Goal: Task Accomplishment & Management: Manage account settings

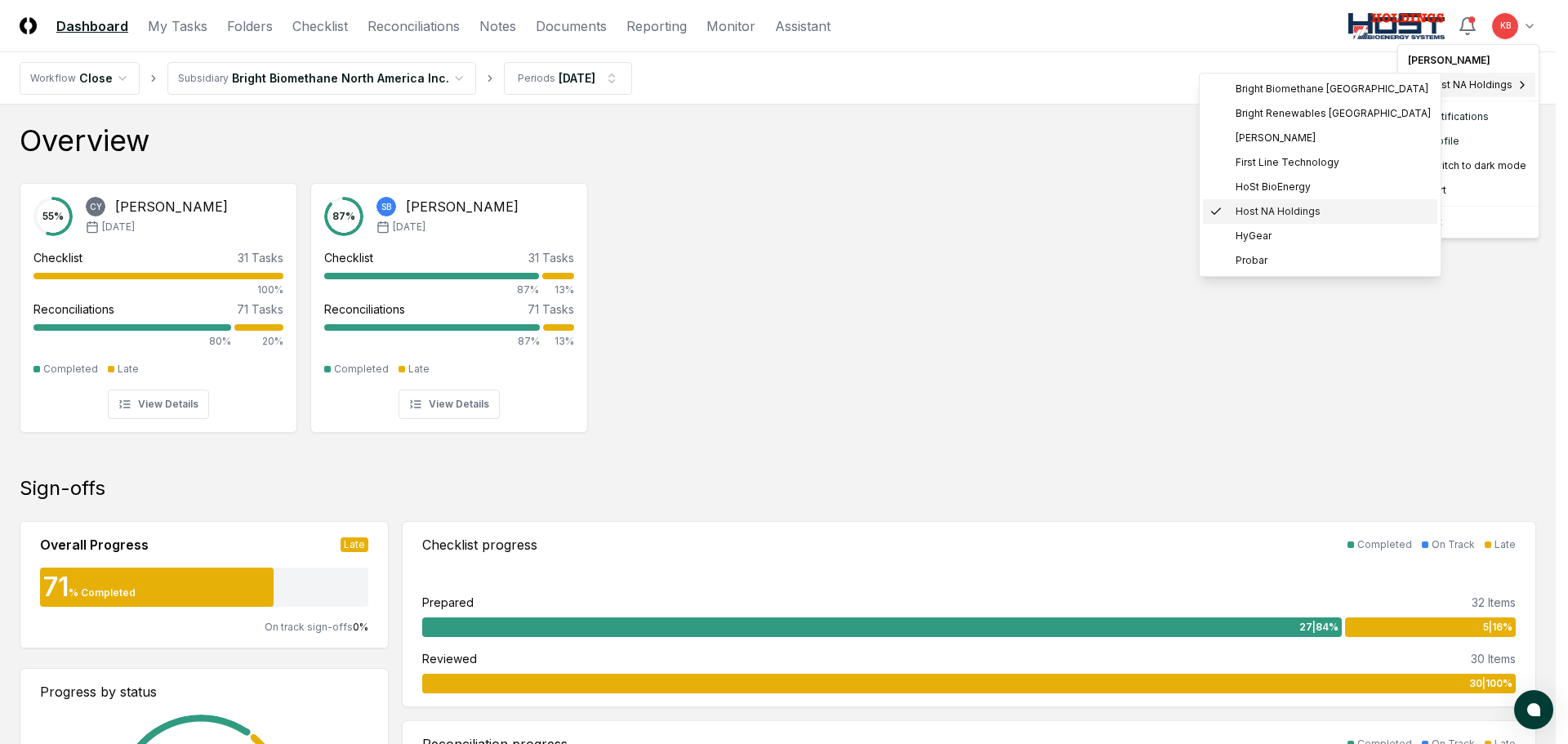
click at [1245, 218] on div "Host NA Holdings" at bounding box center [1320, 211] width 234 height 25
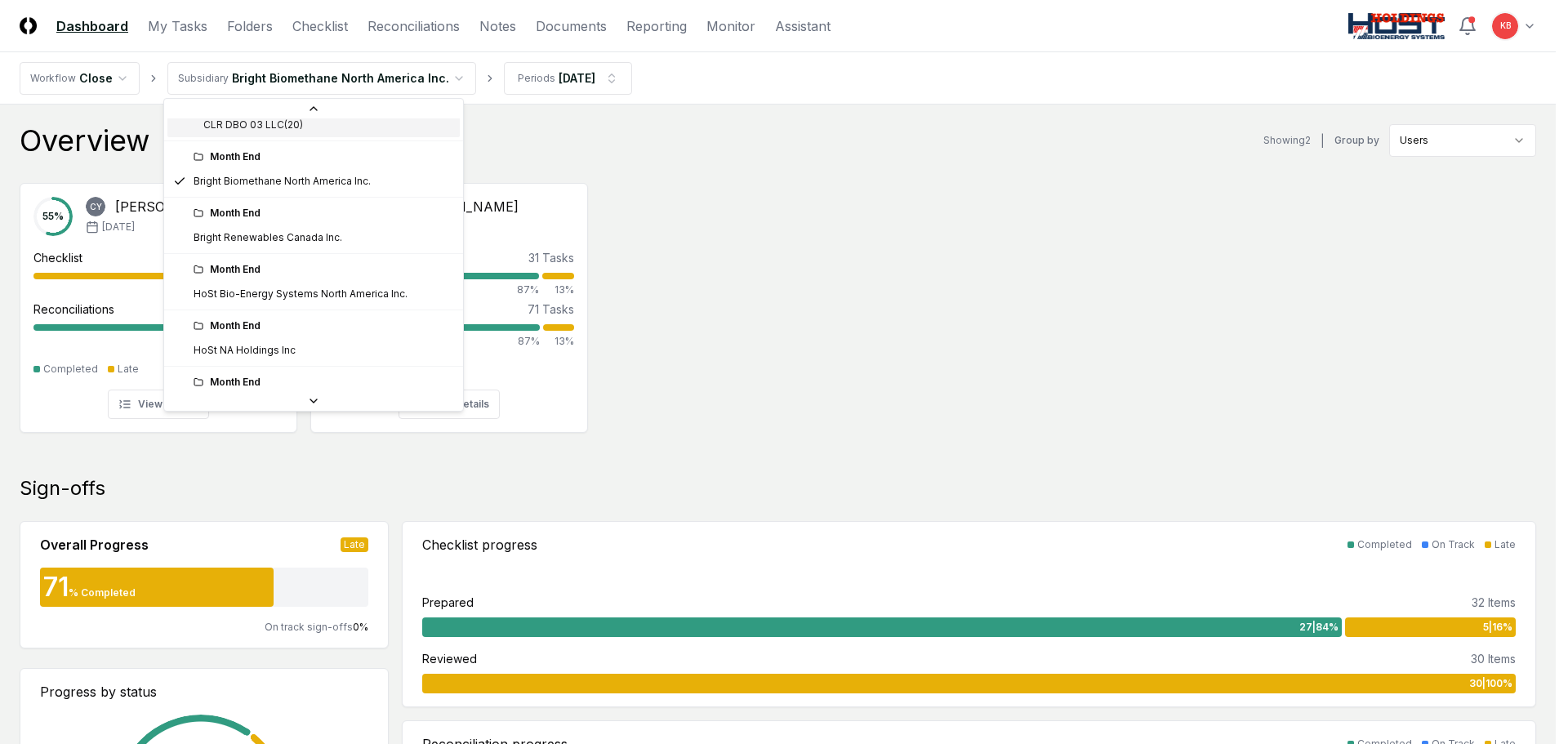
scroll to position [190, 0]
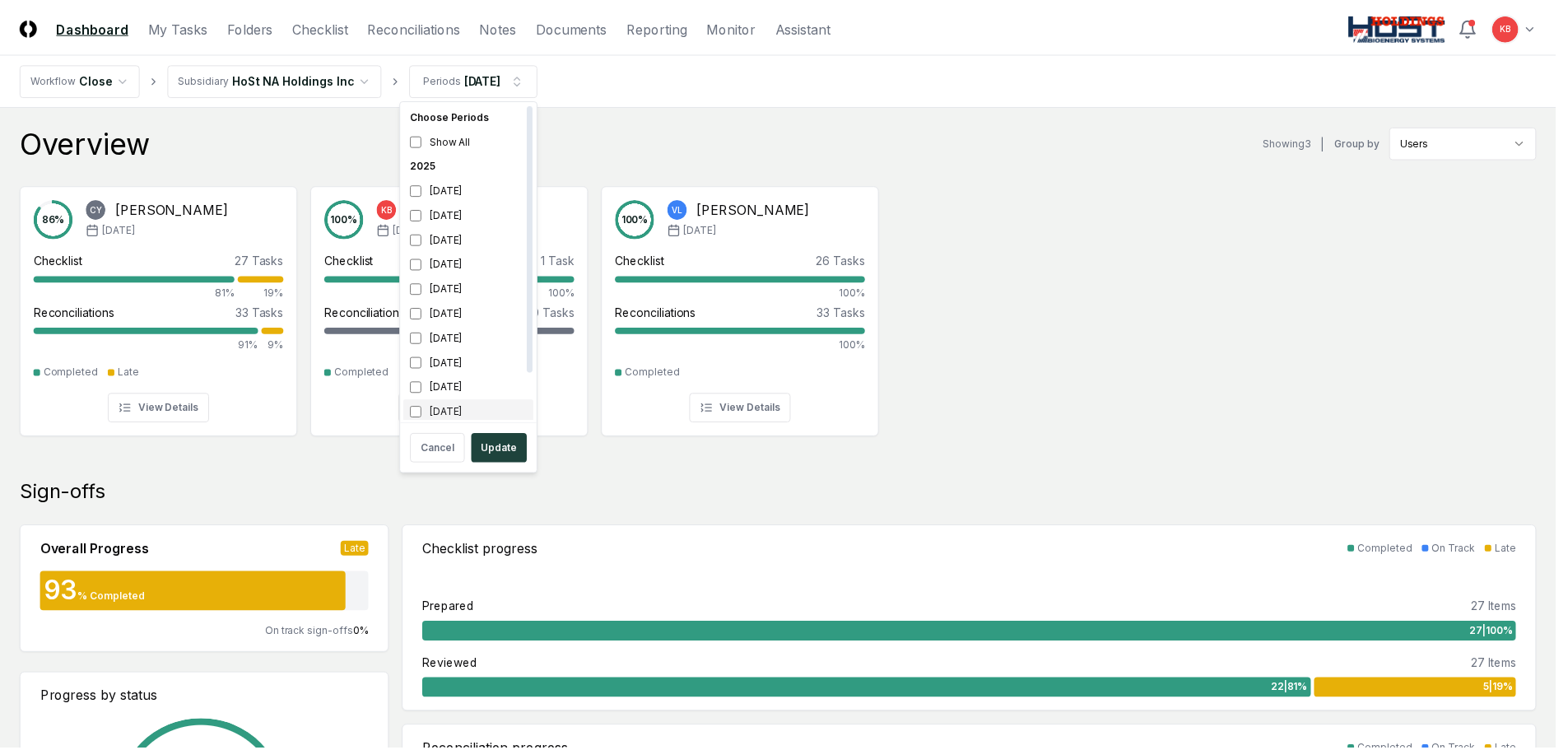
scroll to position [5, 0]
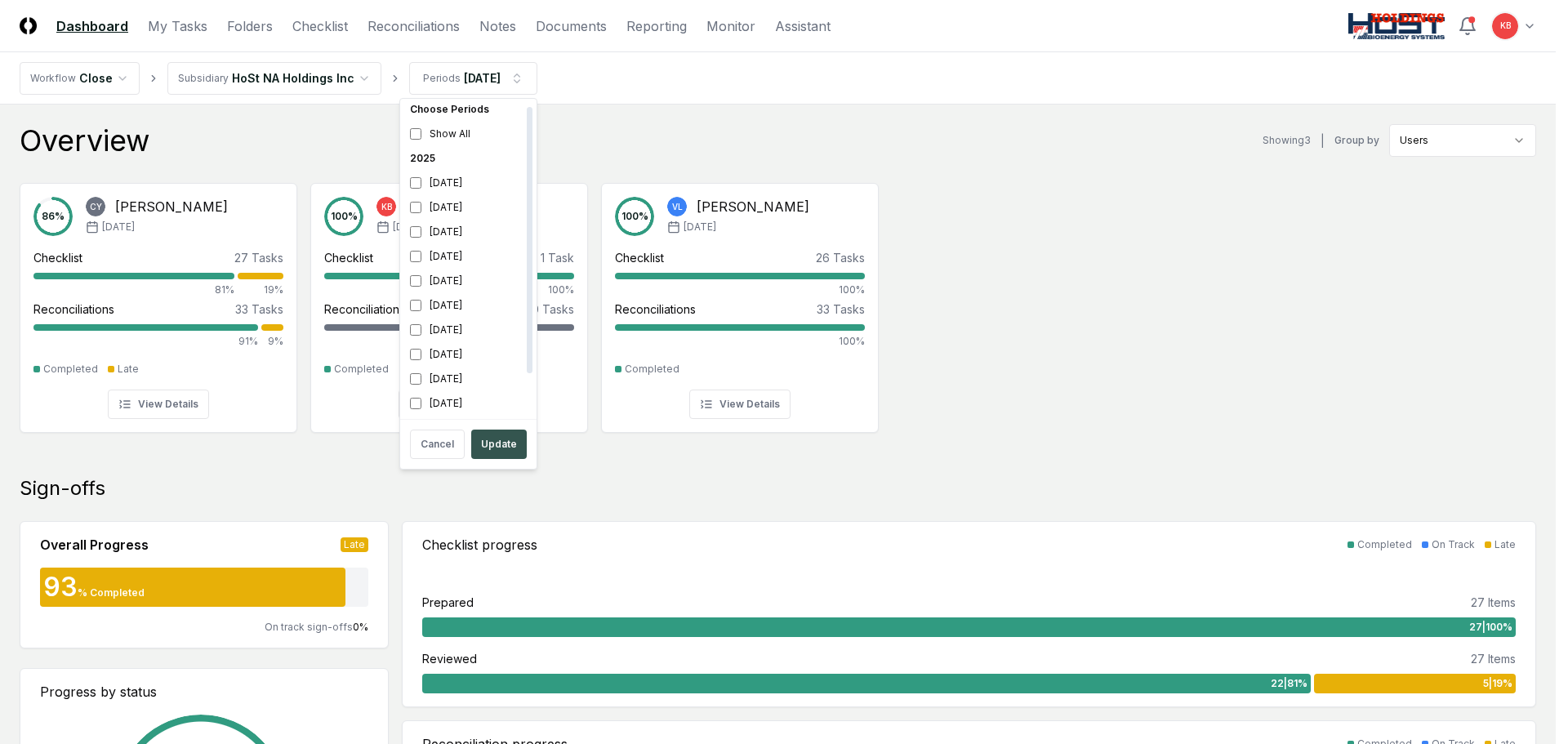
click at [486, 447] on button "Update" at bounding box center [499, 443] width 55 height 29
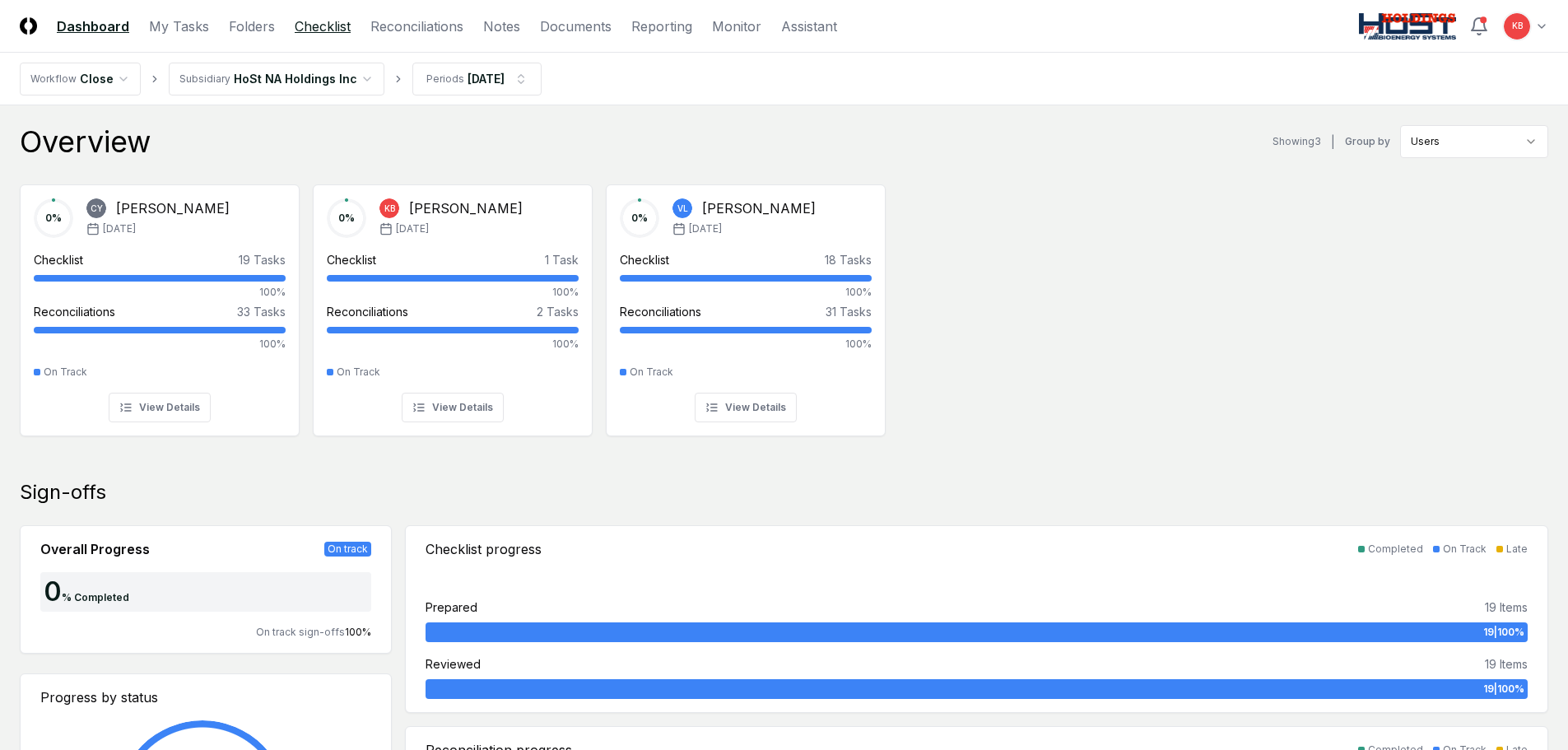
click at [318, 31] on link "Checklist" at bounding box center [322, 27] width 56 height 19
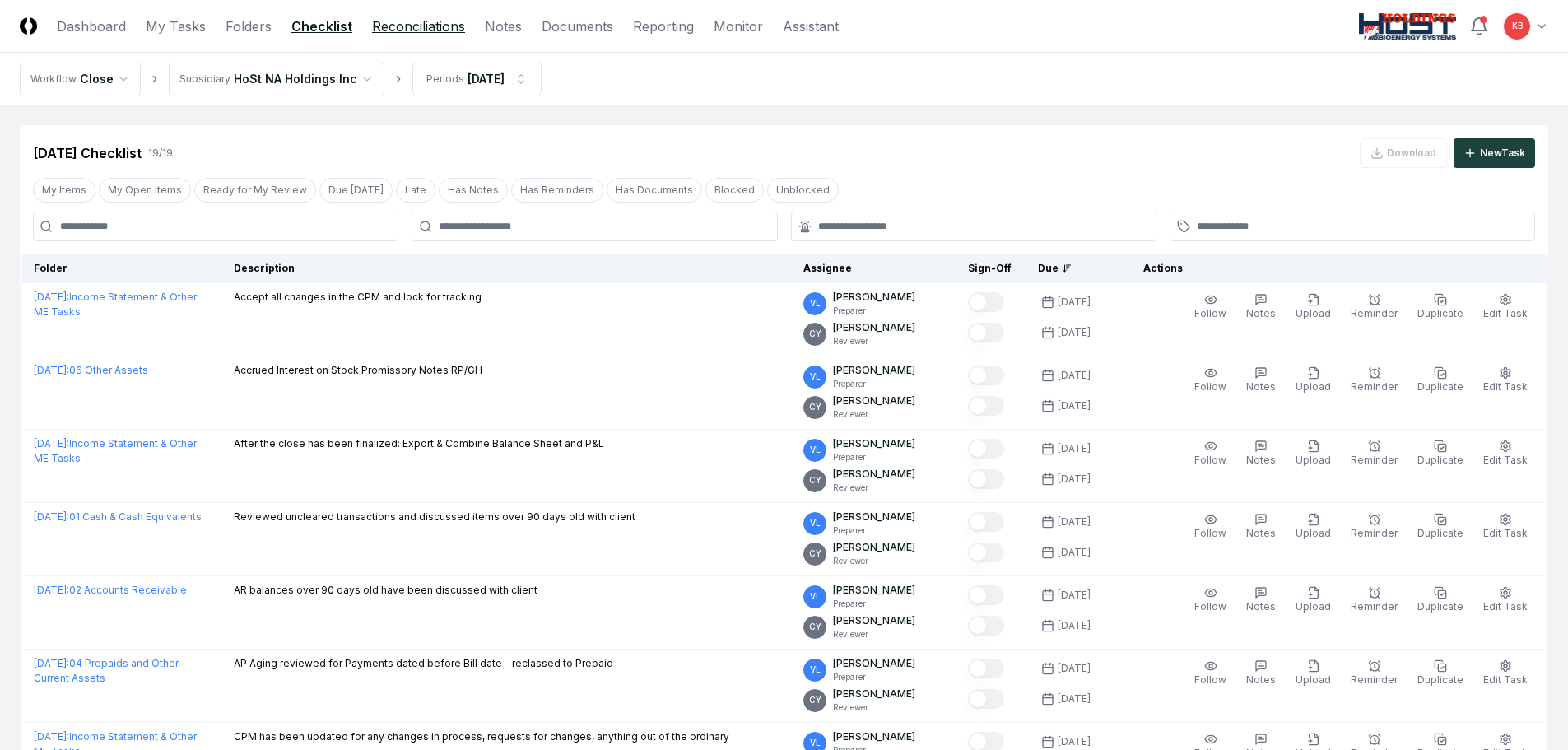
click at [394, 30] on link "Reconciliations" at bounding box center [419, 27] width 93 height 19
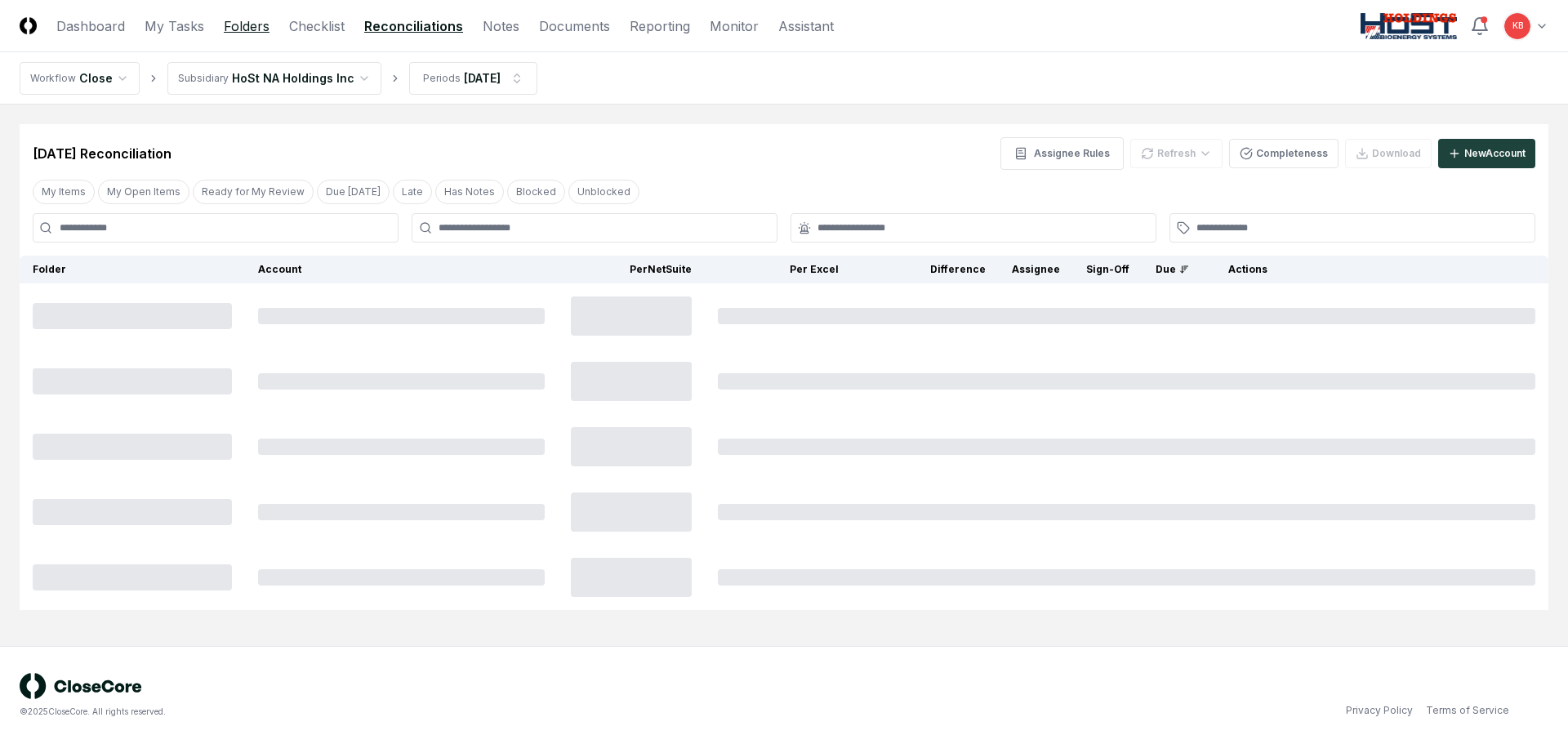
click at [250, 27] on link "Folders" at bounding box center [247, 26] width 46 height 19
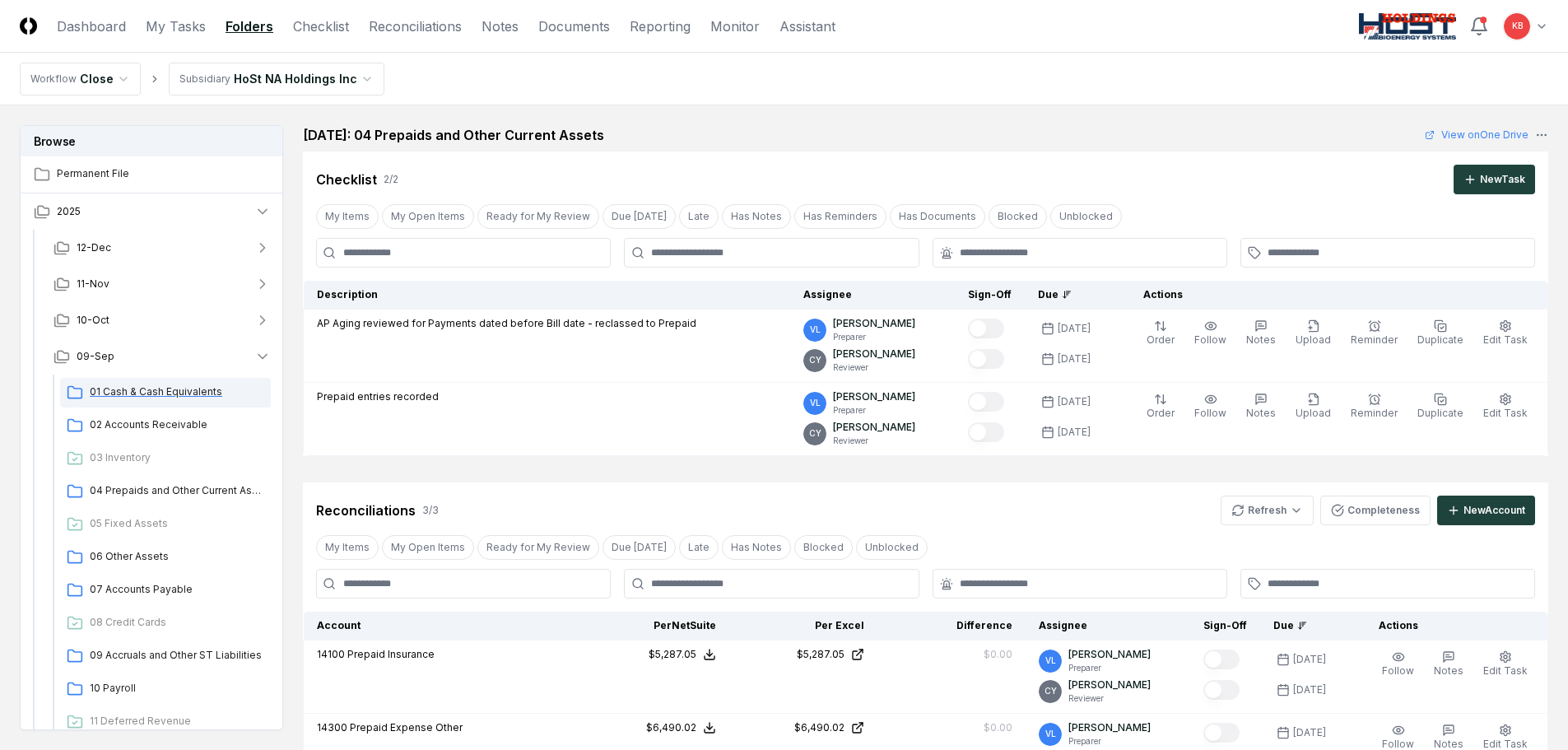
click at [164, 392] on span "01 Cash & Cash Equivalents" at bounding box center [176, 391] width 174 height 15
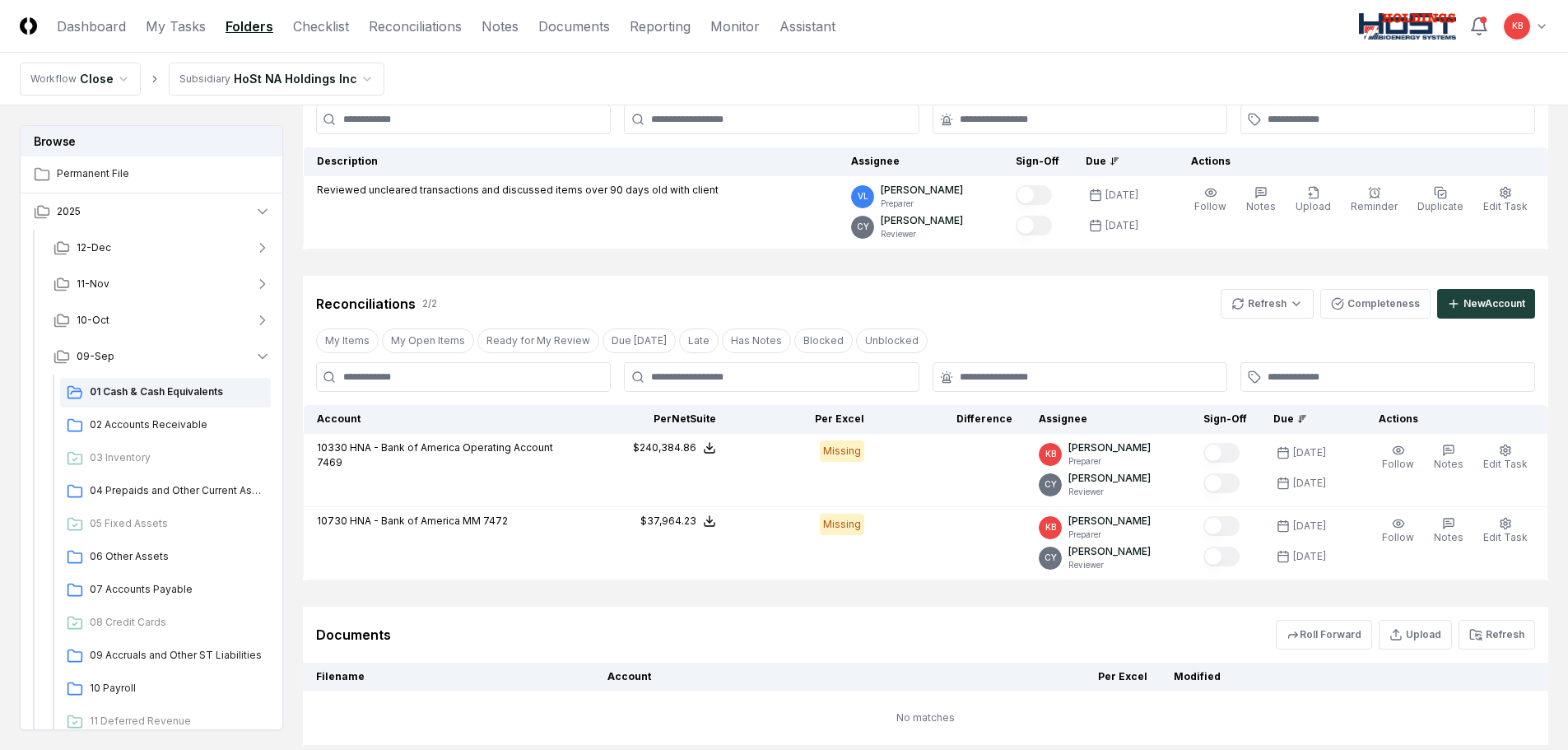
scroll to position [137, 0]
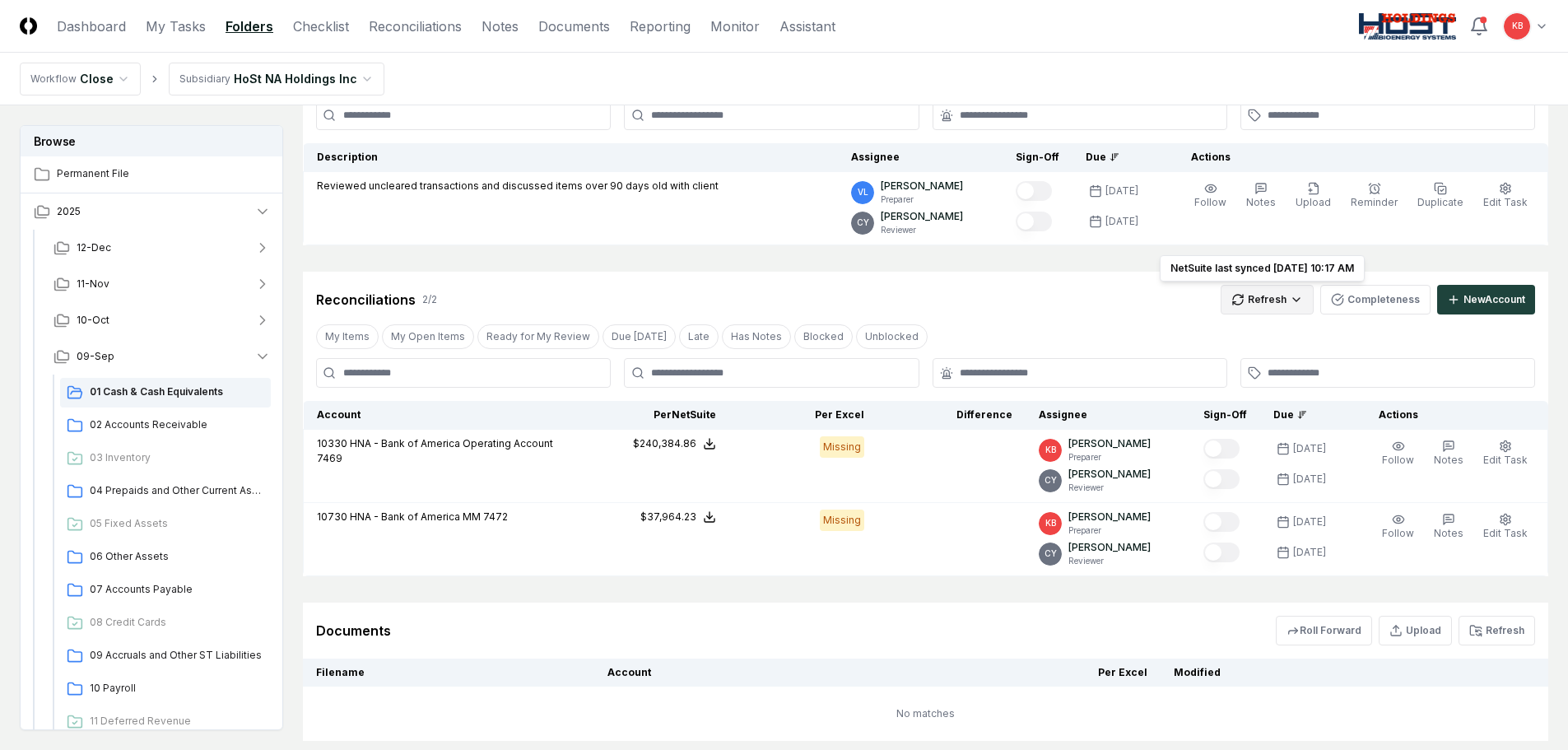
click at [1282, 305] on html "CloseCore Dashboard My Tasks Folders Checklist Reconciliations Notes Documents …" at bounding box center [784, 361] width 1568 height 997
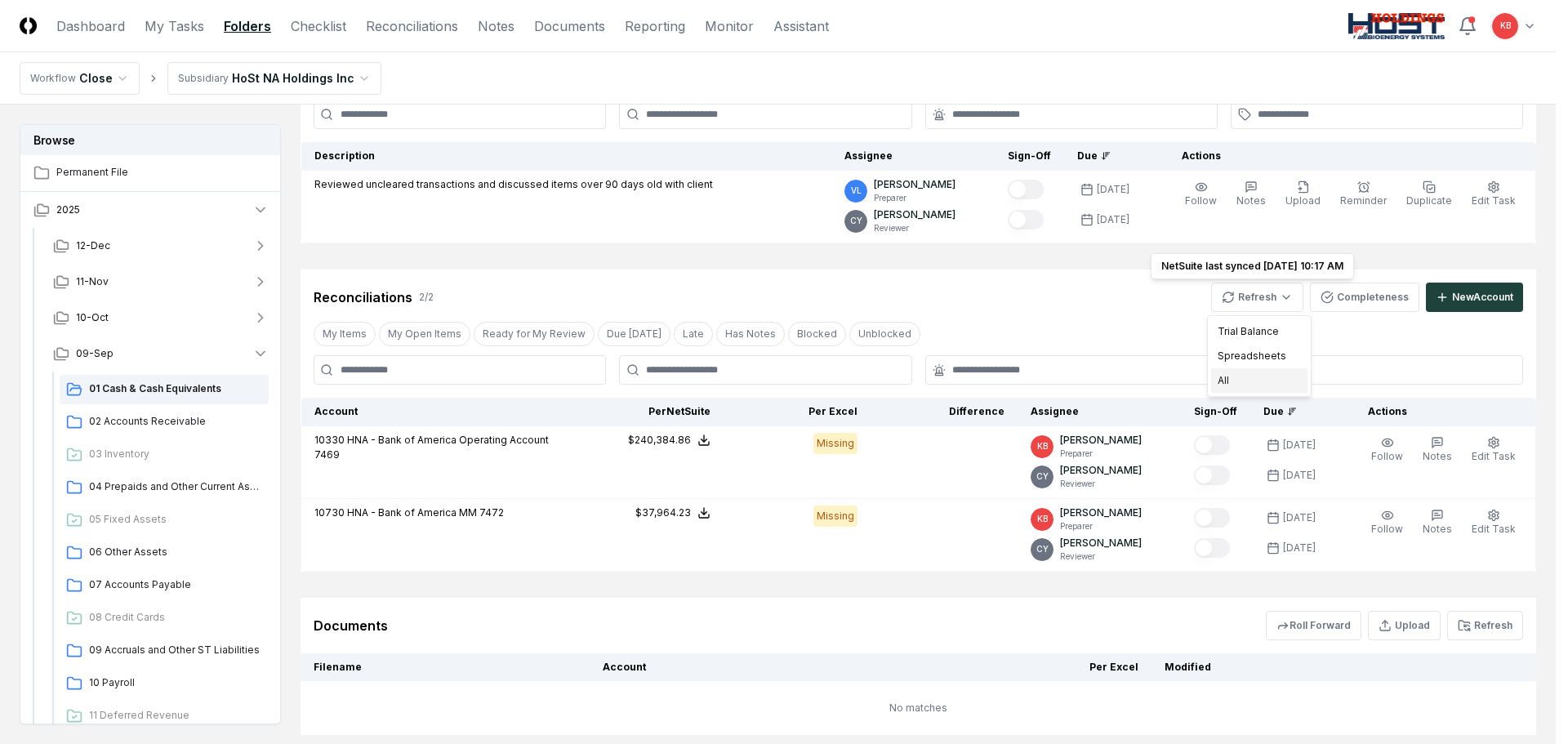
click at [1241, 379] on div "All" at bounding box center [1260, 381] width 97 height 25
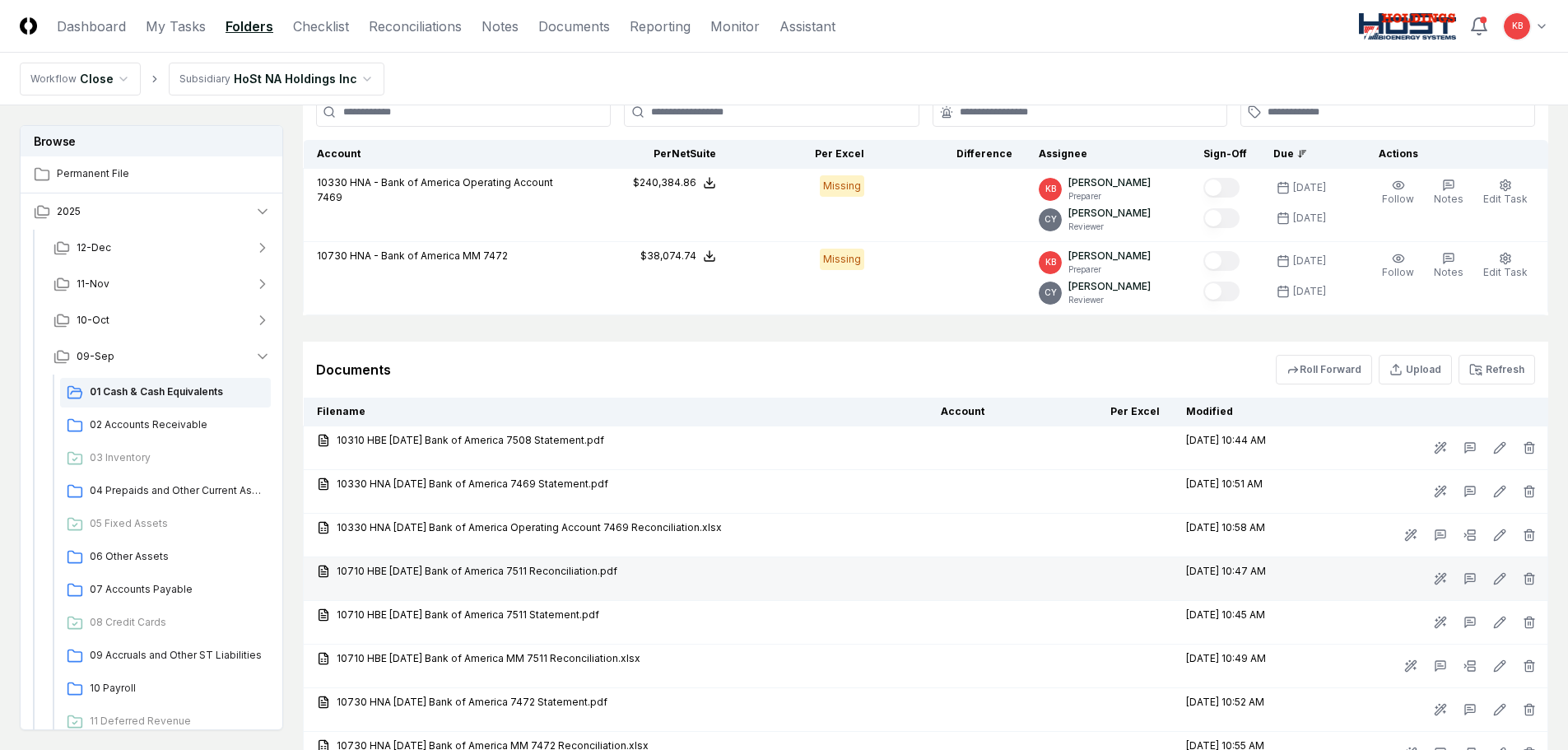
scroll to position [302, 0]
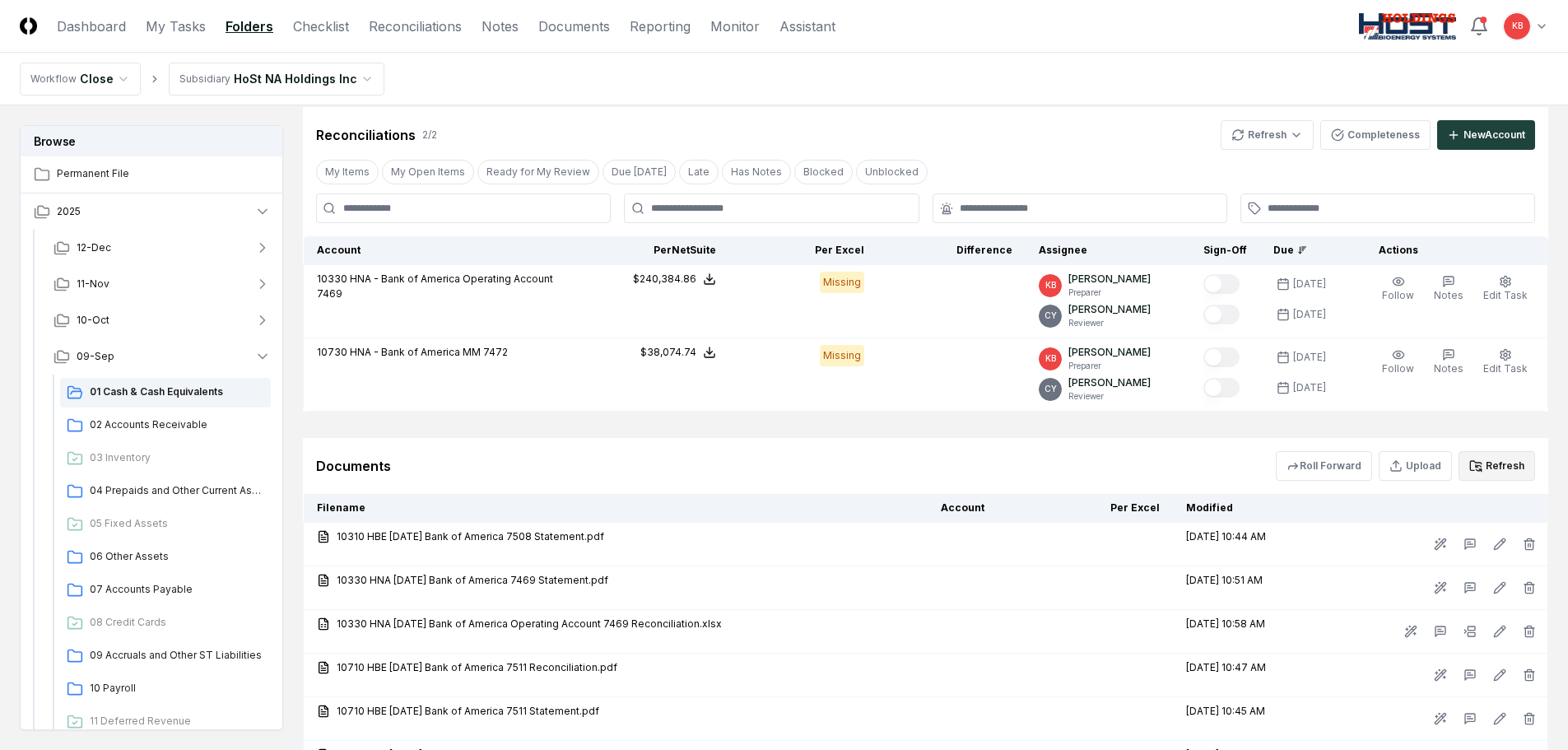
click at [1489, 464] on button "Refresh" at bounding box center [1497, 465] width 77 height 29
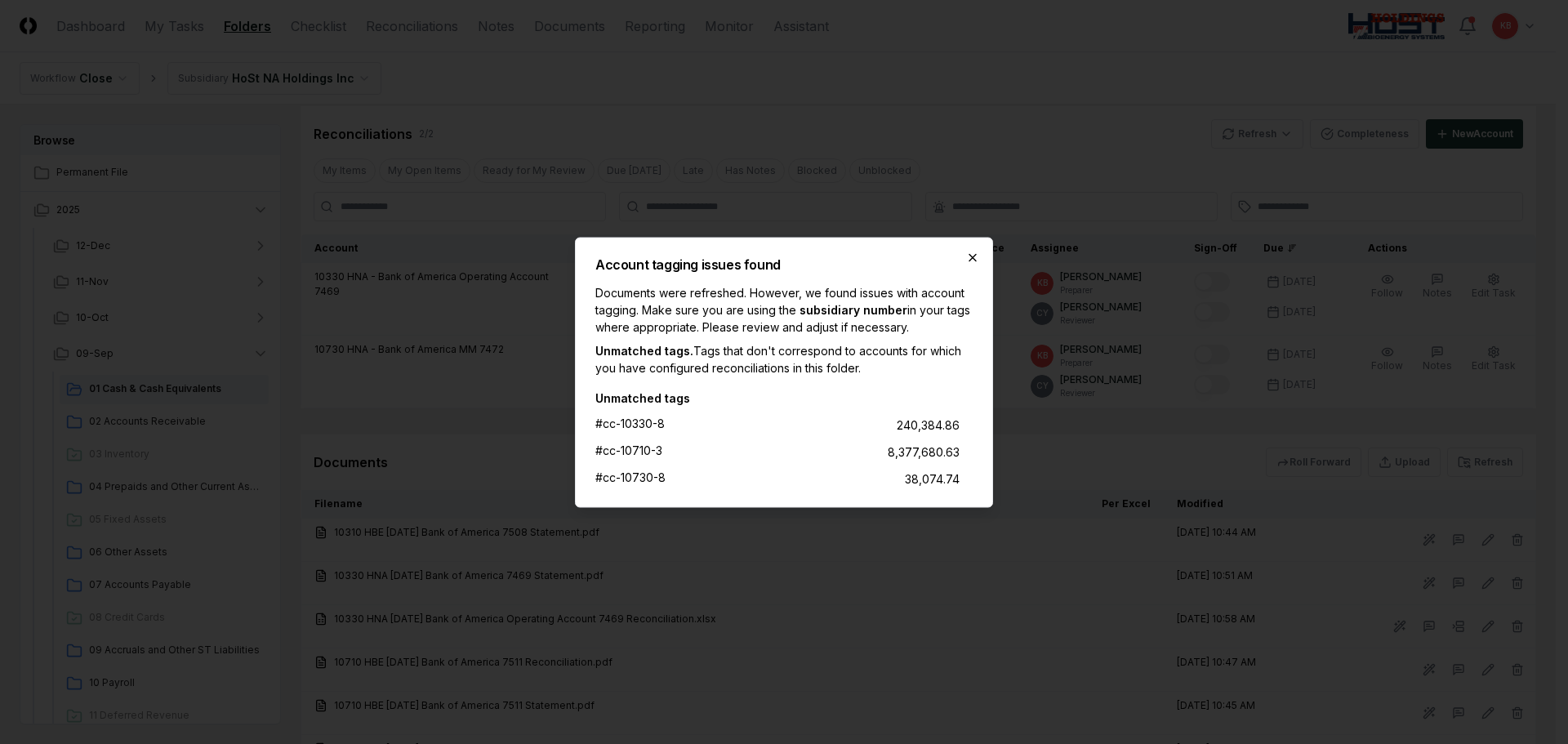
click at [974, 254] on icon "button" at bounding box center [973, 257] width 13 height 13
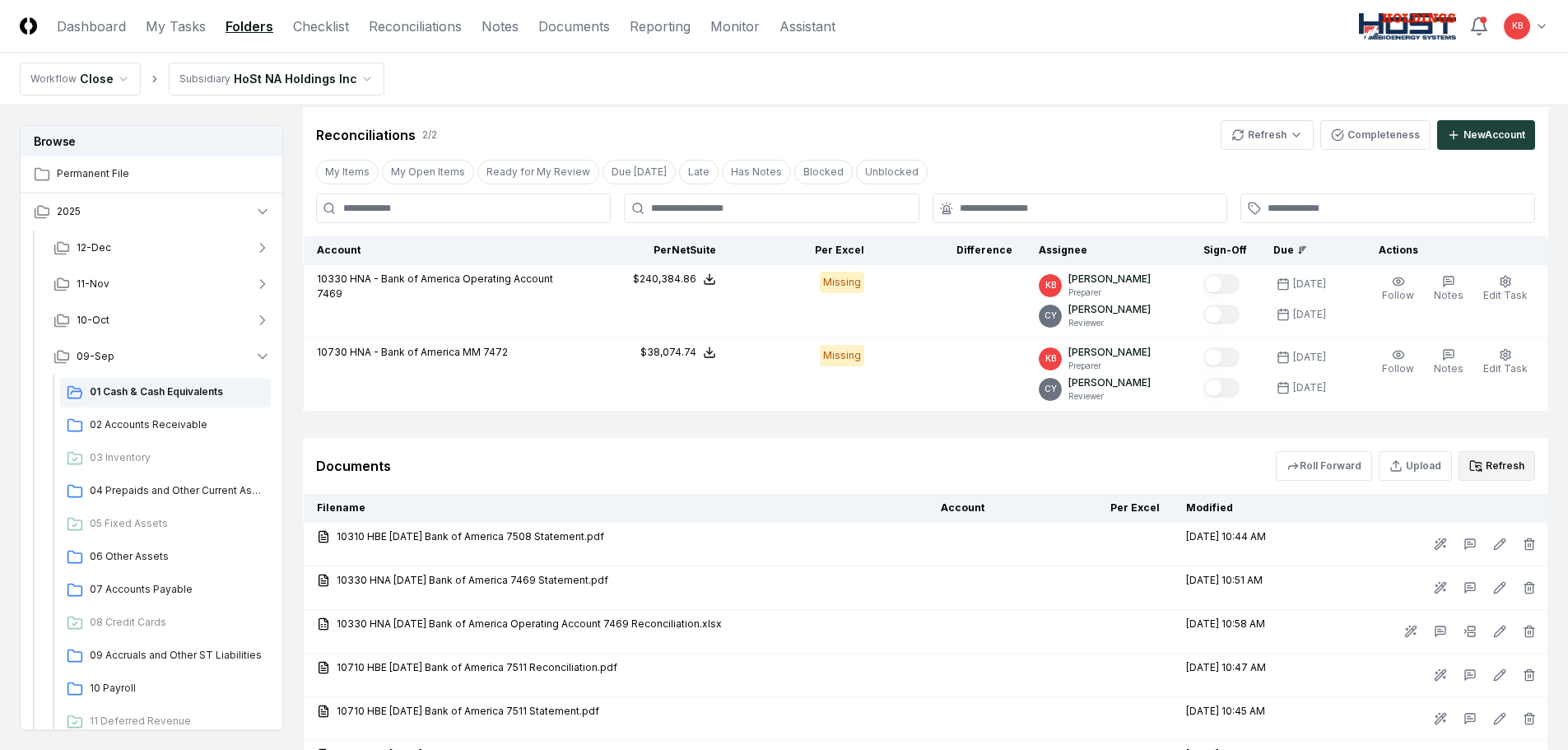
click at [1495, 464] on button "Refresh" at bounding box center [1497, 465] width 77 height 29
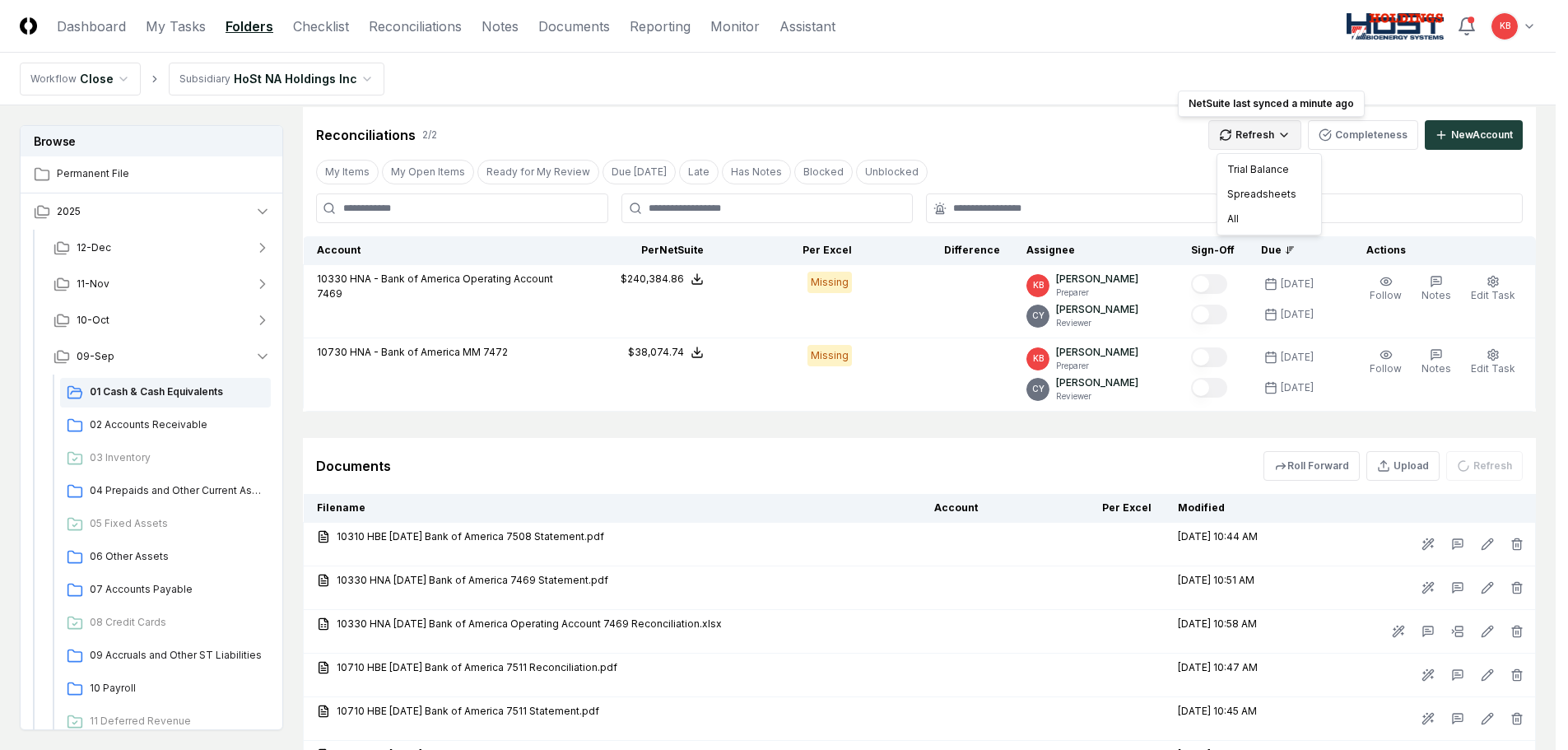
click at [1300, 128] on html "CloseCore Dashboard My Tasks Folders Checklist Reconciliations Notes Documents …" at bounding box center [784, 344] width 1568 height 1292
click at [1259, 219] on div "All" at bounding box center [1270, 219] width 97 height 25
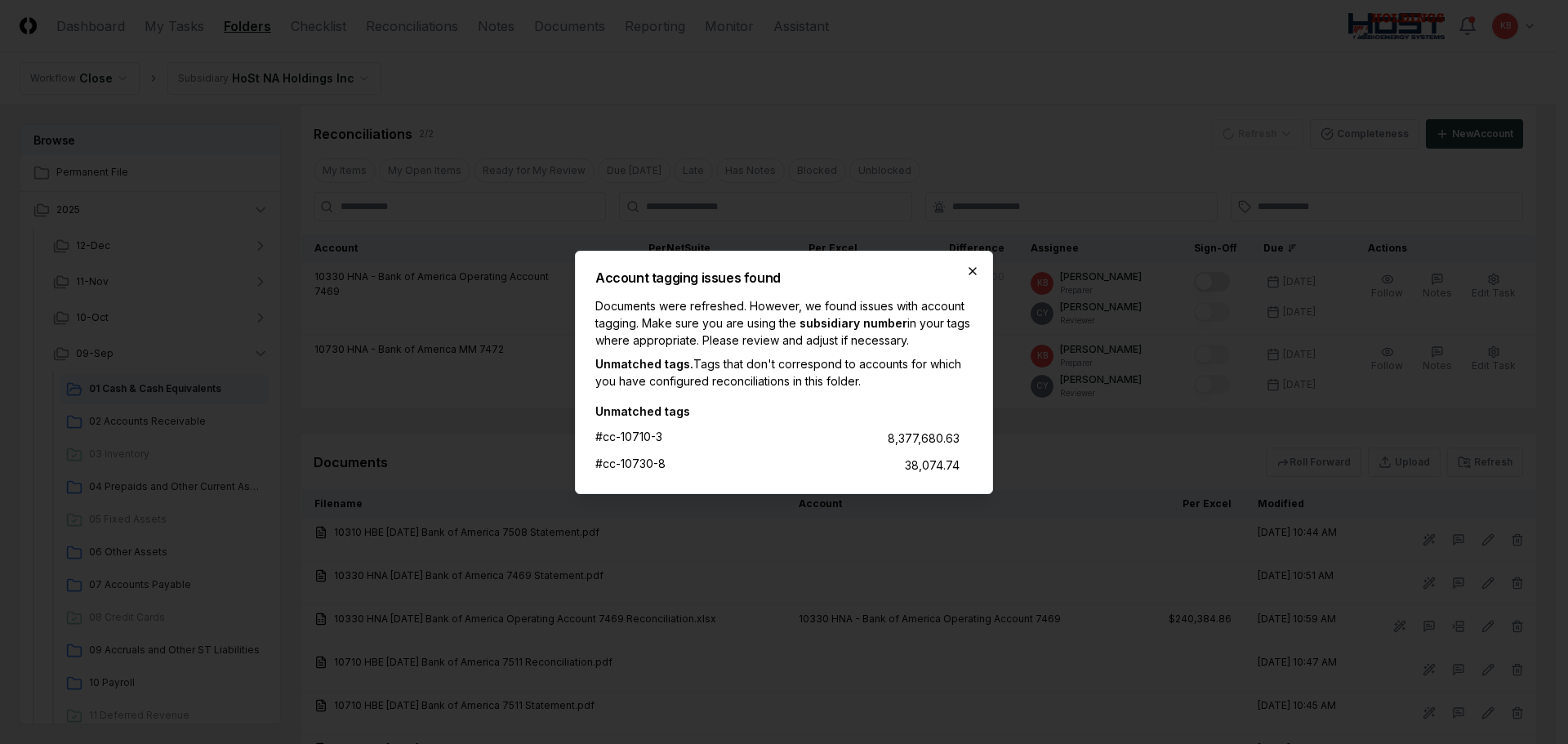
click at [977, 275] on icon "button" at bounding box center [973, 270] width 13 height 13
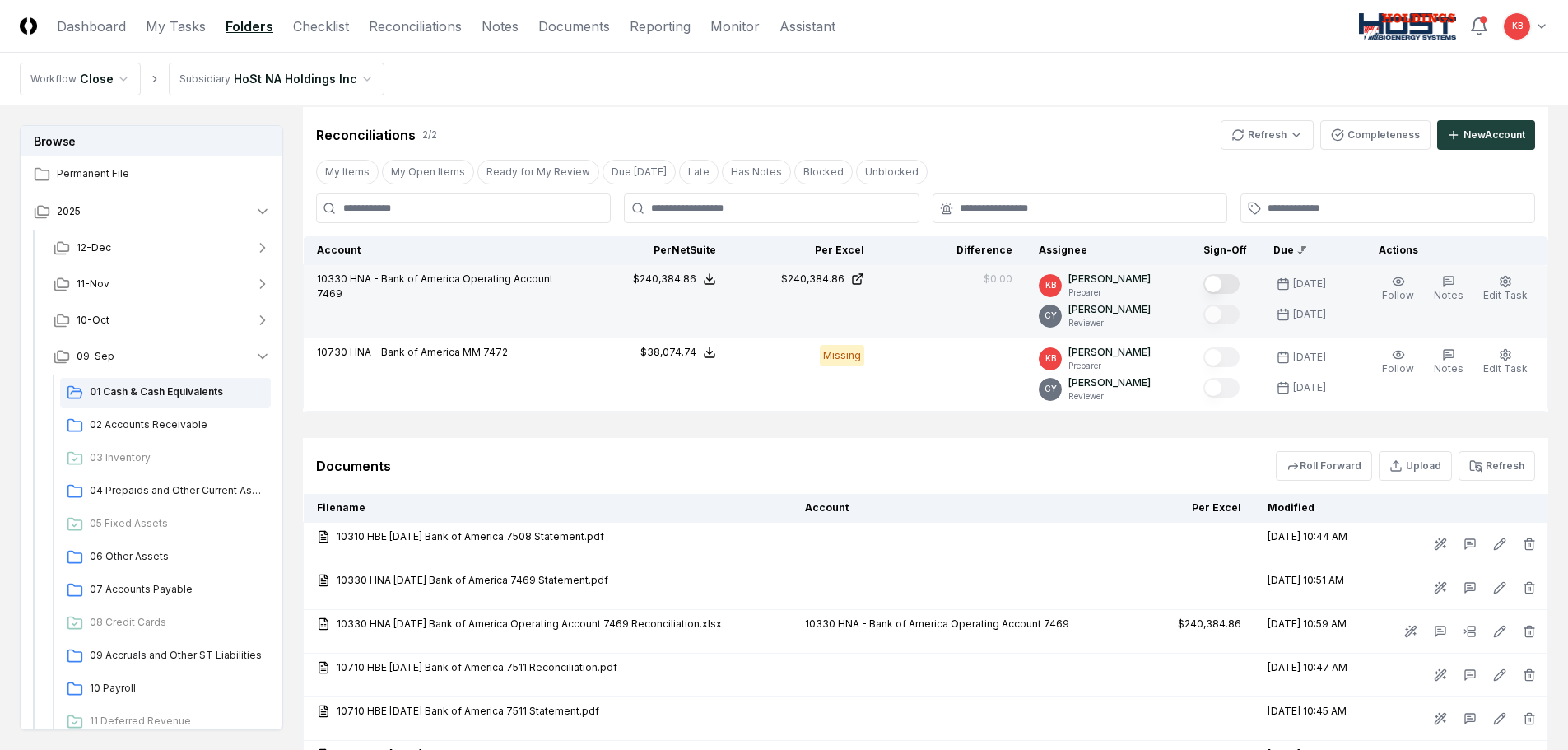
click at [1226, 287] on button "Mark complete" at bounding box center [1221, 284] width 36 height 19
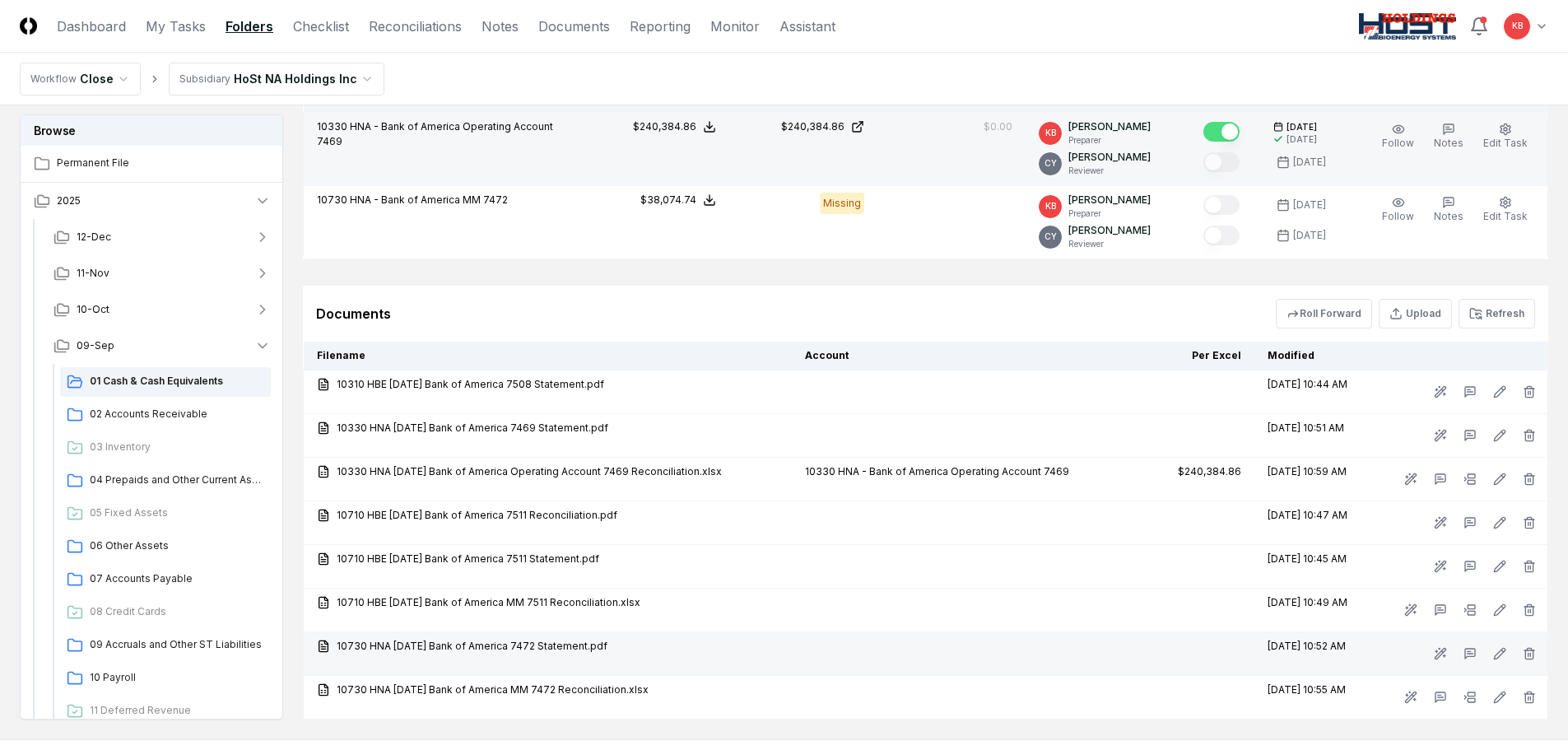
scroll to position [467, 0]
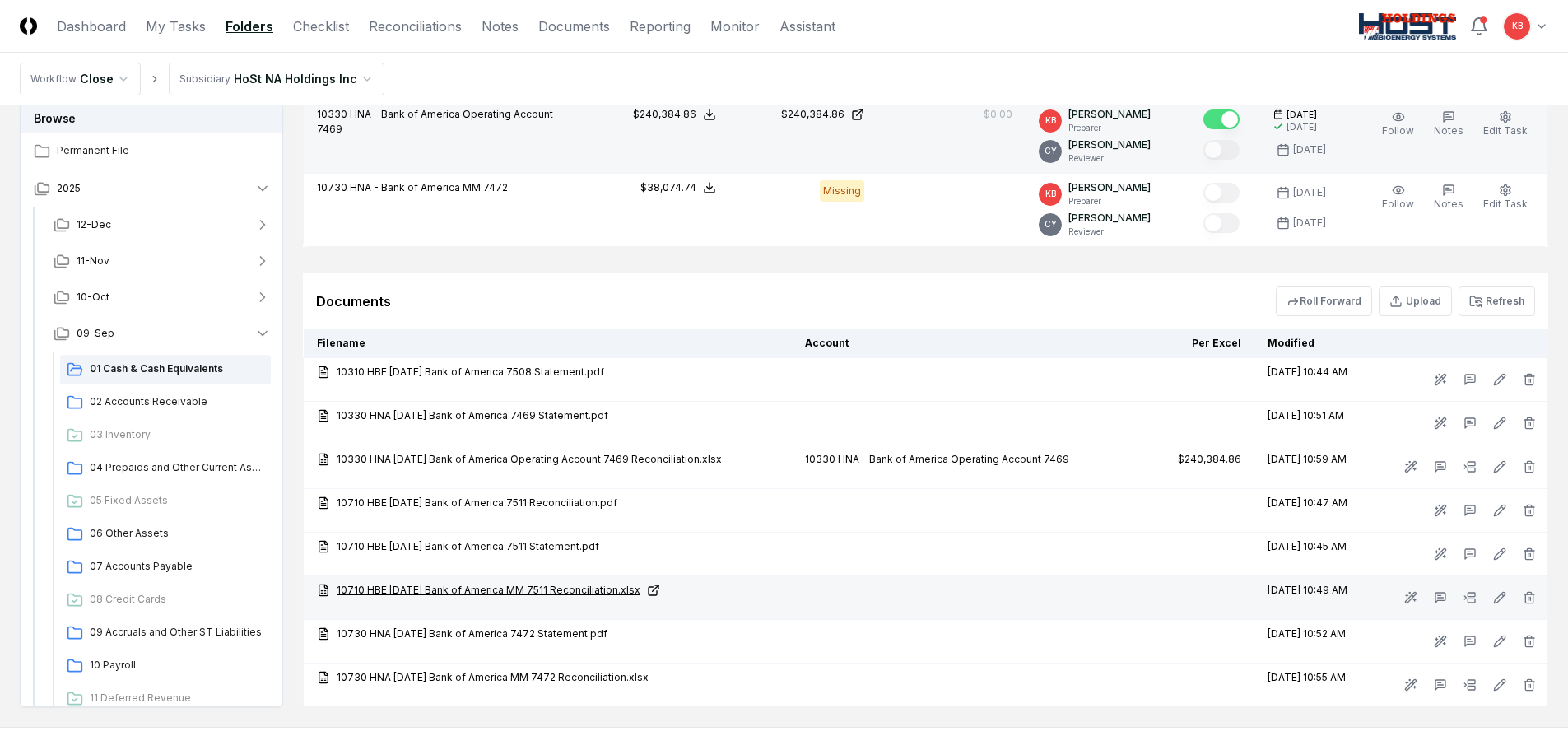
click at [588, 585] on link "10710 HBE 09-30-25 Bank of America MM 7511 Reconciliation.xlsx" at bounding box center [548, 590] width 462 height 15
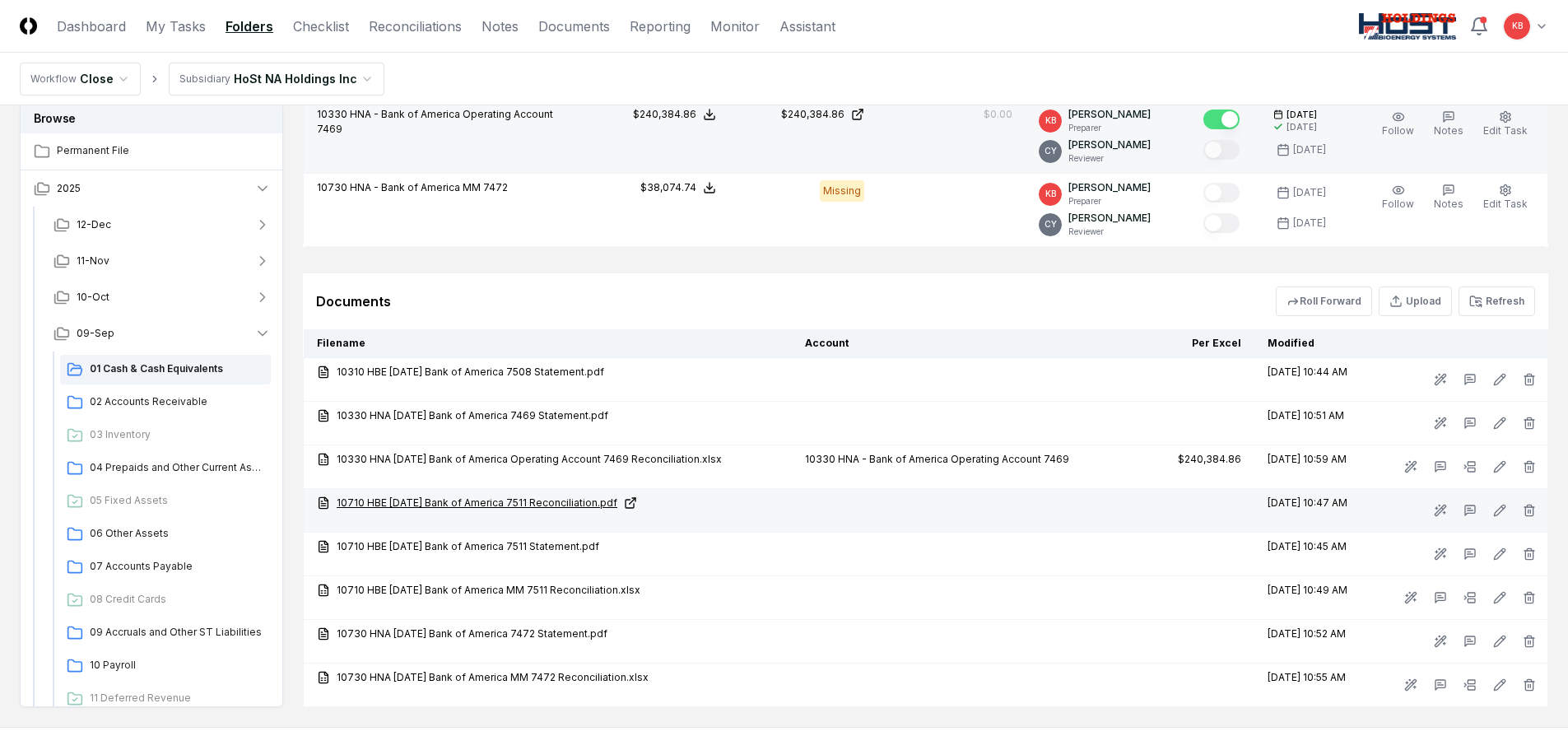
click at [566, 497] on link "10710 HBE 09-30-25 Bank of America 7511 Reconciliation.pdf" at bounding box center [548, 502] width 462 height 15
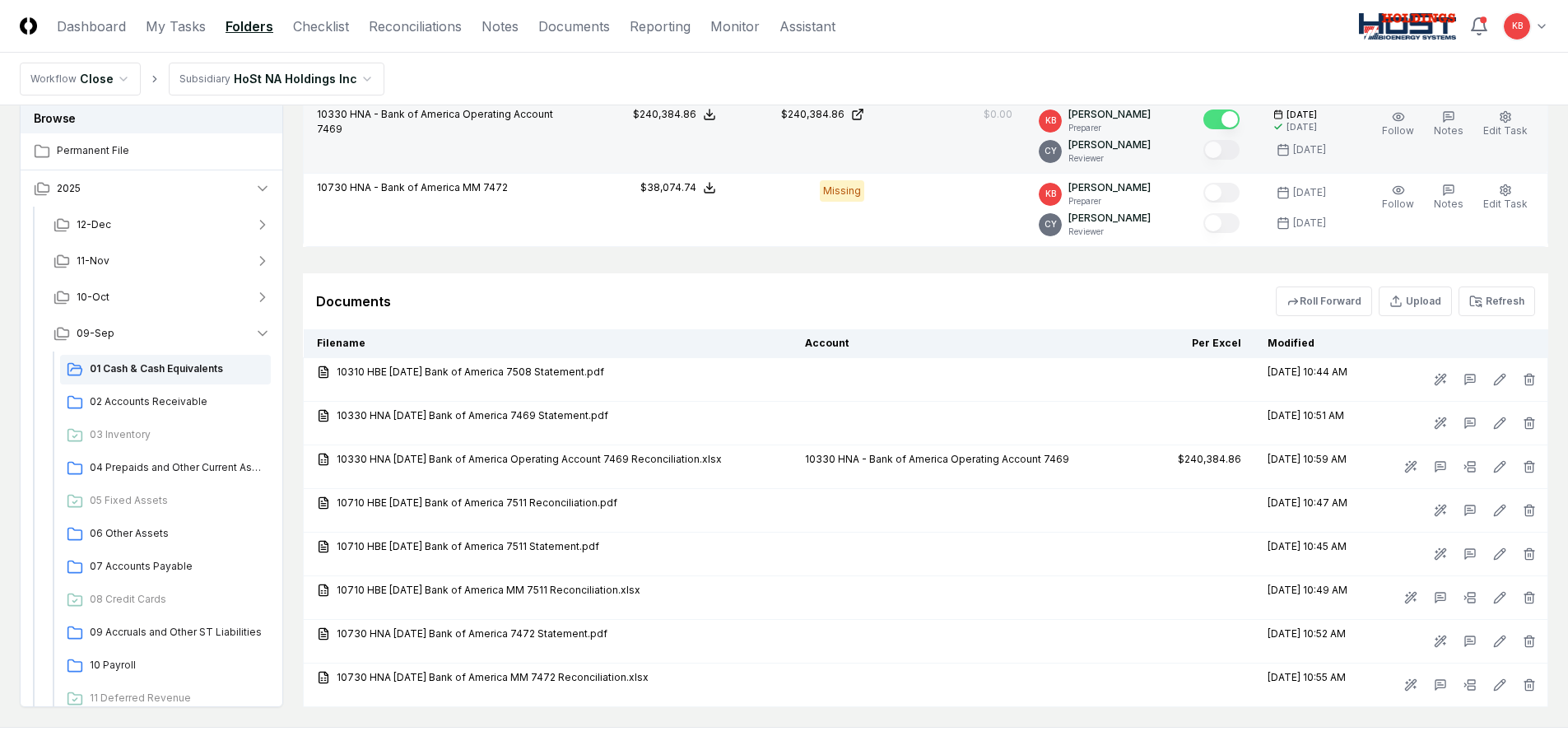
drag, startPoint x: 1506, startPoint y: 289, endPoint x: 1497, endPoint y: 293, distance: 9.8
click at [1506, 289] on button "Refresh" at bounding box center [1497, 301] width 77 height 29
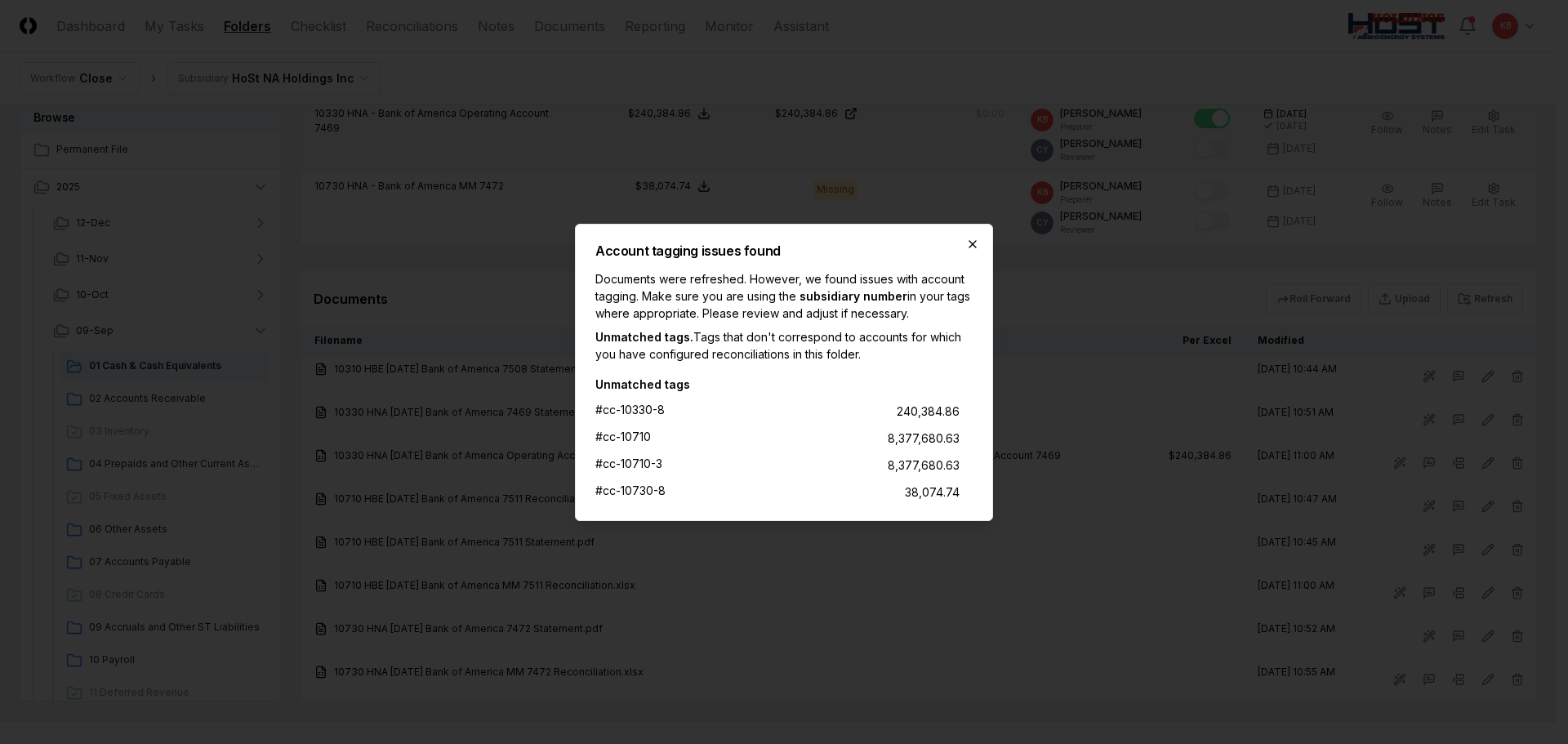
click at [973, 245] on icon "button" at bounding box center [973, 244] width 13 height 13
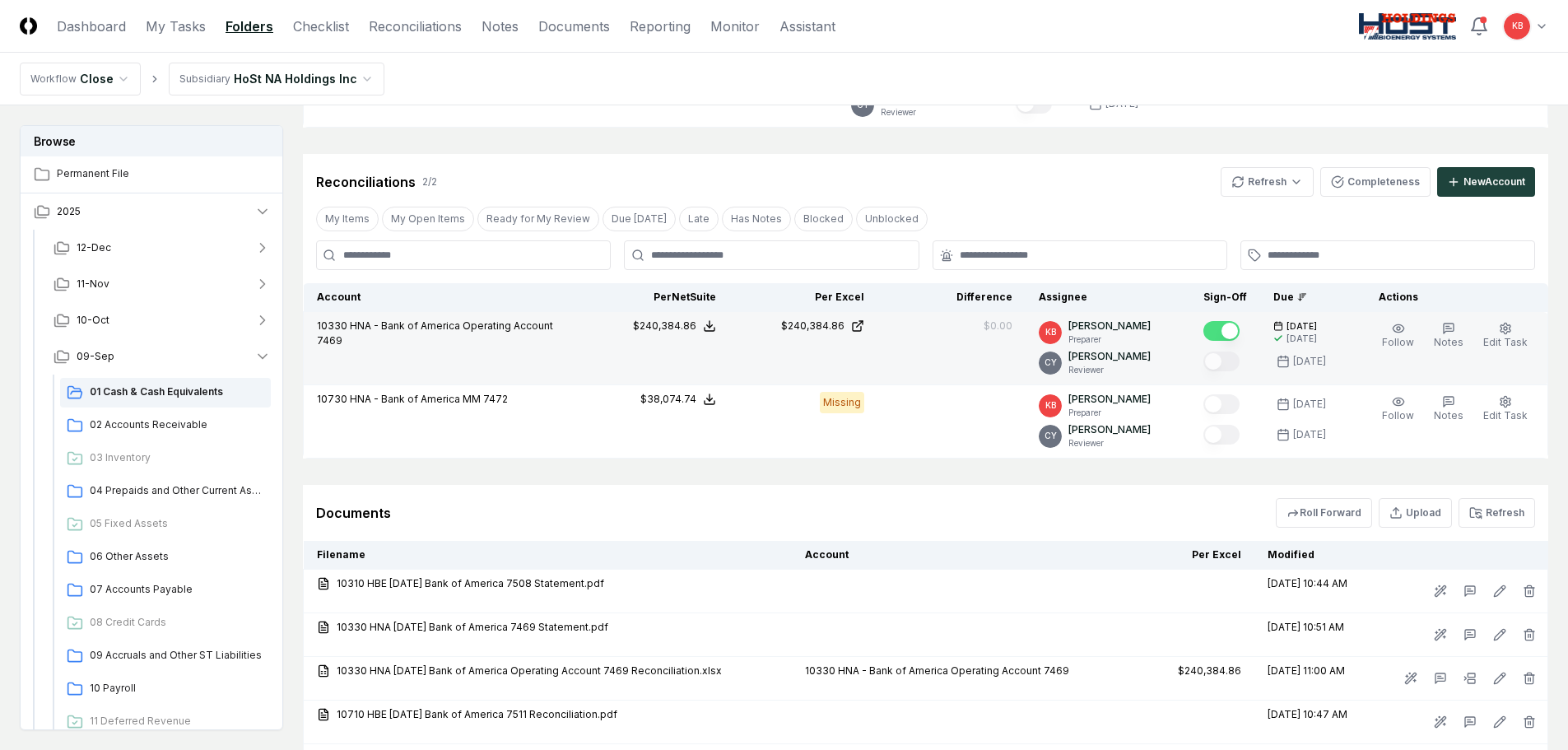
scroll to position [247, 0]
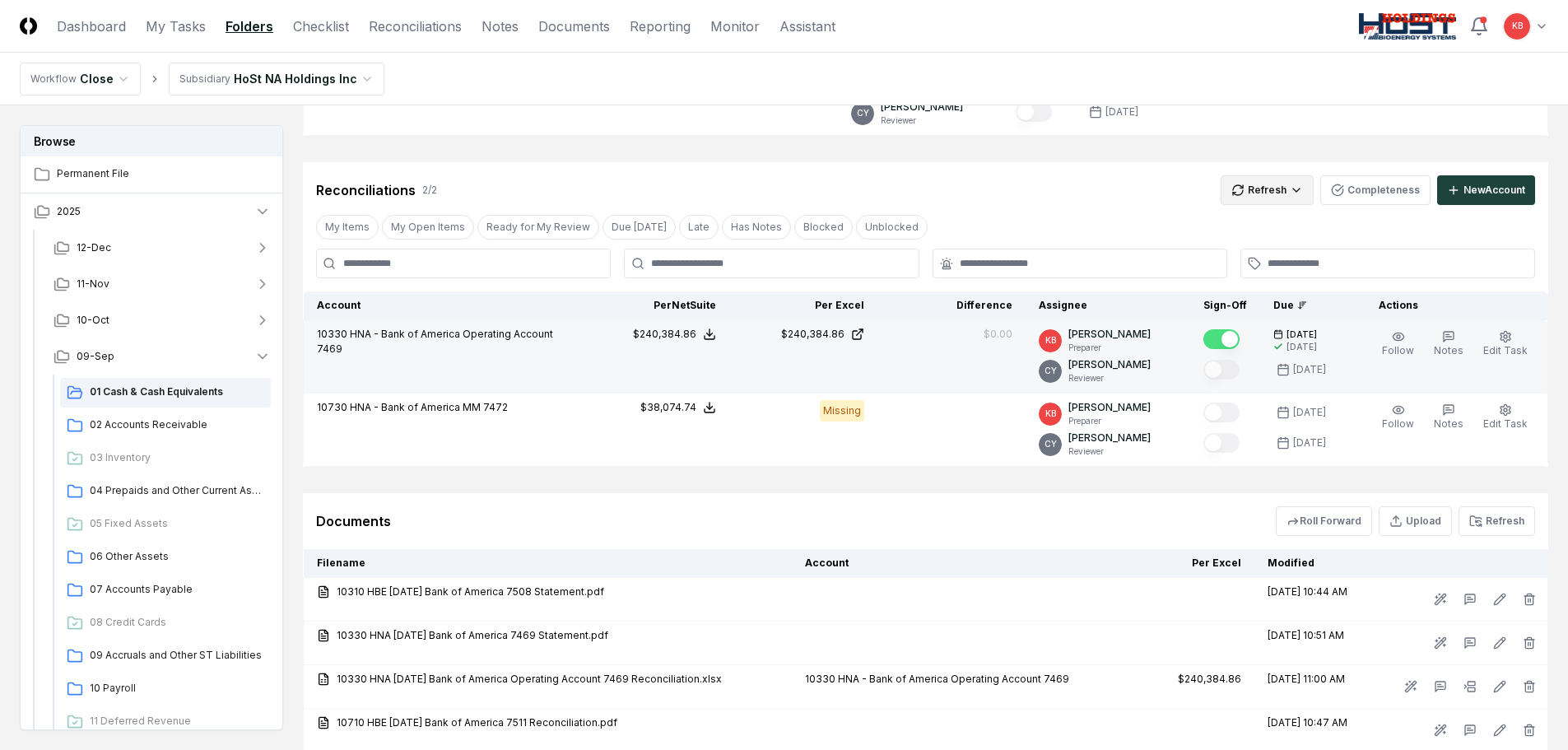
click at [1276, 195] on html "CloseCore Dashboard My Tasks Folders Checklist Reconciliations Notes Documents …" at bounding box center [784, 399] width 1568 height 1292
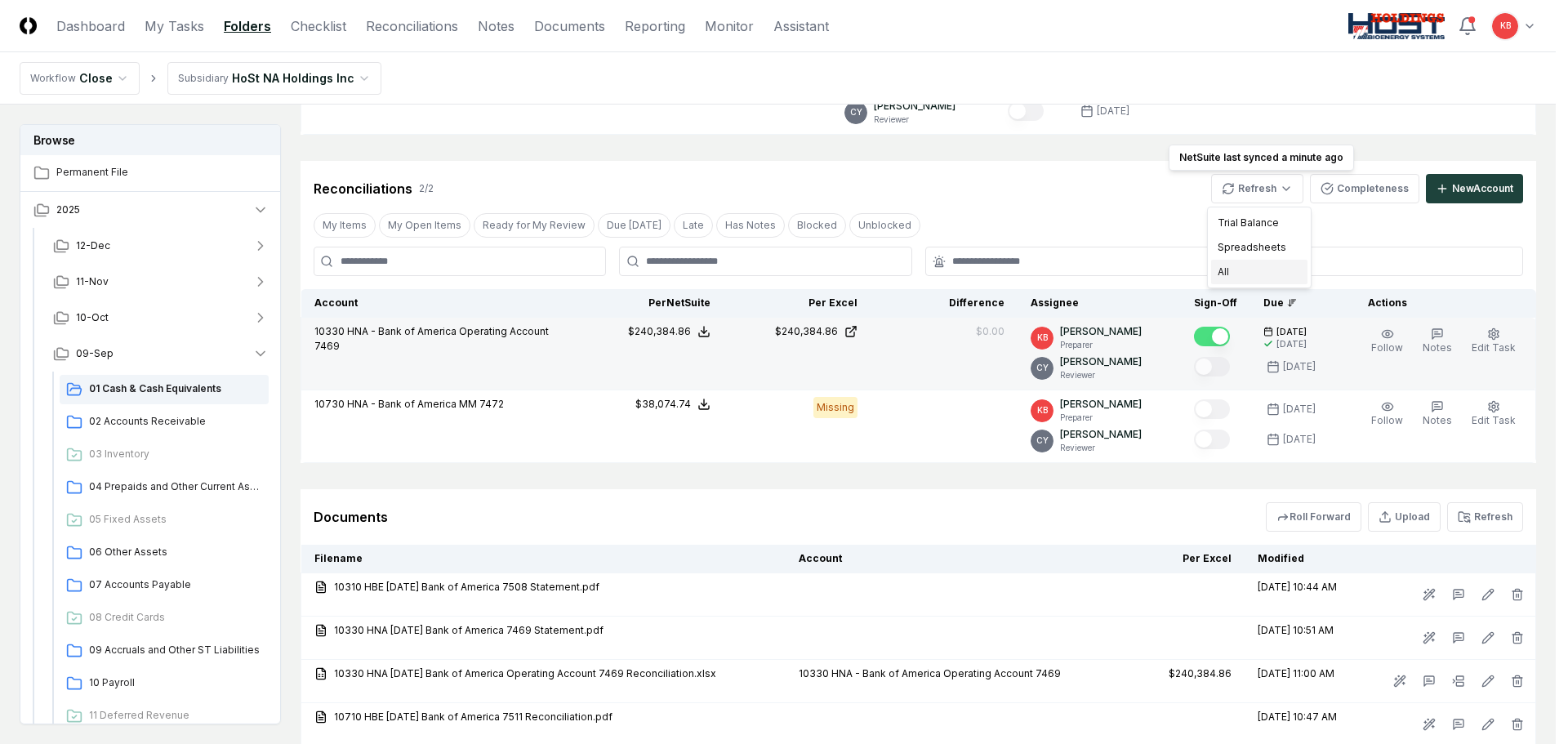
click at [1234, 271] on div "All" at bounding box center [1260, 272] width 97 height 25
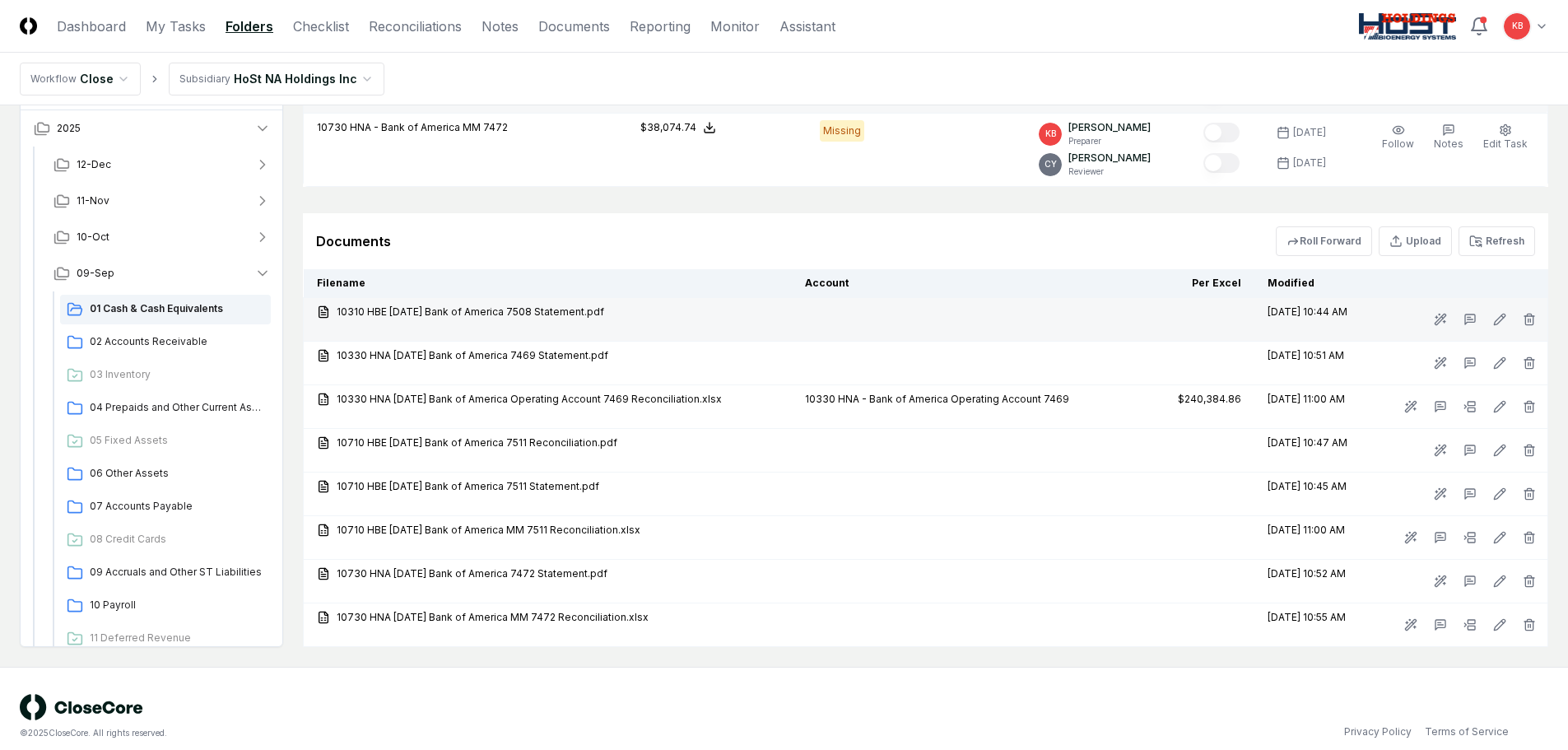
scroll to position [542, 0]
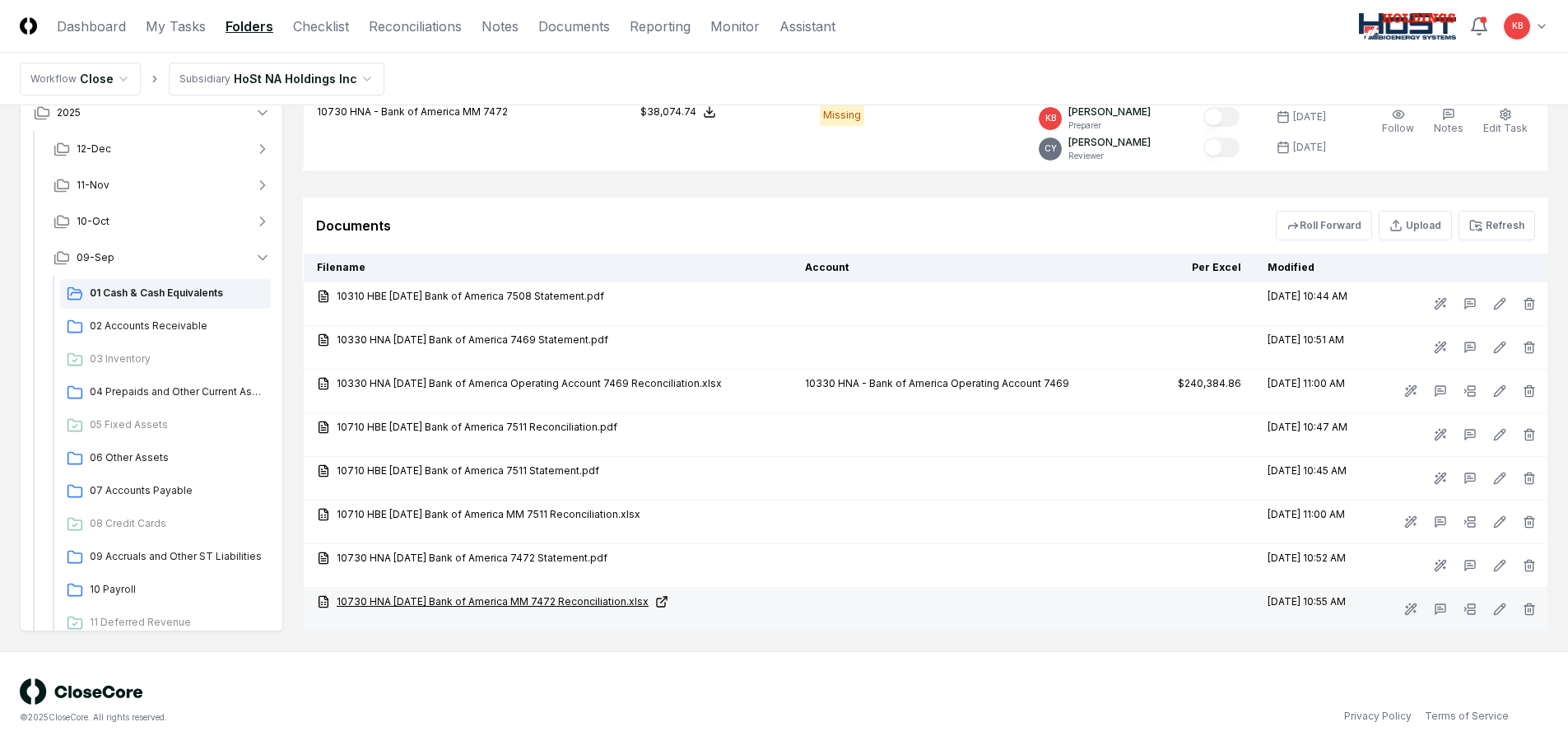
click at [554, 600] on link "10730 HNA 09-30-25 Bank of America MM 7472 Reconciliation.xlsx" at bounding box center [548, 601] width 462 height 15
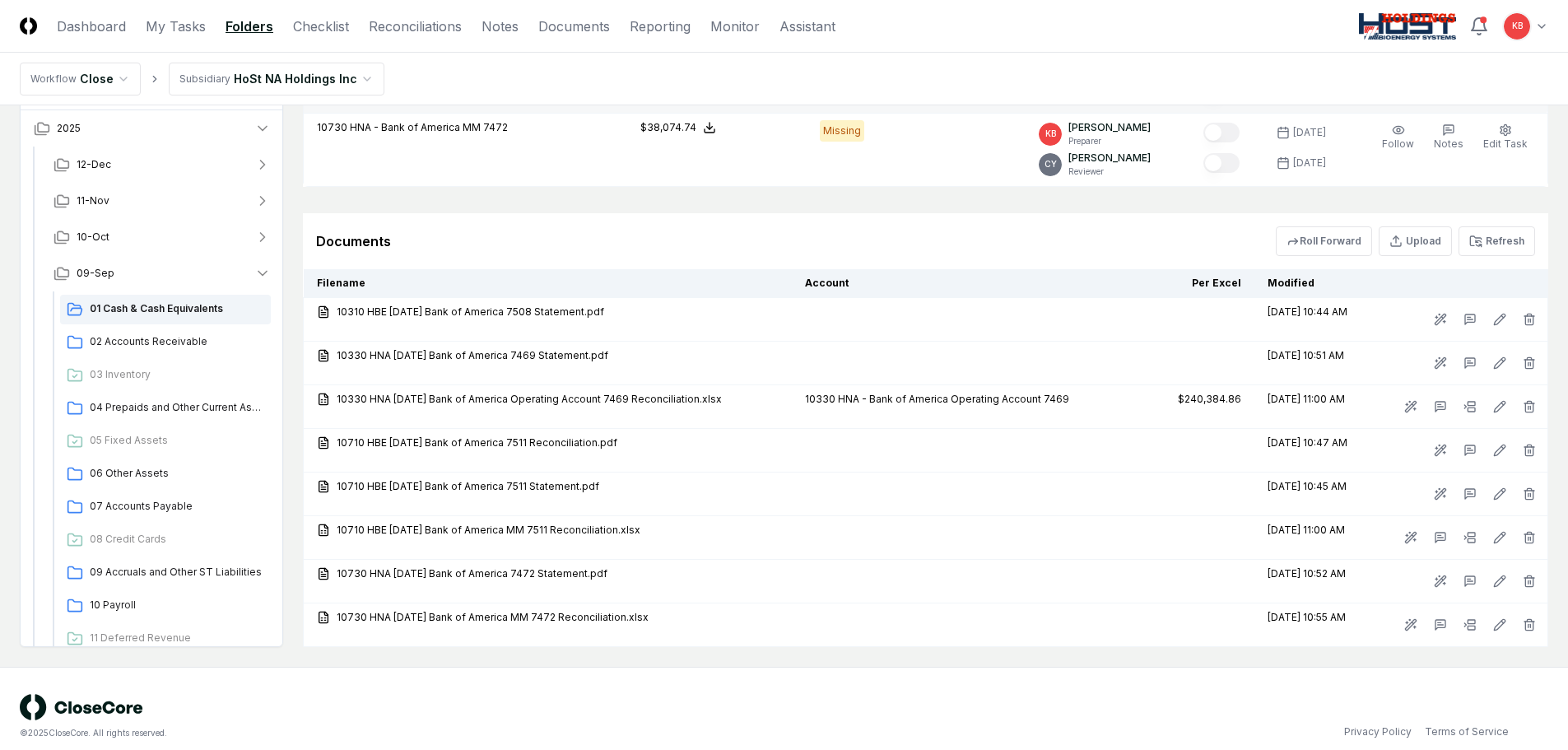
scroll to position [515, 0]
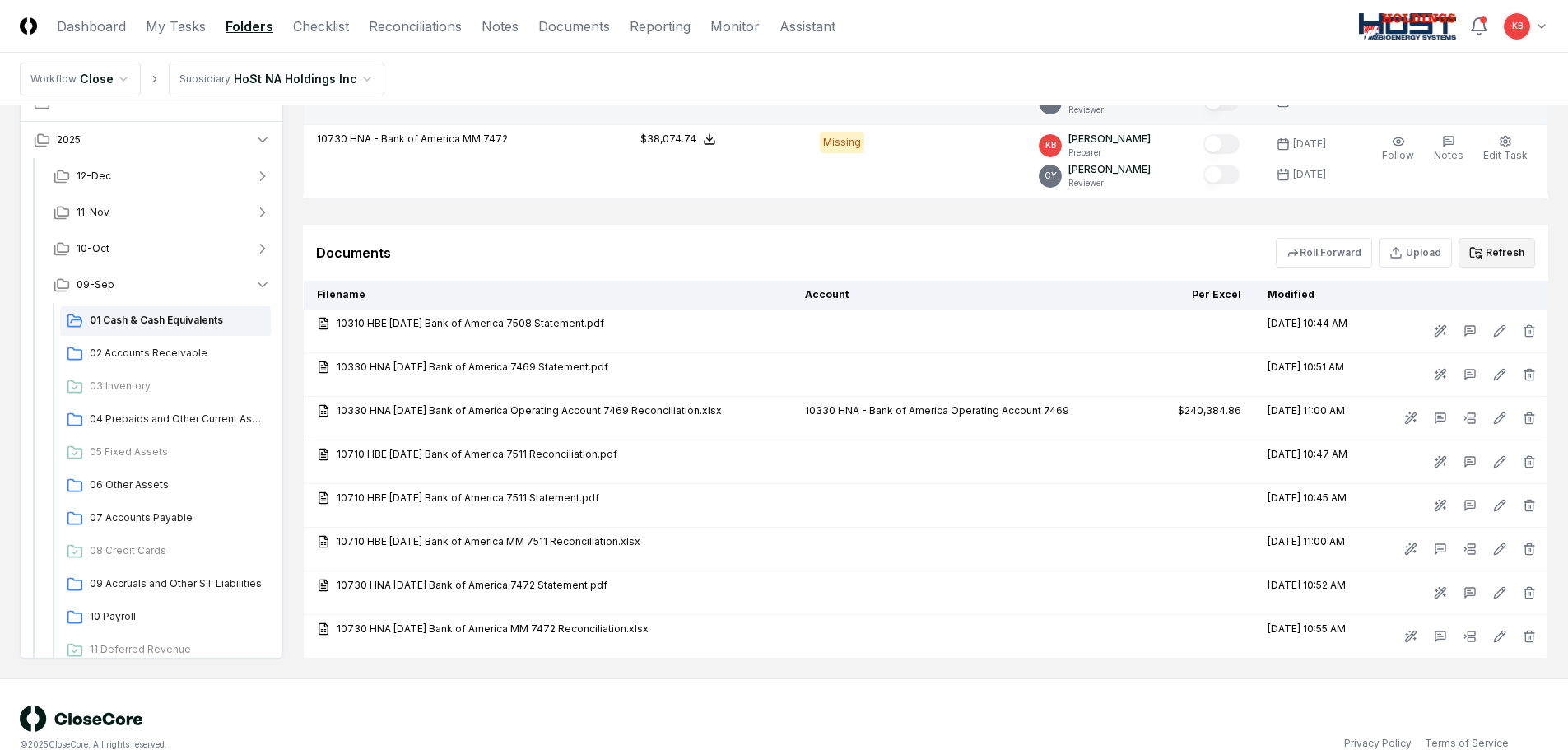
click at [1509, 245] on button "Refresh" at bounding box center [1497, 252] width 77 height 29
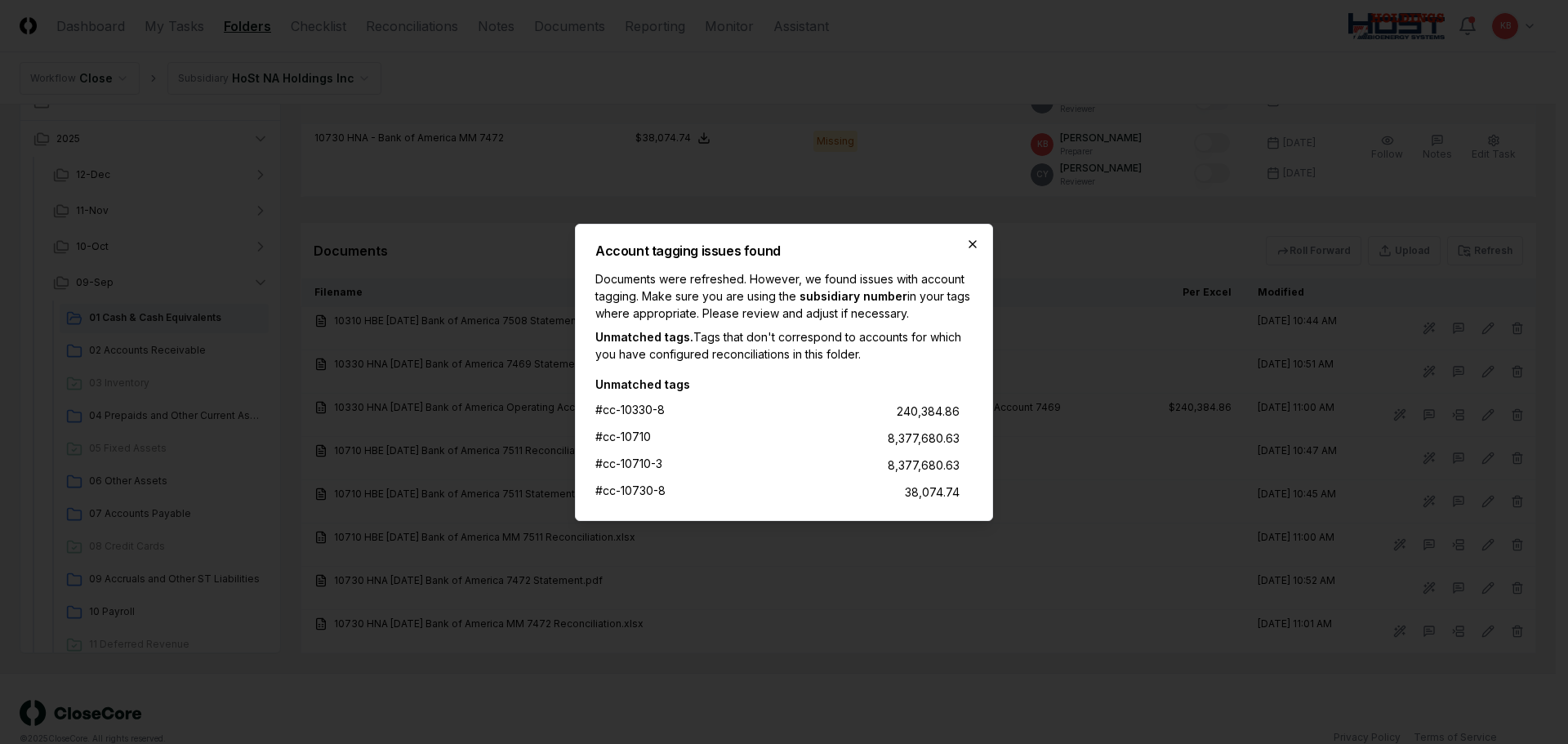
click at [975, 240] on icon "button" at bounding box center [973, 244] width 13 height 13
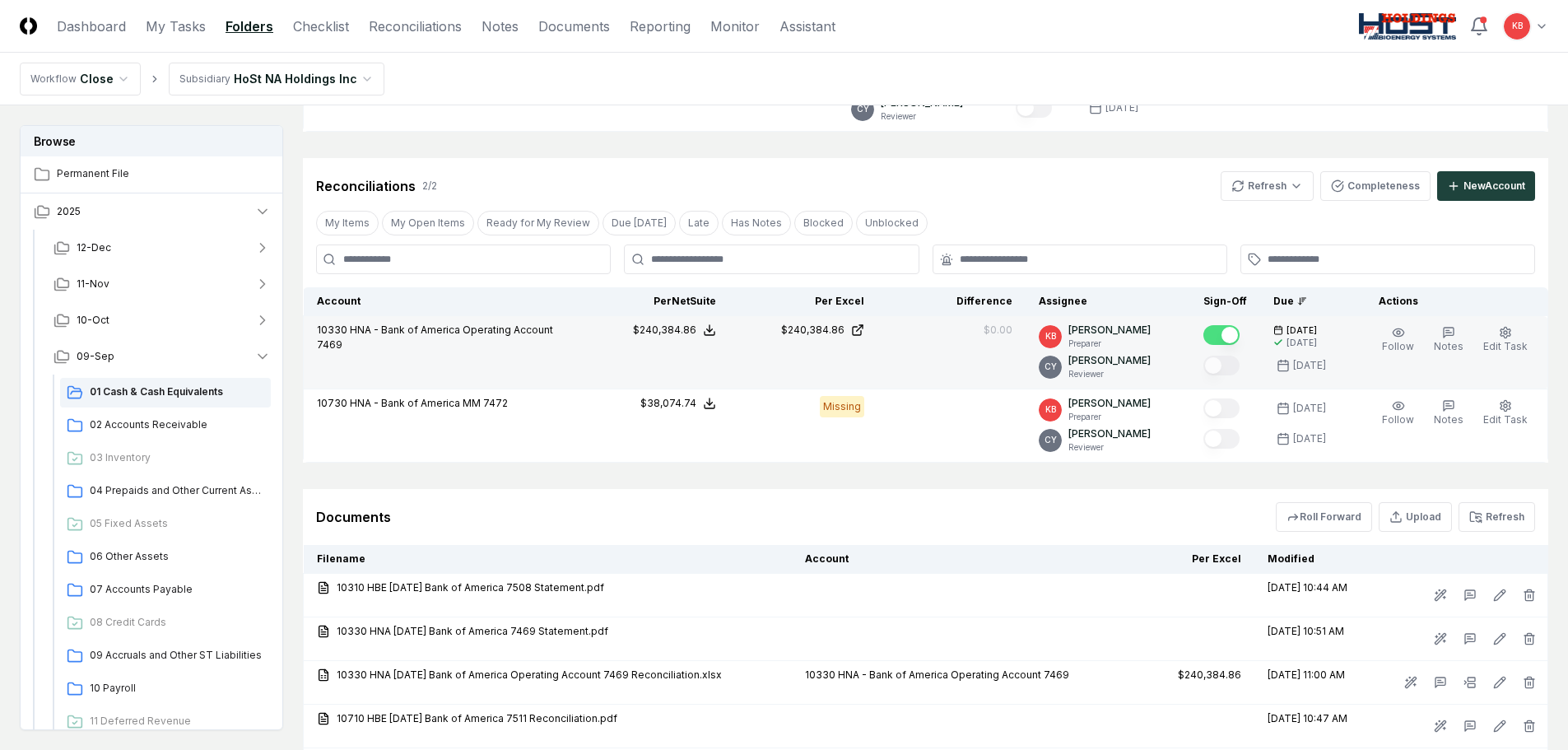
scroll to position [213, 0]
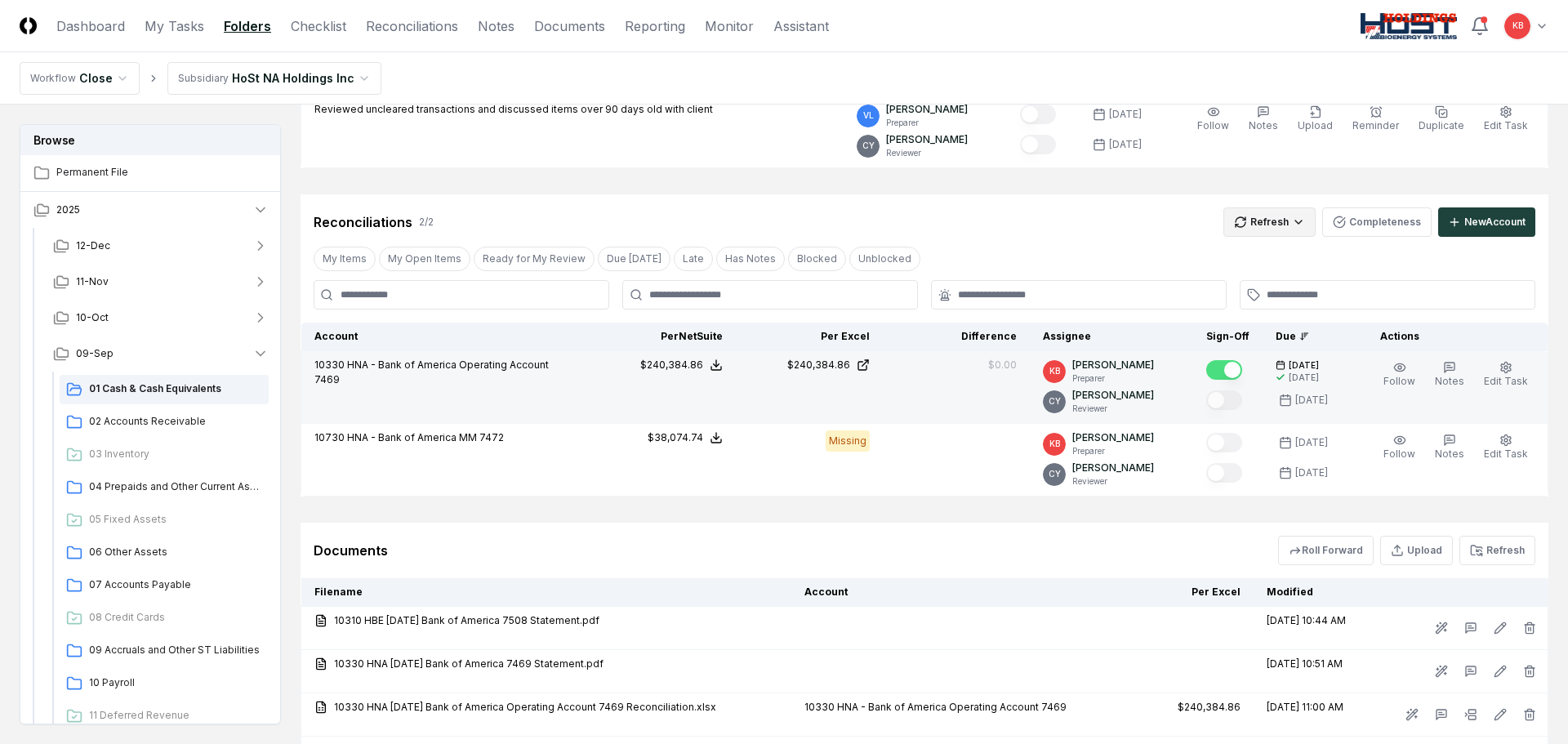
click at [1271, 217] on html "CloseCore Dashboard My Tasks Folders Checklist Reconciliations Notes Documents …" at bounding box center [784, 429] width 1568 height 1282
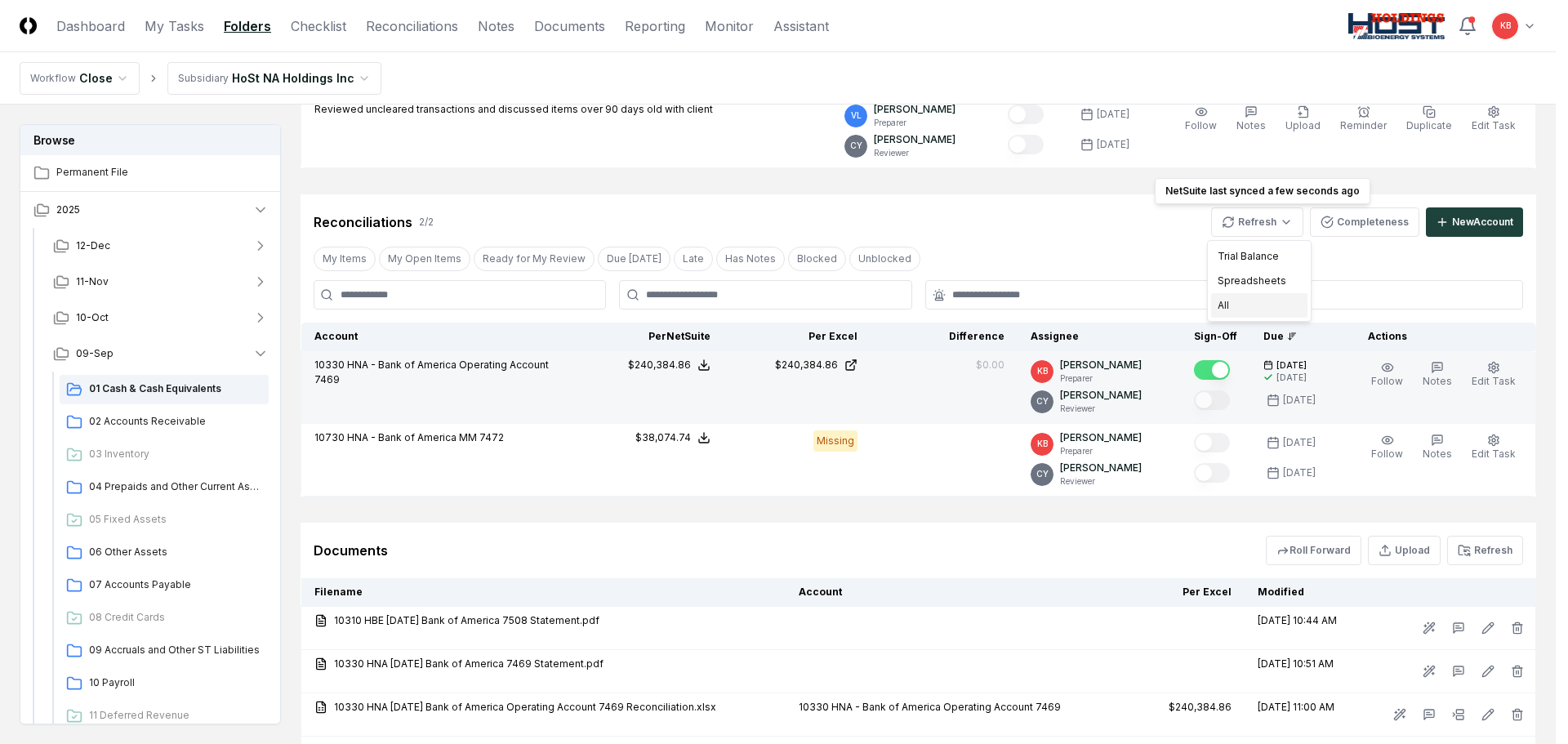
click at [1241, 304] on div "All" at bounding box center [1260, 305] width 97 height 25
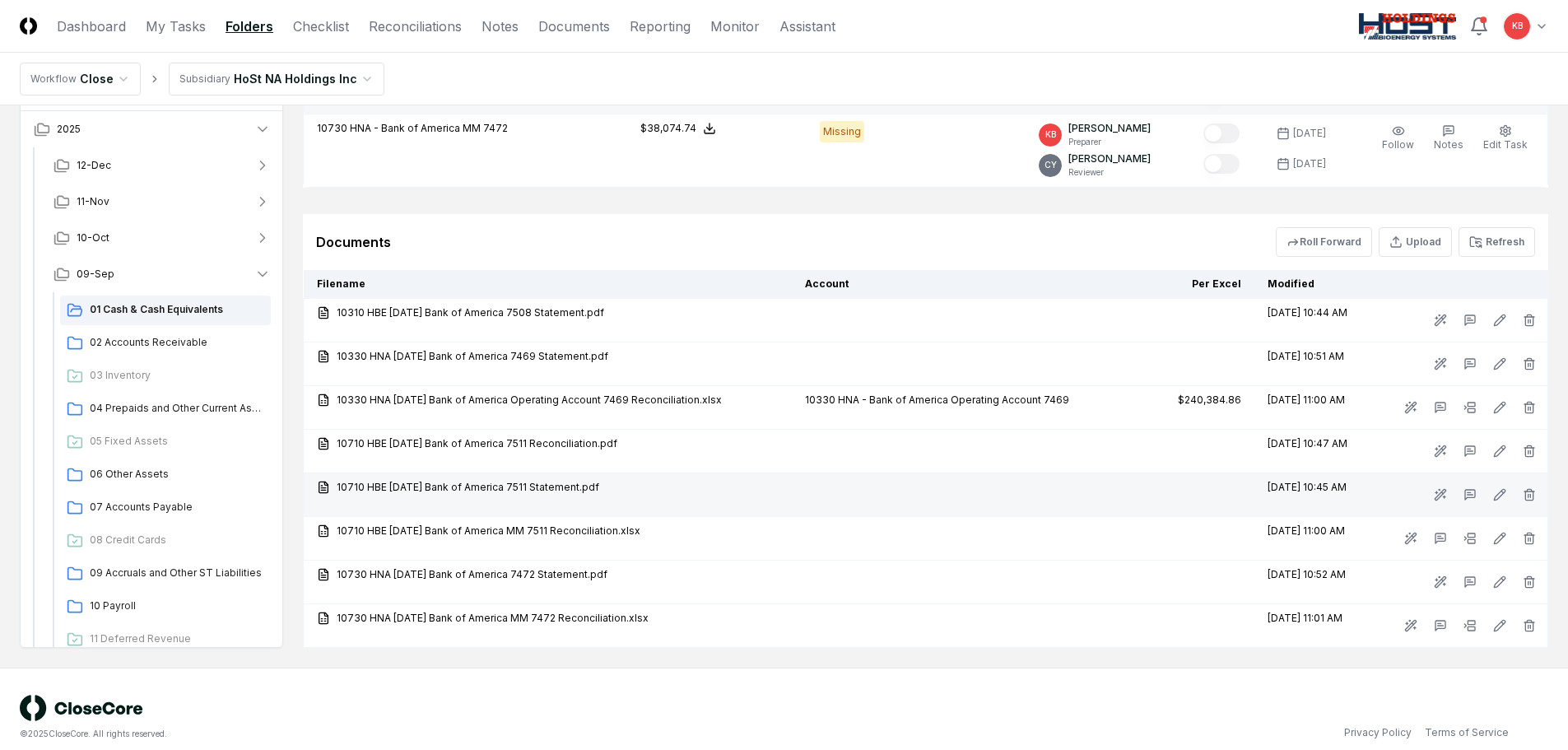
scroll to position [542, 0]
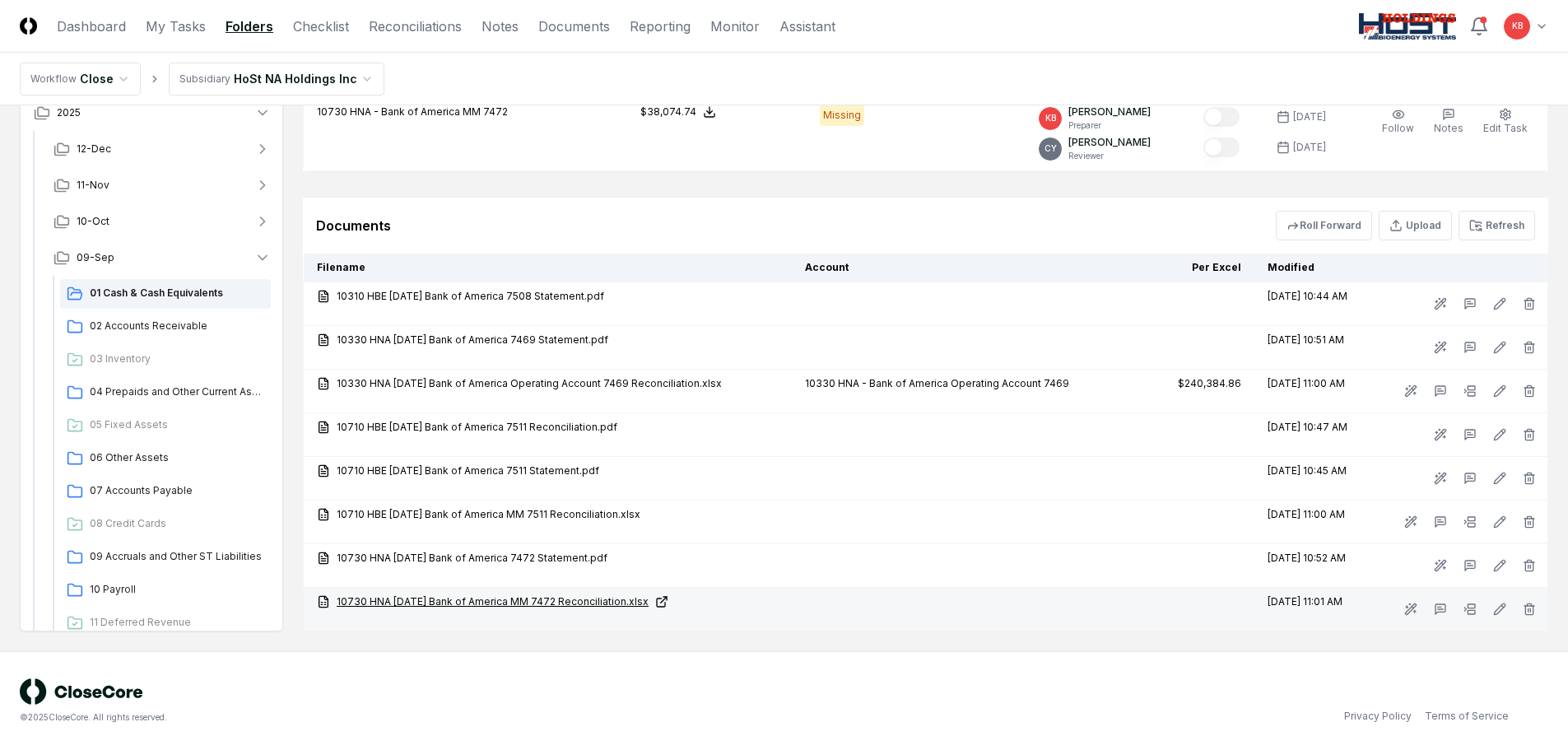
click at [531, 597] on link "10730 HNA 09-30-25 Bank of America MM 7472 Reconciliation.xlsx" at bounding box center [548, 601] width 462 height 15
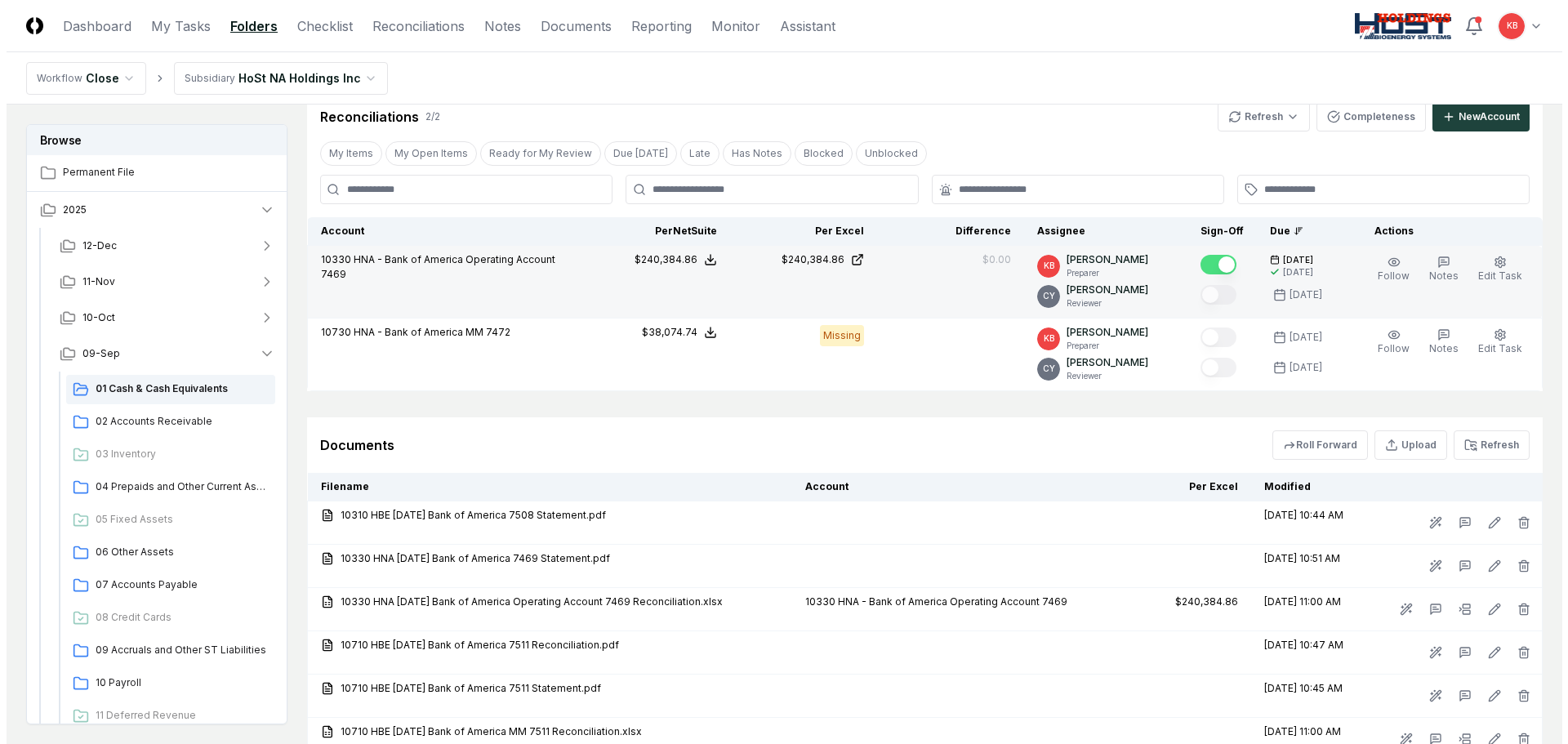
scroll to position [293, 0]
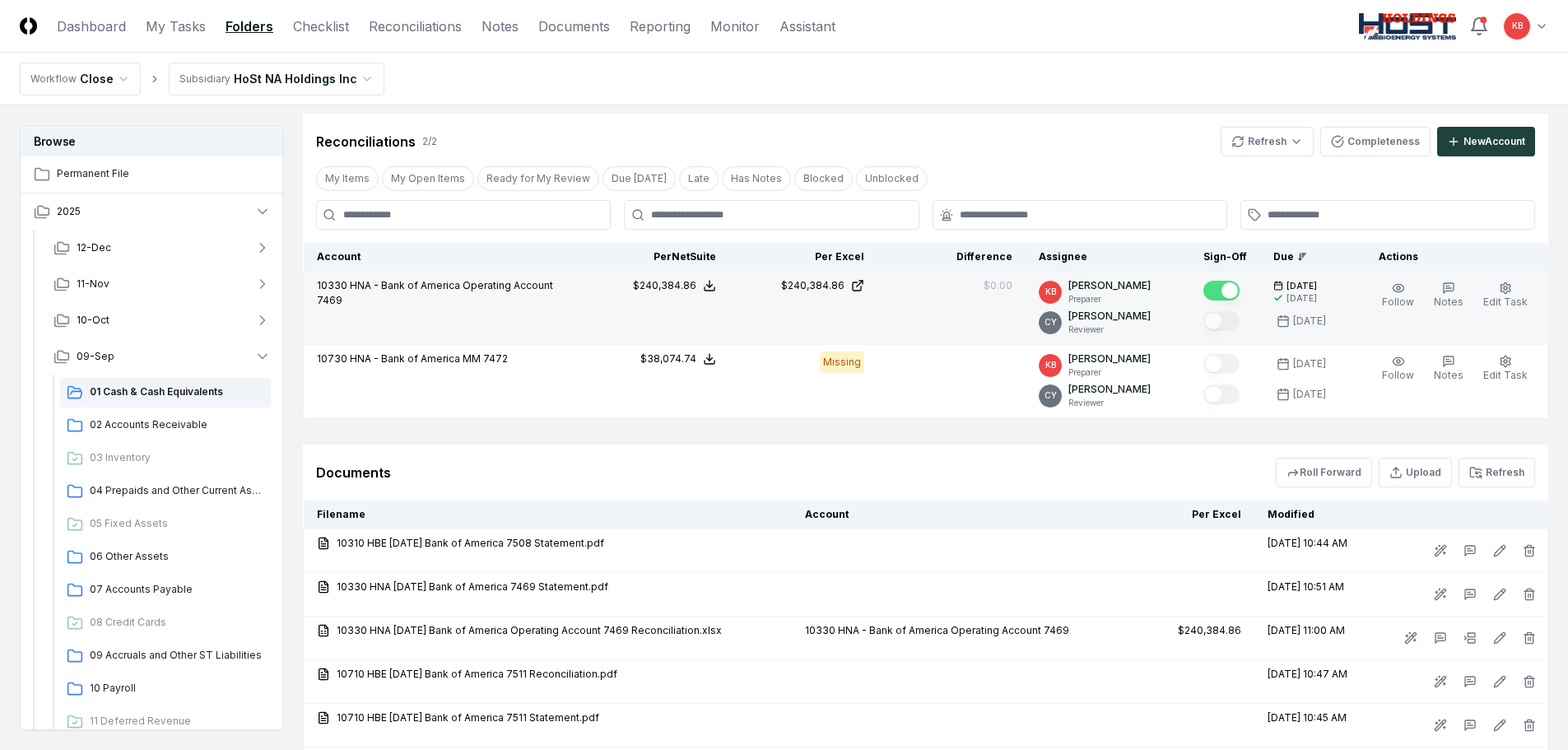
click at [353, 73] on html "CloseCore Dashboard My Tasks Folders Checklist Reconciliations Notes Documents …" at bounding box center [784, 350] width 1568 height 1292
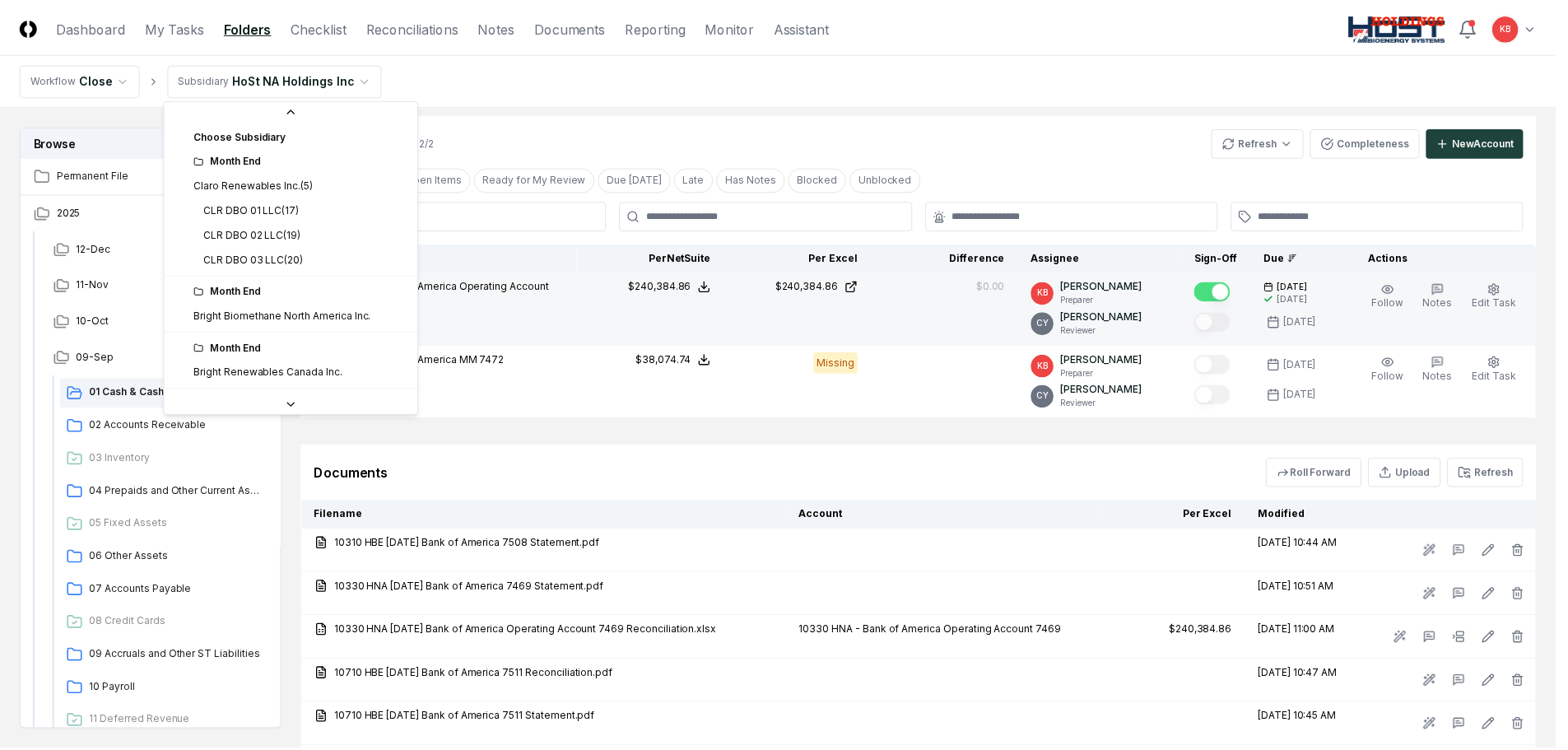
scroll to position [103, 0]
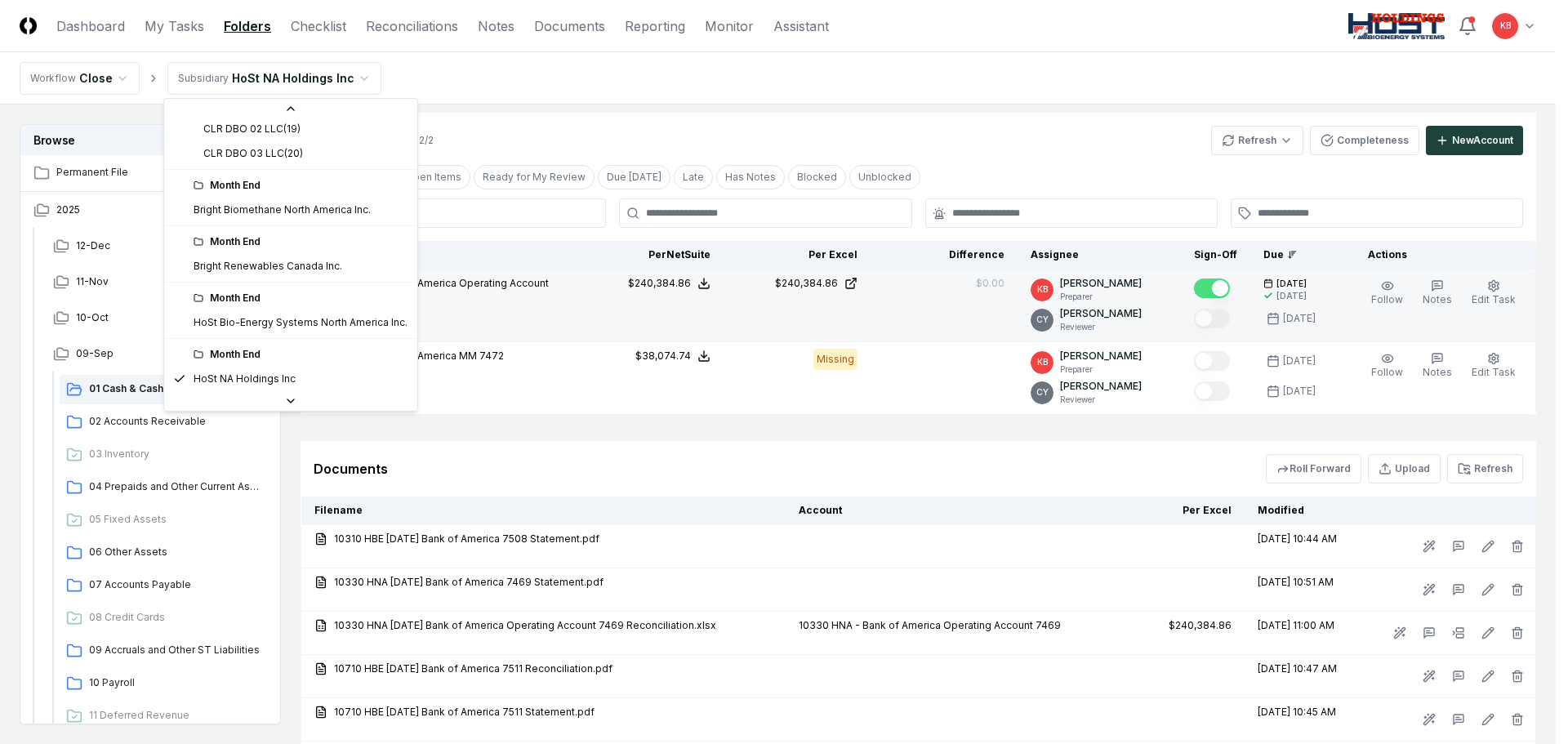
click at [350, 72] on html "CloseCore Dashboard My Tasks Folders Checklist Reconciliations Notes Documents …" at bounding box center [784, 347] width 1568 height 1282
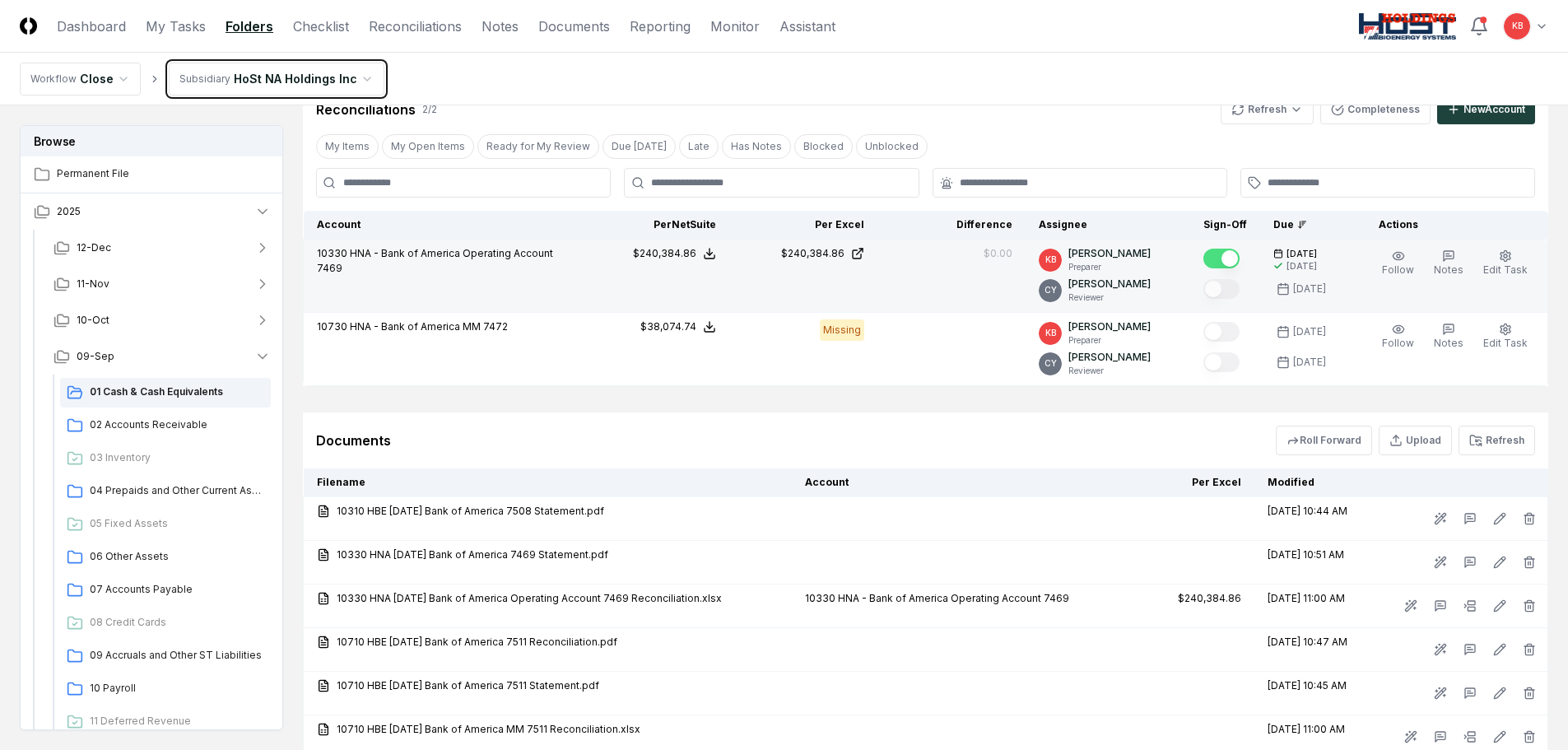
scroll to position [323, 0]
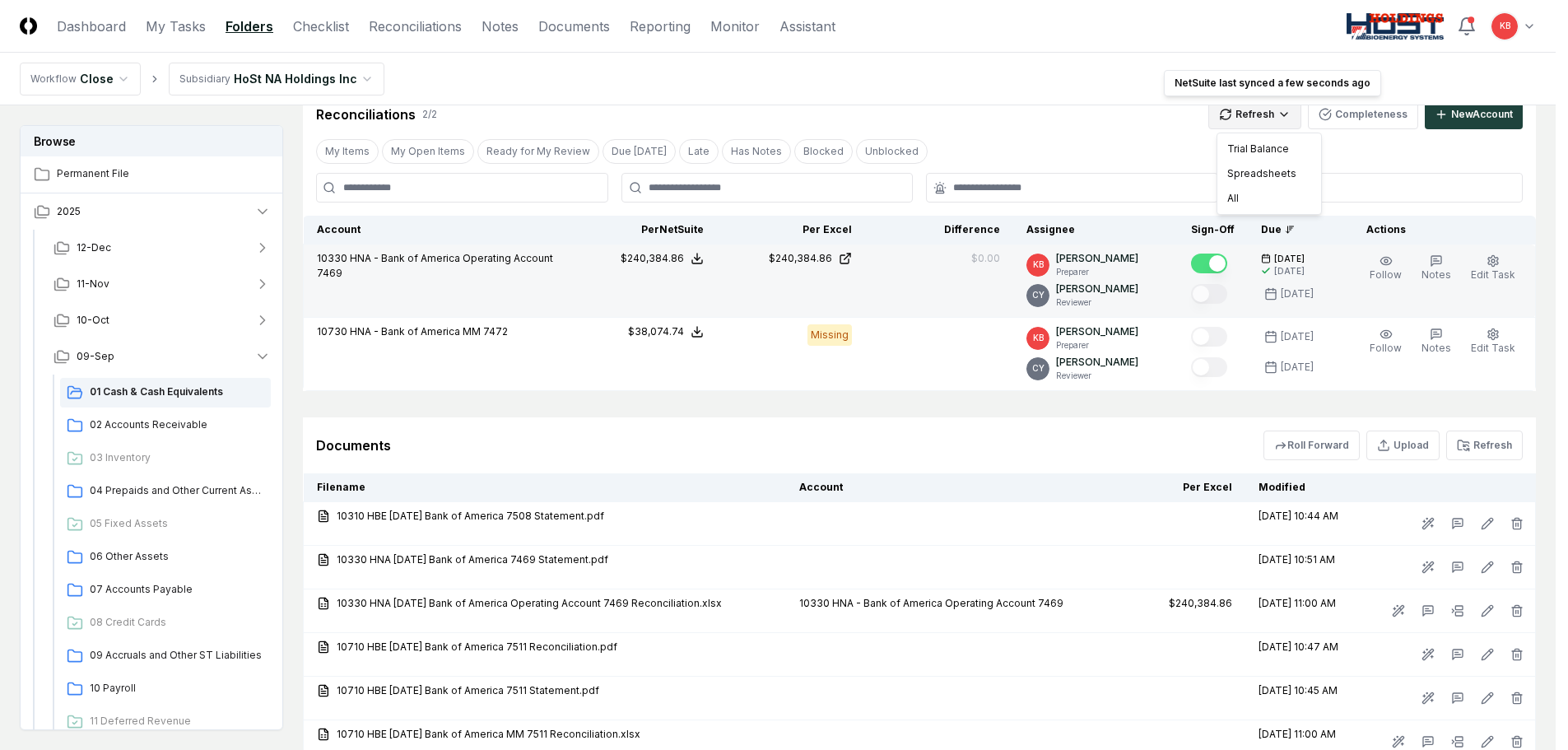
click at [1247, 122] on html "CloseCore Dashboard My Tasks Folders Checklist Reconciliations Notes Documents …" at bounding box center [784, 323] width 1568 height 1292
click at [1236, 197] on div "All" at bounding box center [1270, 198] width 97 height 25
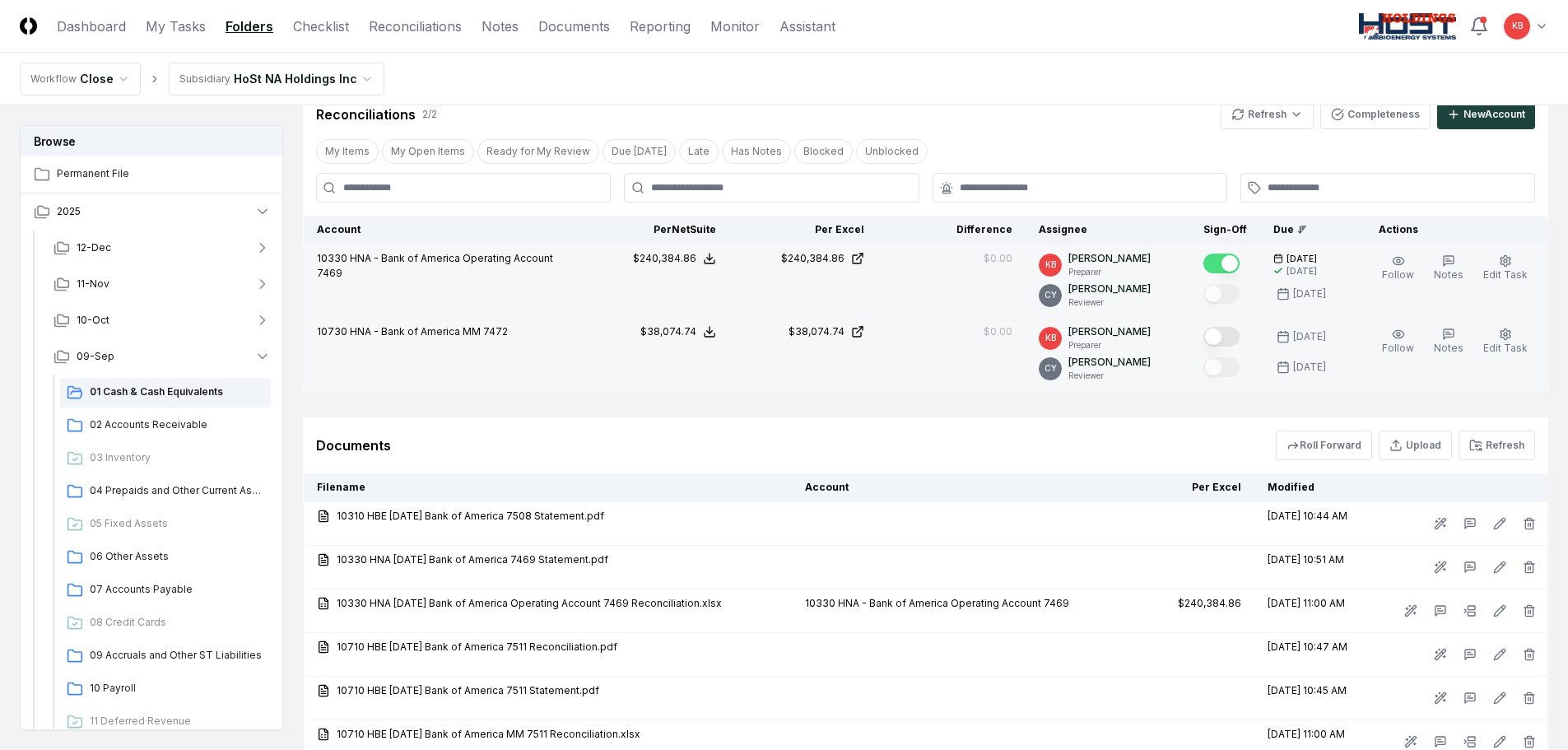
click at [1217, 335] on button "Mark complete" at bounding box center [1221, 336] width 36 height 19
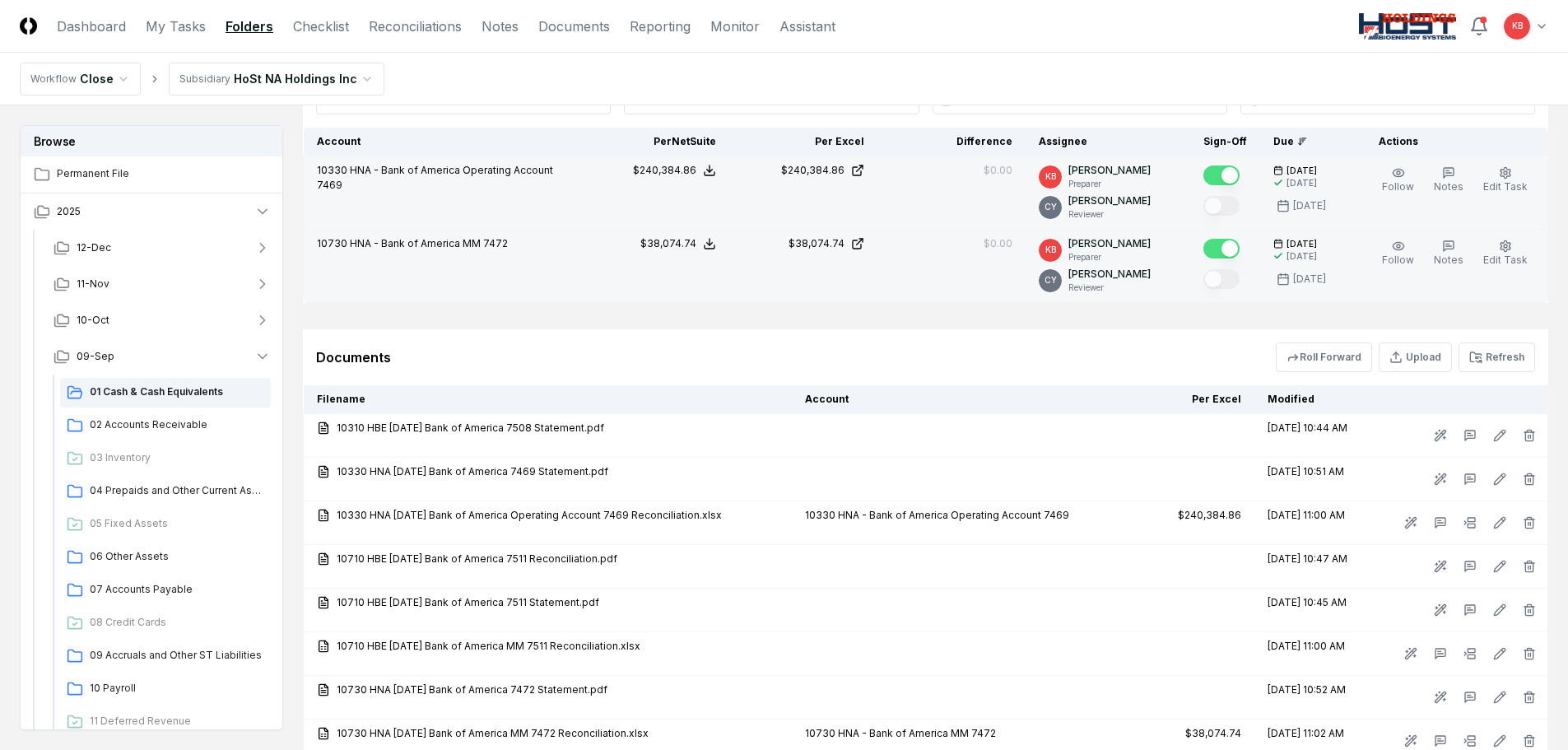
scroll to position [487, 0]
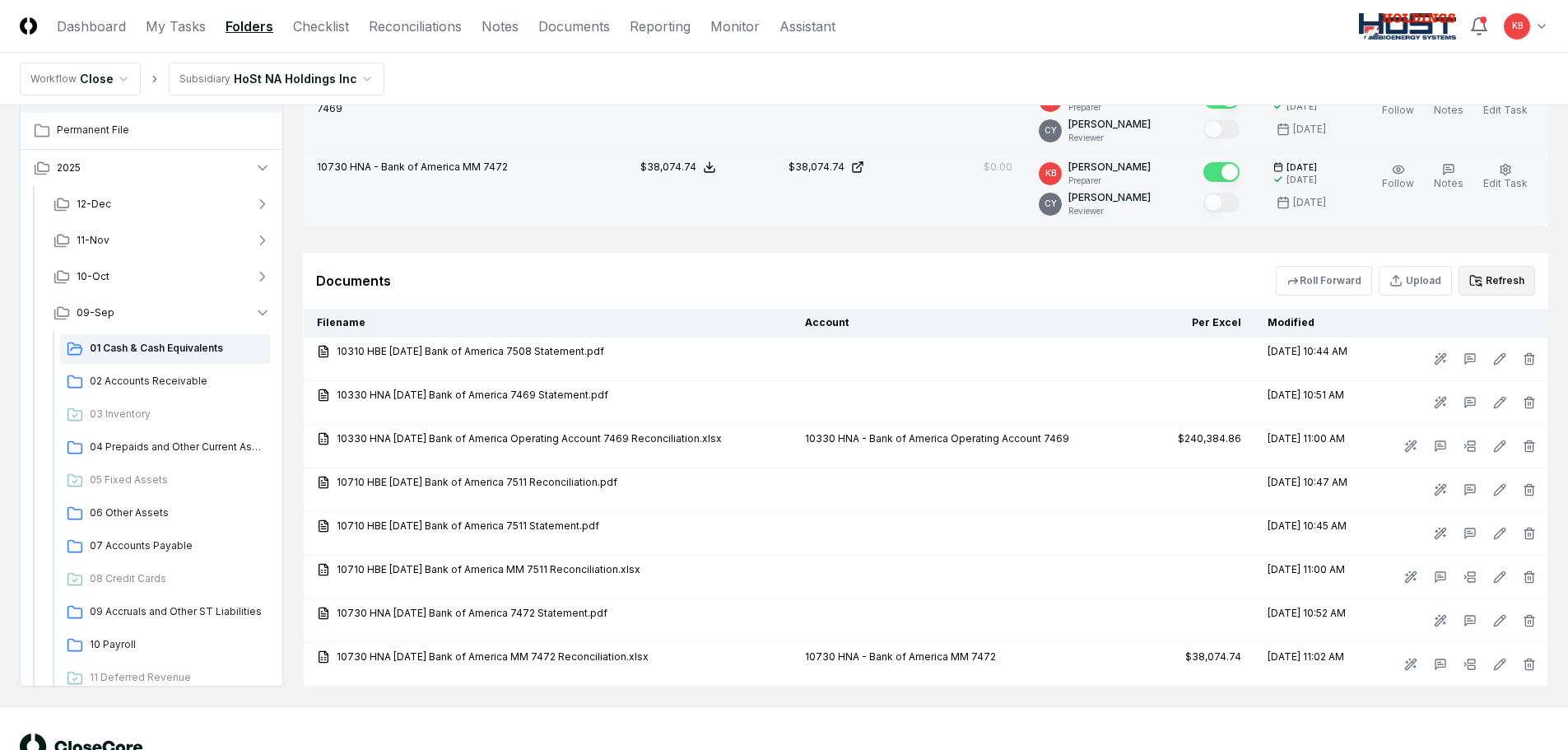
click at [1502, 273] on button "Refresh" at bounding box center [1497, 280] width 77 height 29
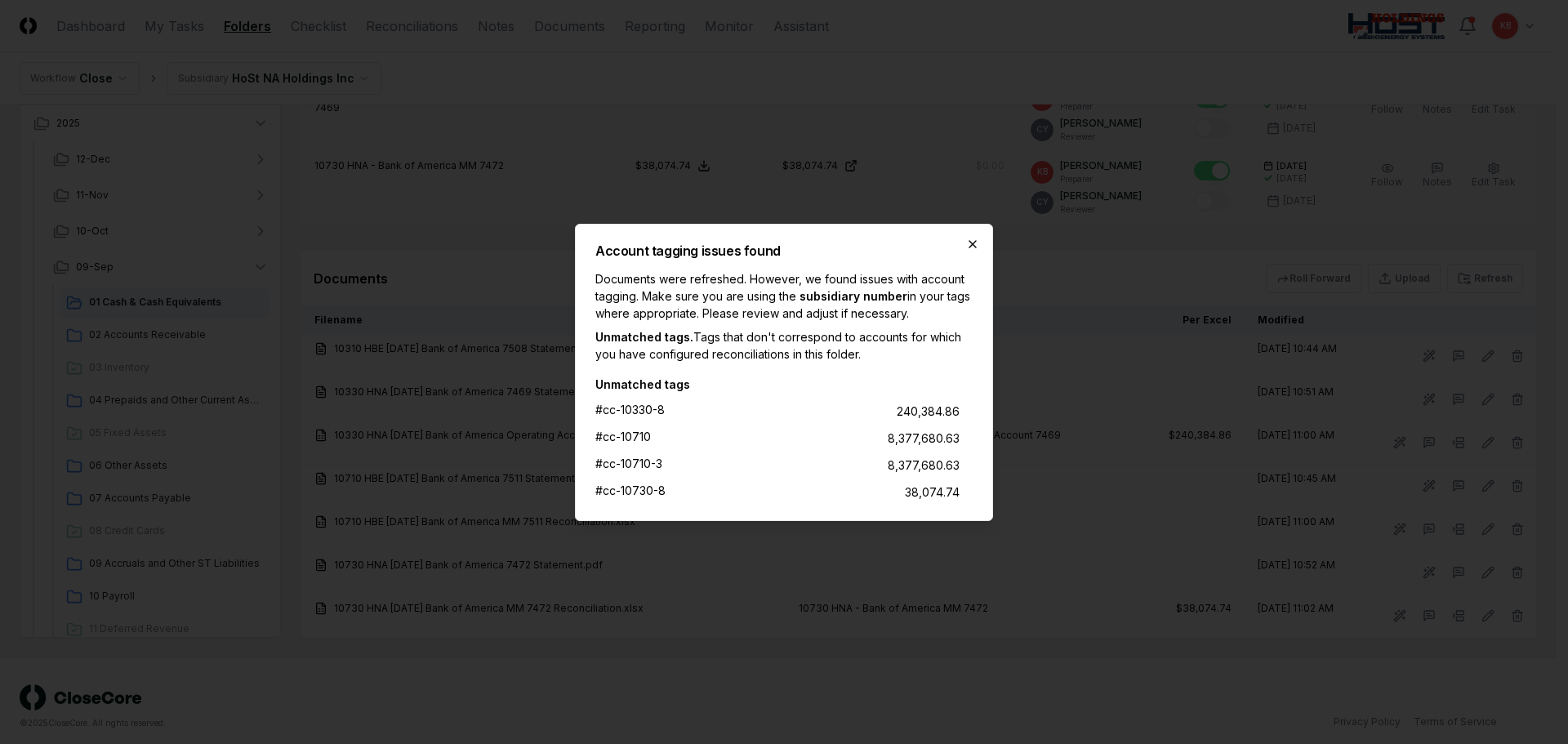
click at [973, 242] on icon "button" at bounding box center [973, 244] width 13 height 13
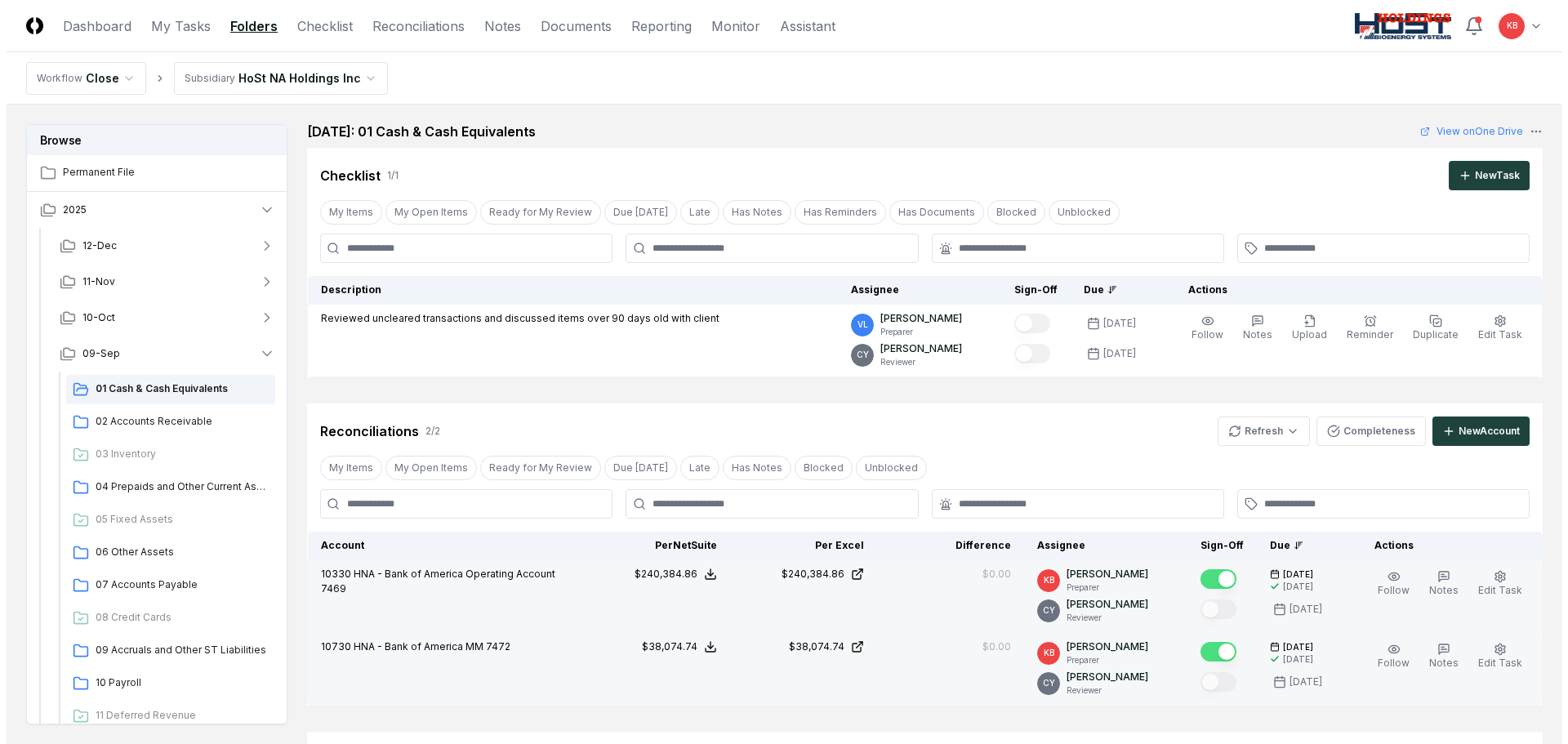
scroll to position [0, 0]
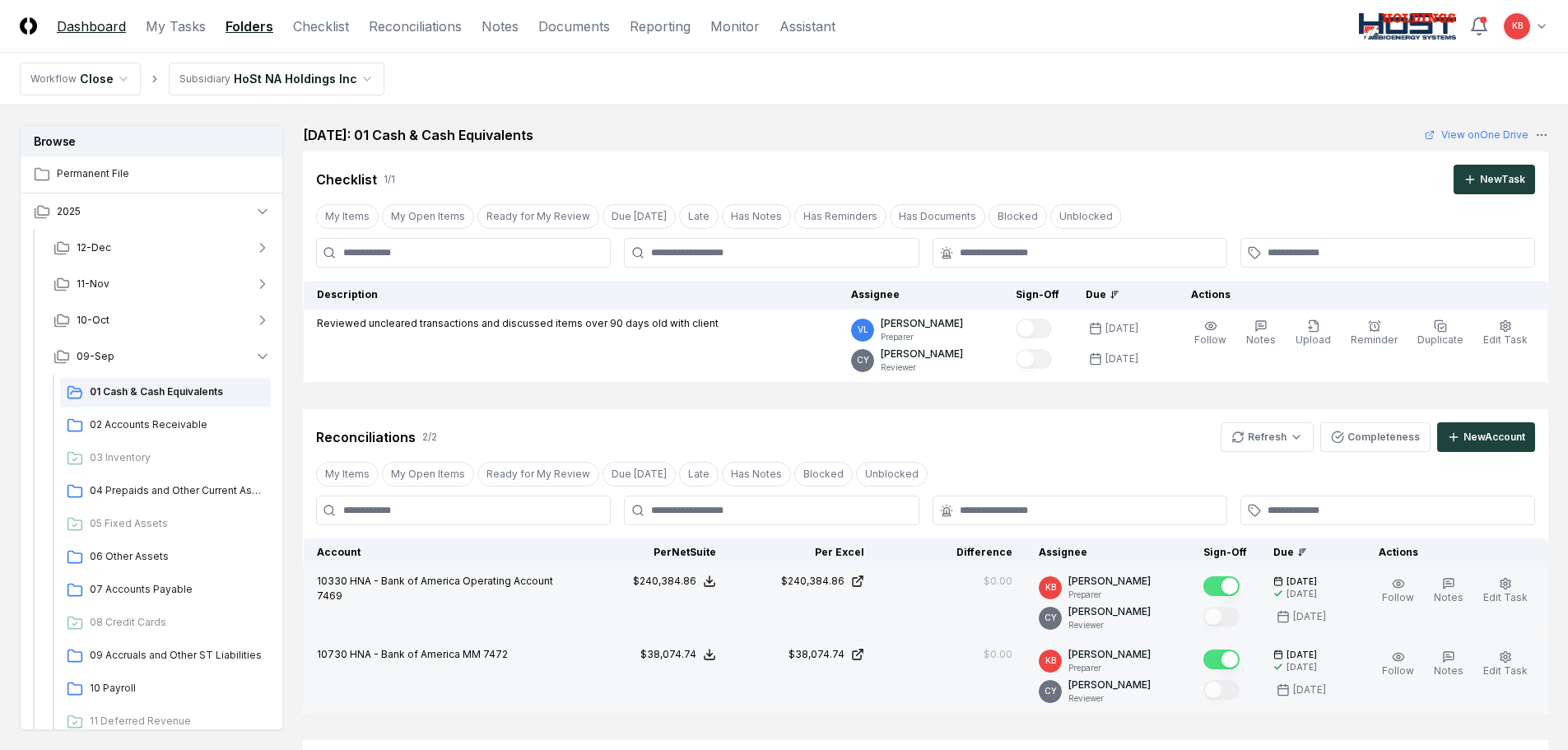
click at [121, 27] on link "Dashboard" at bounding box center [91, 27] width 69 height 19
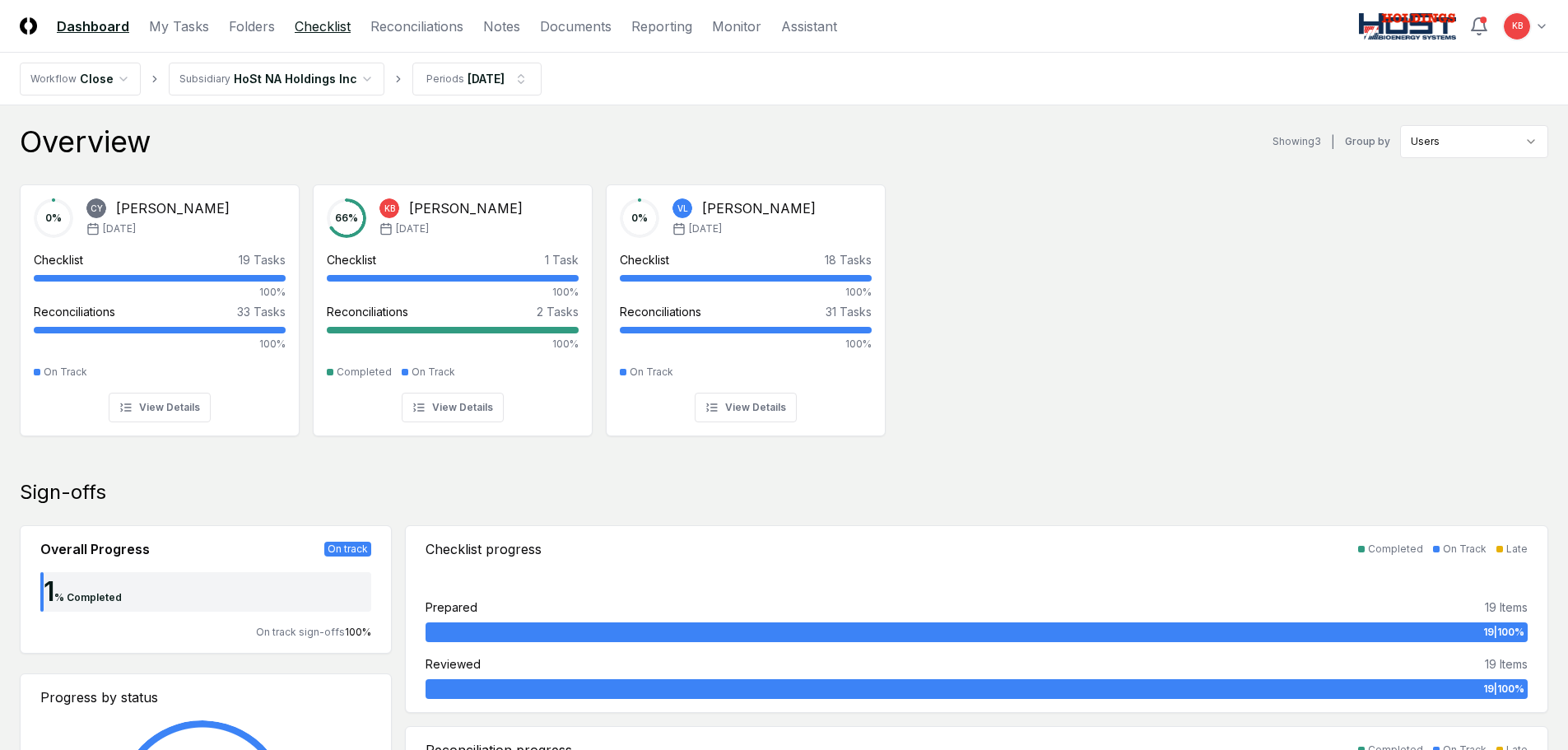
click at [319, 32] on link "Checklist" at bounding box center [322, 27] width 56 height 19
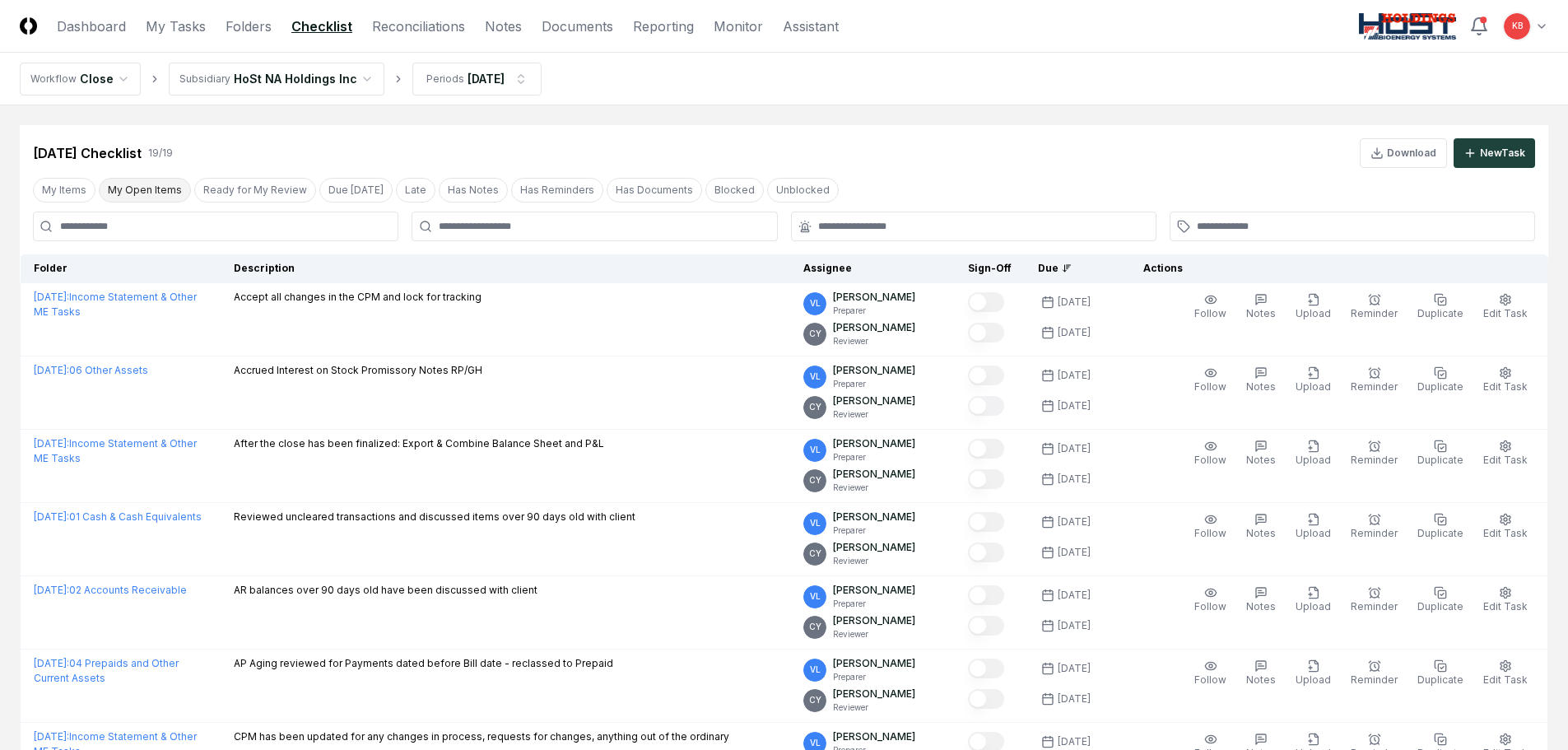
click at [161, 185] on button "My Open Items" at bounding box center [145, 190] width 92 height 25
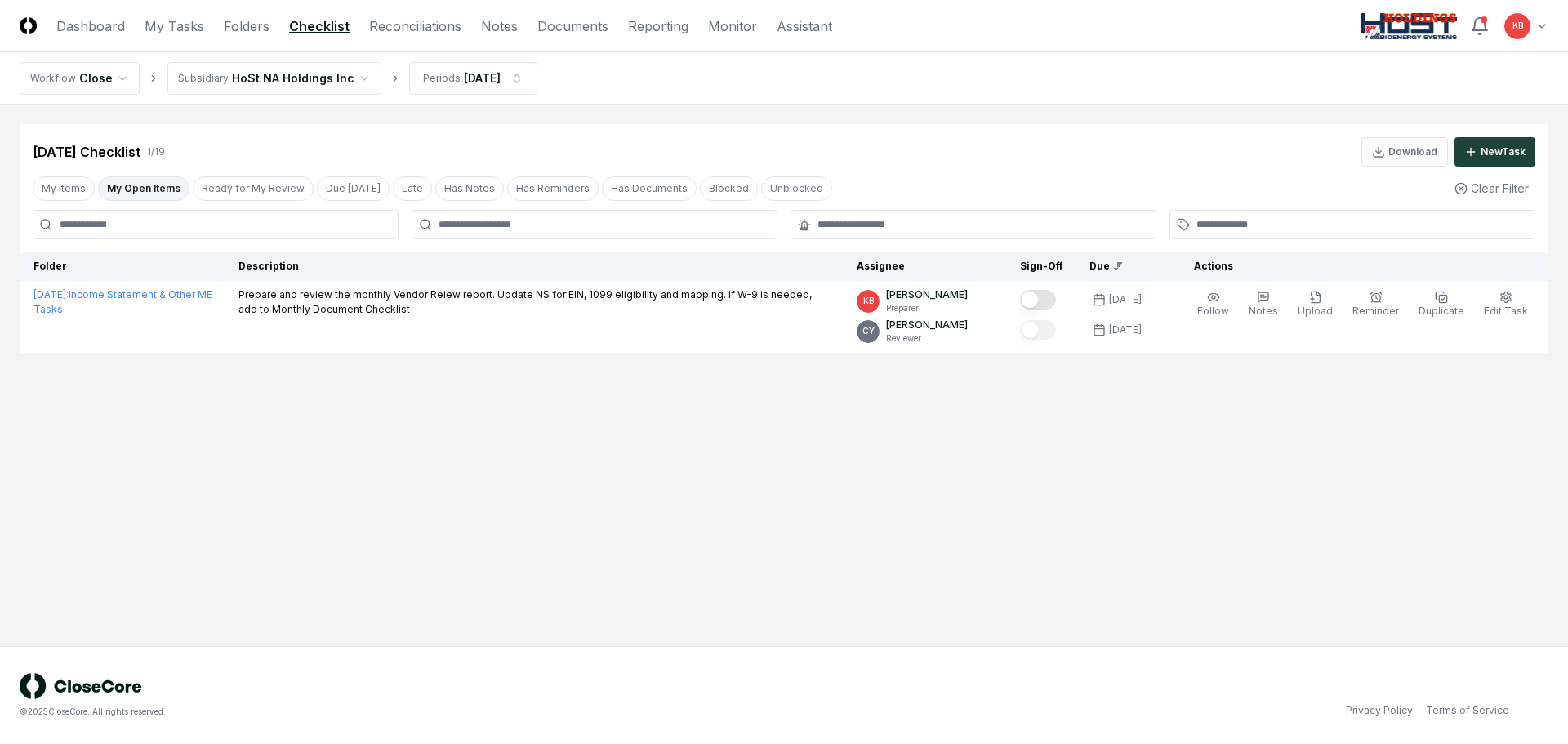
click at [273, 78] on html "CloseCore Dashboard My Tasks Folders Checklist Reconciliations Notes Documents …" at bounding box center [784, 372] width 1568 height 744
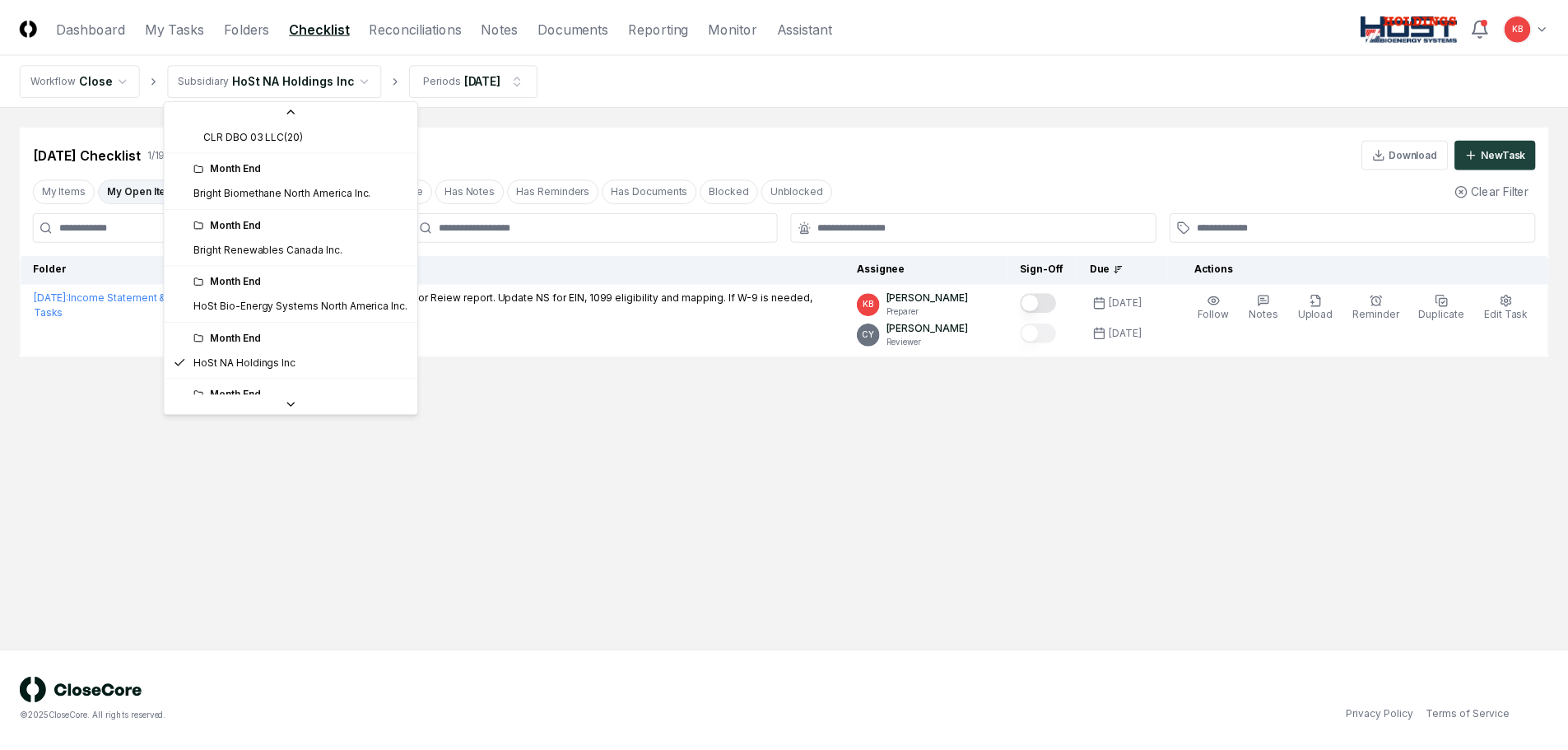
scroll to position [165, 0]
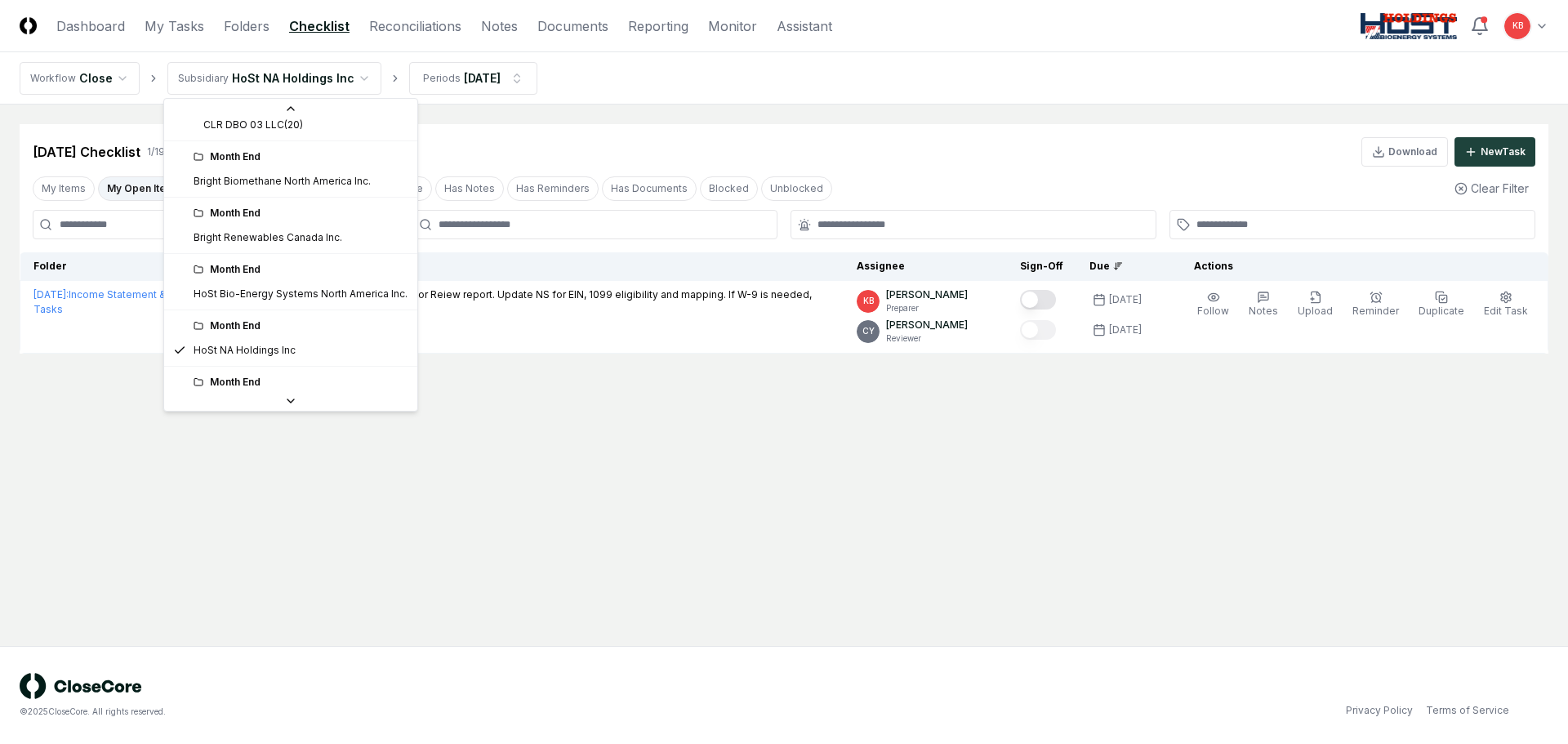
click at [292, 272] on div "Month End" at bounding box center [300, 269] width 214 height 15
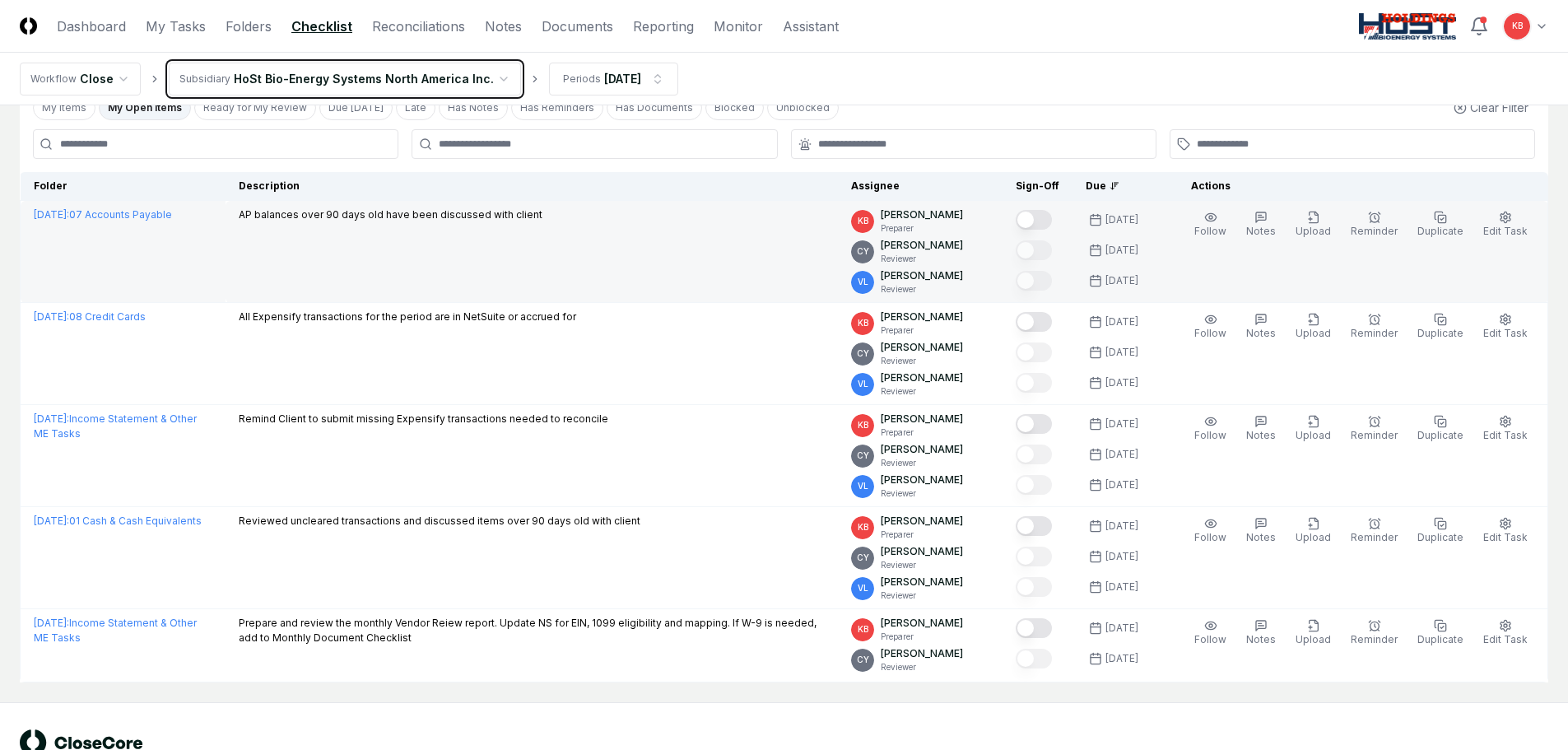
scroll to position [110, 0]
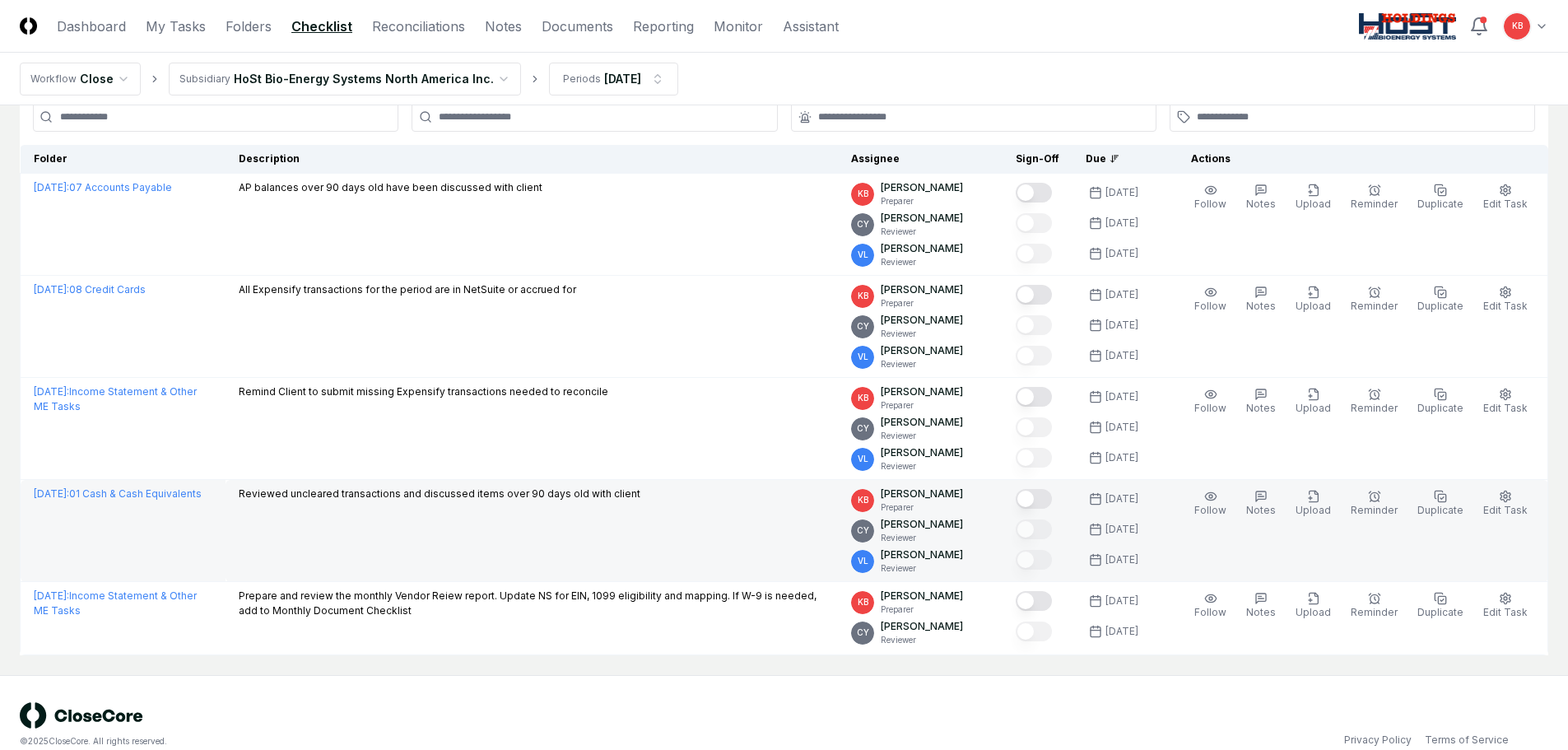
click at [1039, 496] on button "Mark complete" at bounding box center [1034, 499] width 36 height 19
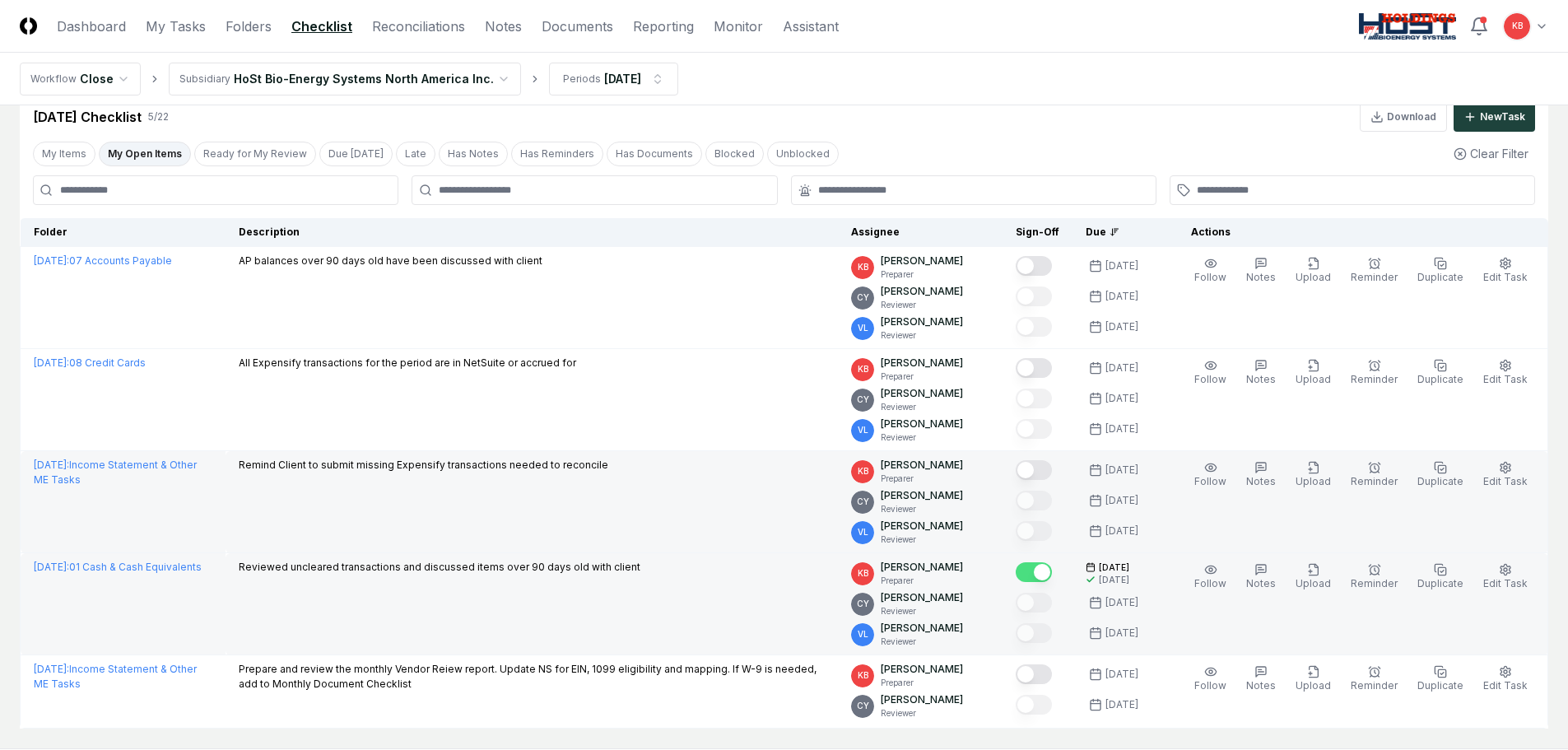
scroll to position [0, 0]
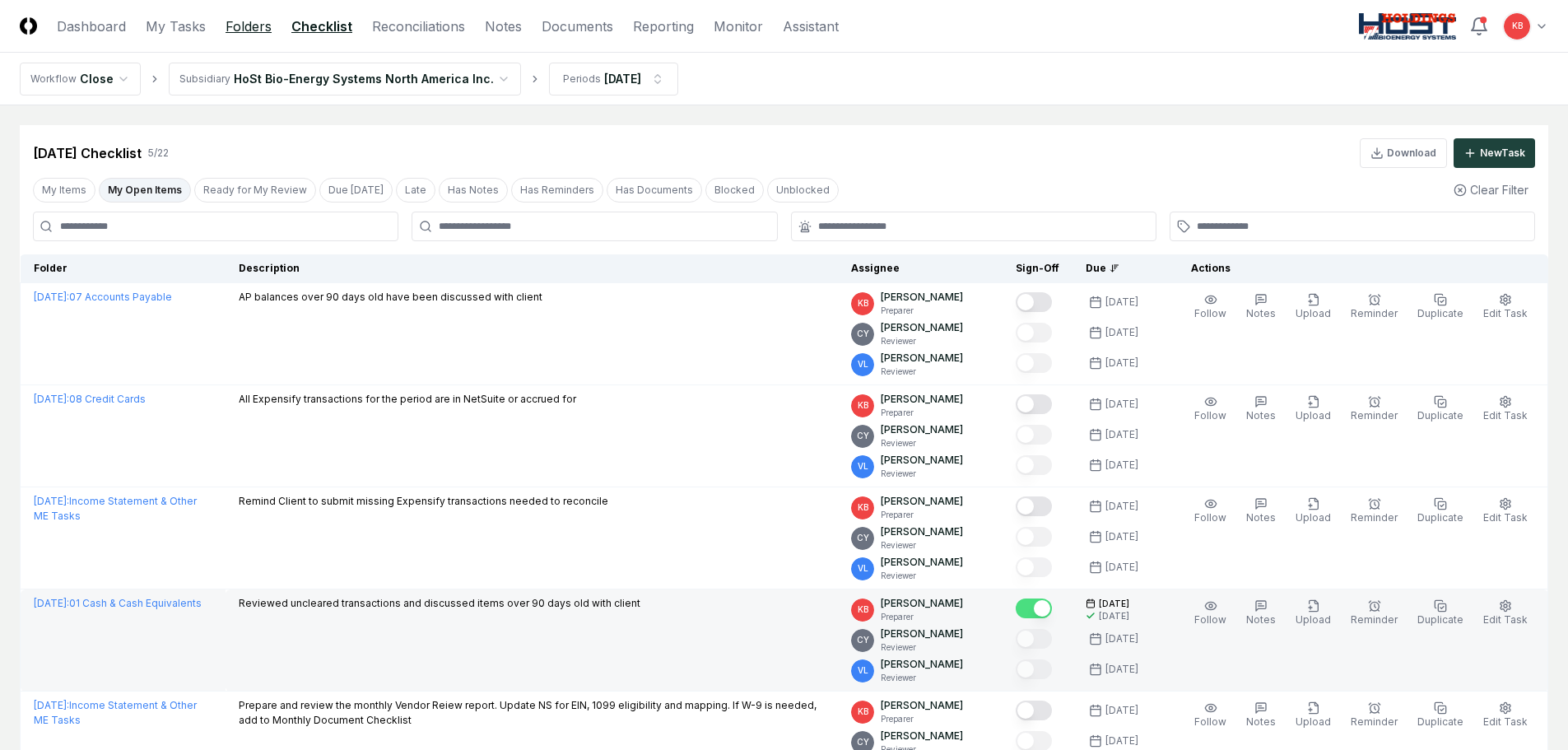
click at [254, 22] on link "Folders" at bounding box center [249, 27] width 46 height 19
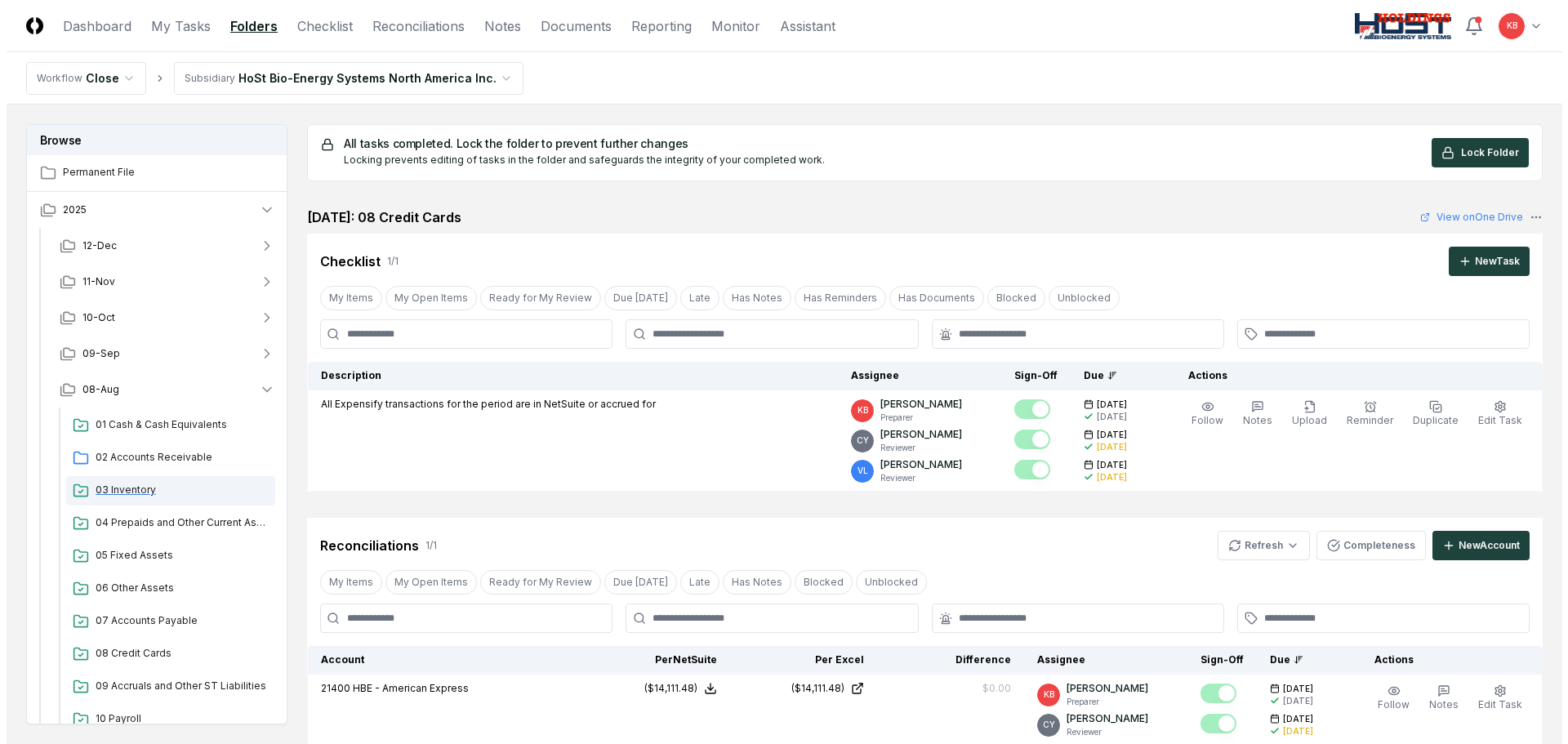
scroll to position [27, 0]
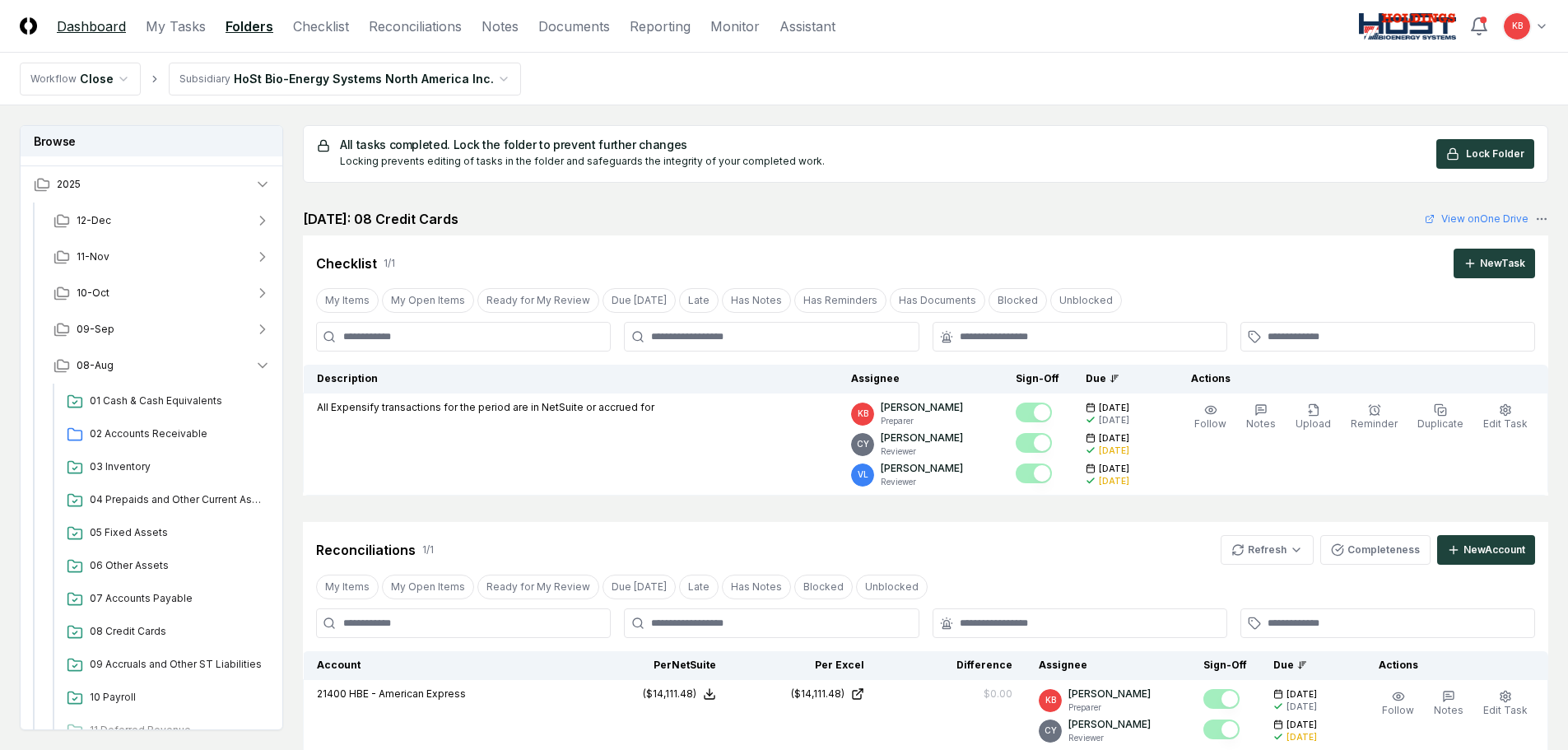
click at [120, 24] on link "Dashboard" at bounding box center [91, 27] width 69 height 19
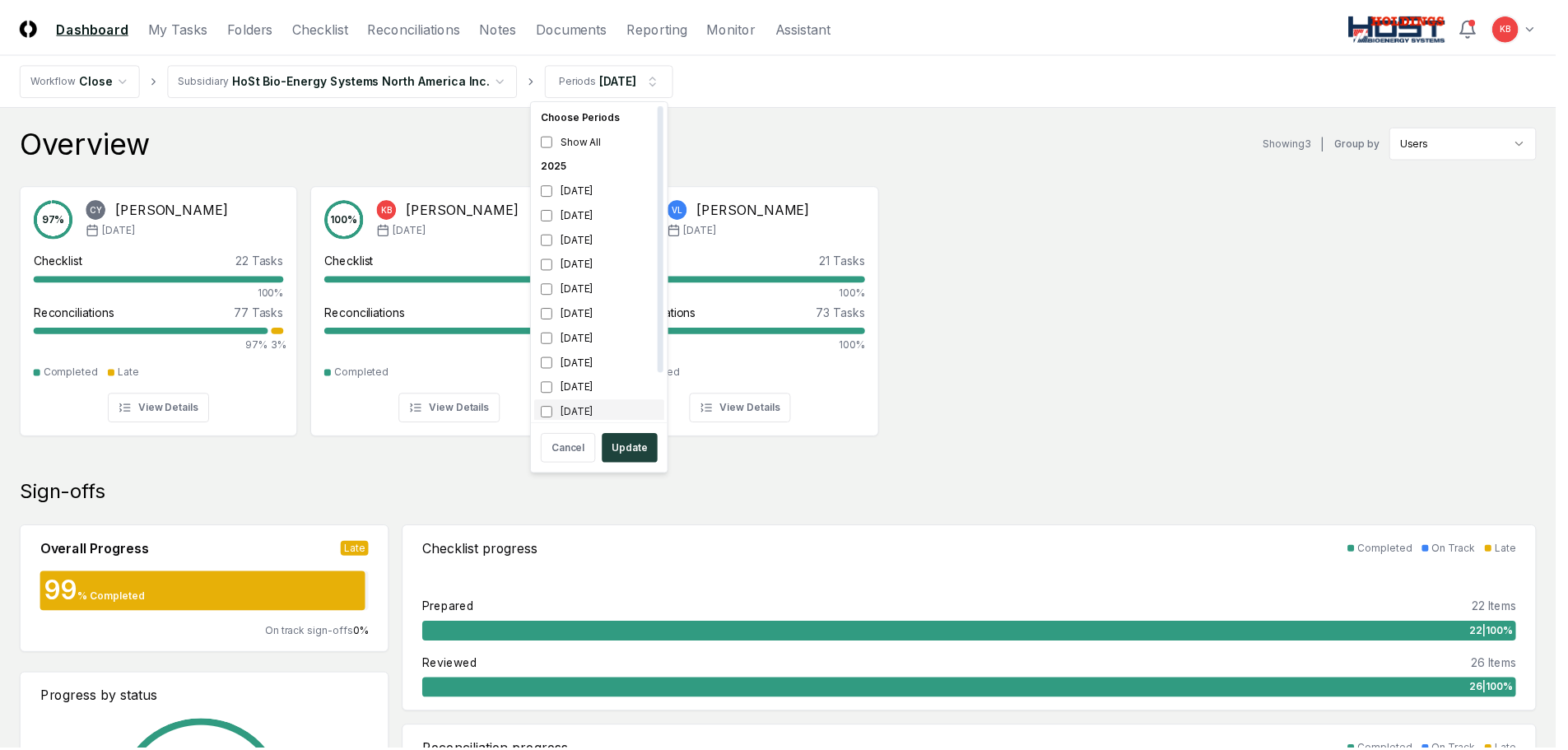
scroll to position [5, 0]
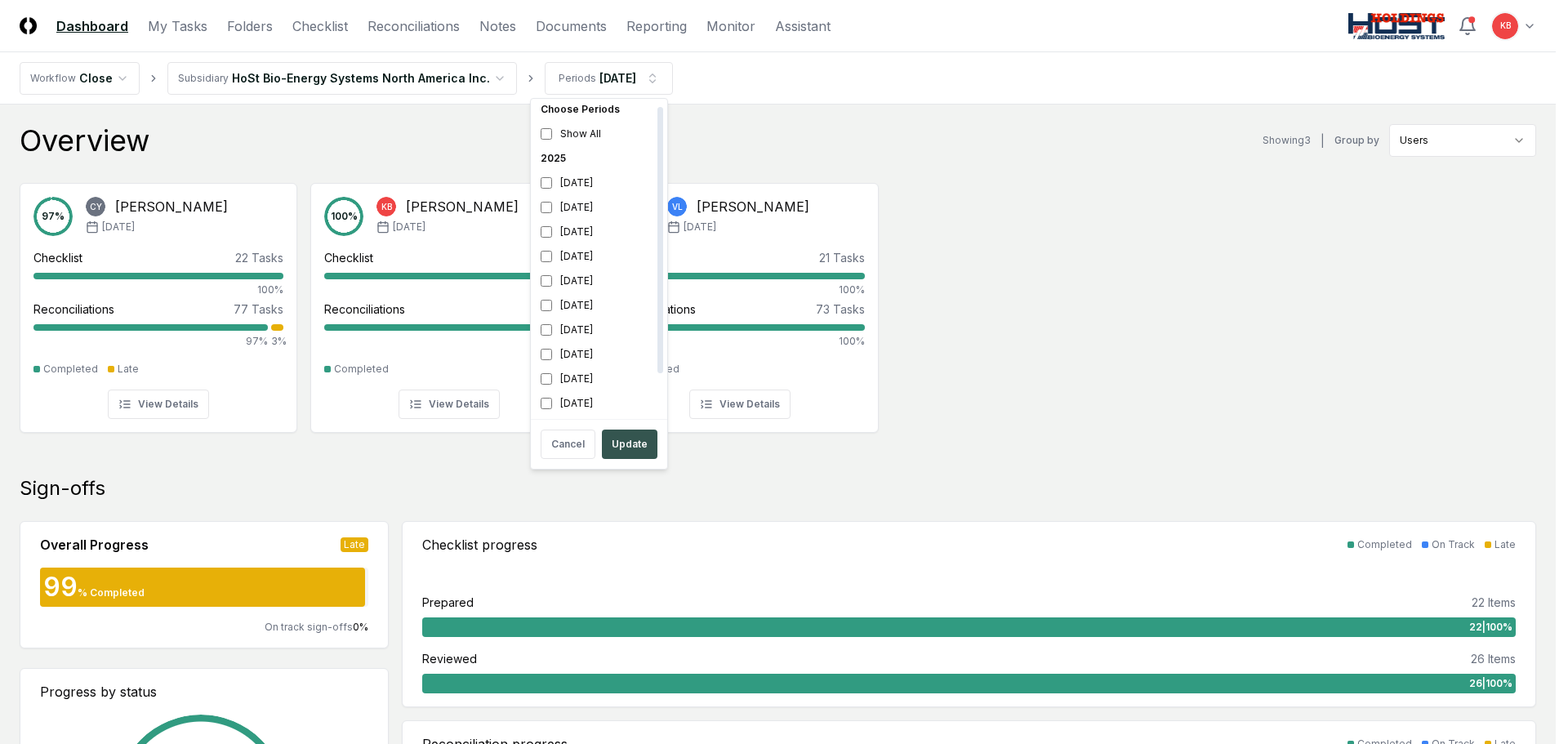
click at [629, 443] on button "Update" at bounding box center [629, 443] width 55 height 29
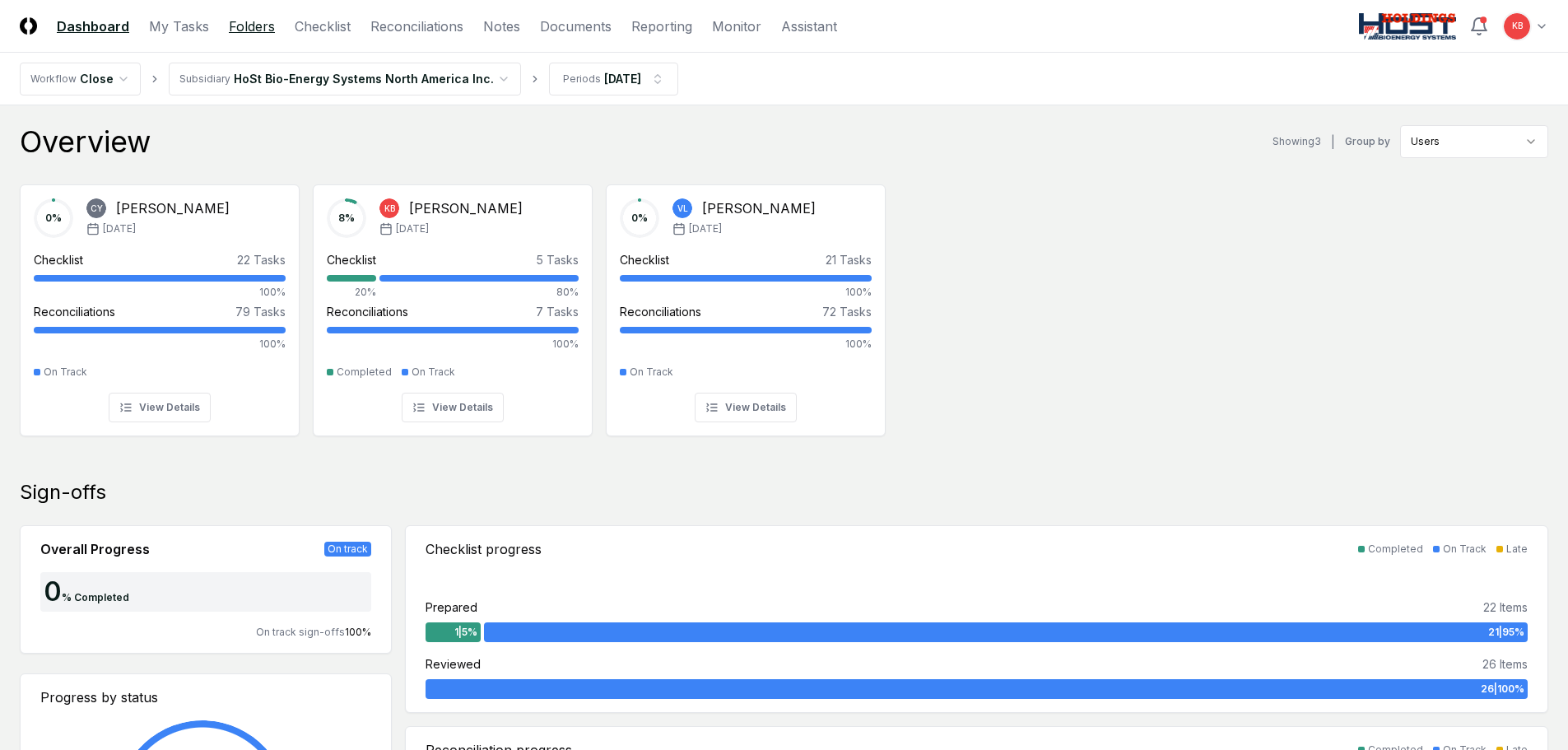
click at [267, 26] on link "Folders" at bounding box center [252, 27] width 46 height 19
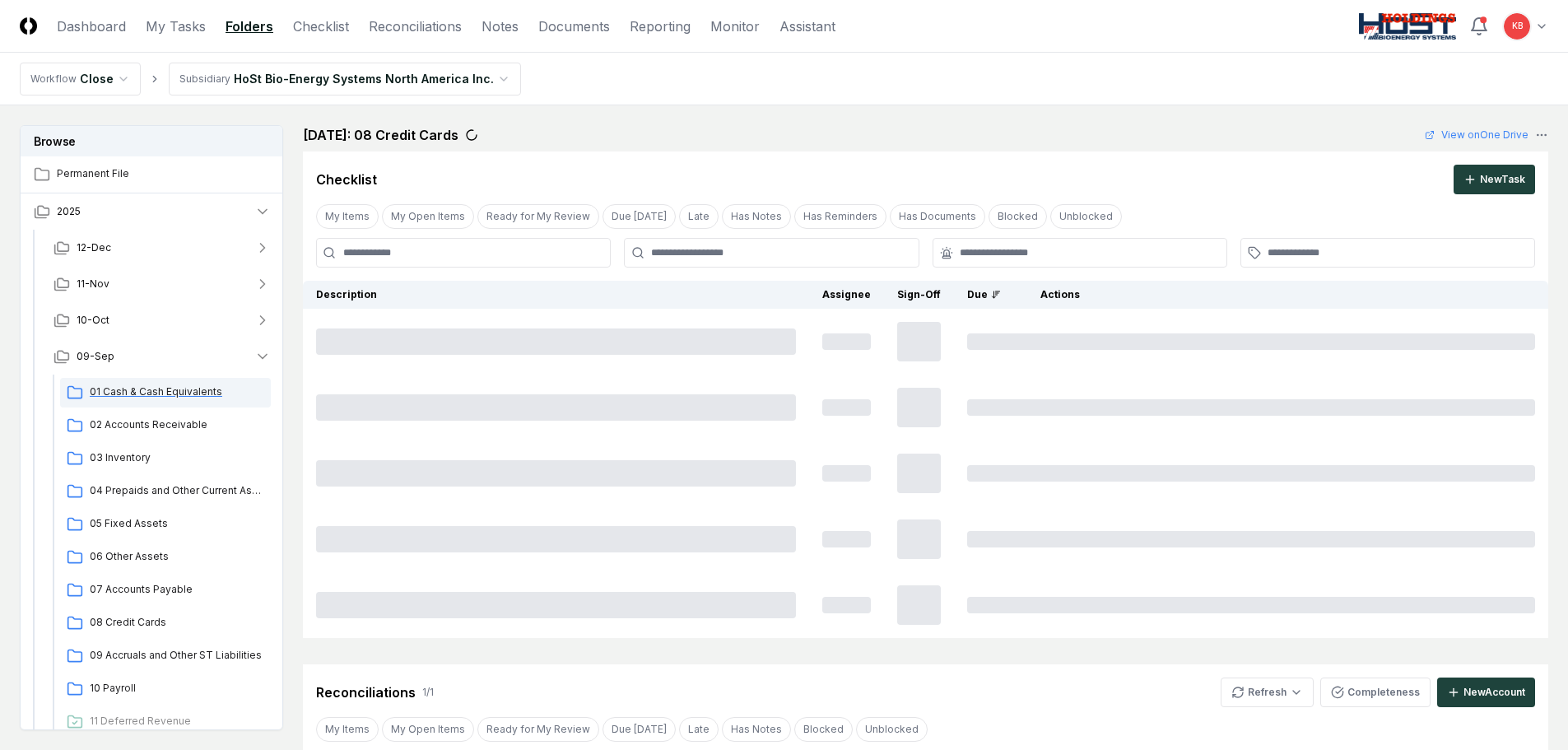
click at [178, 394] on span "01 Cash & Cash Equivalents" at bounding box center [176, 391] width 174 height 15
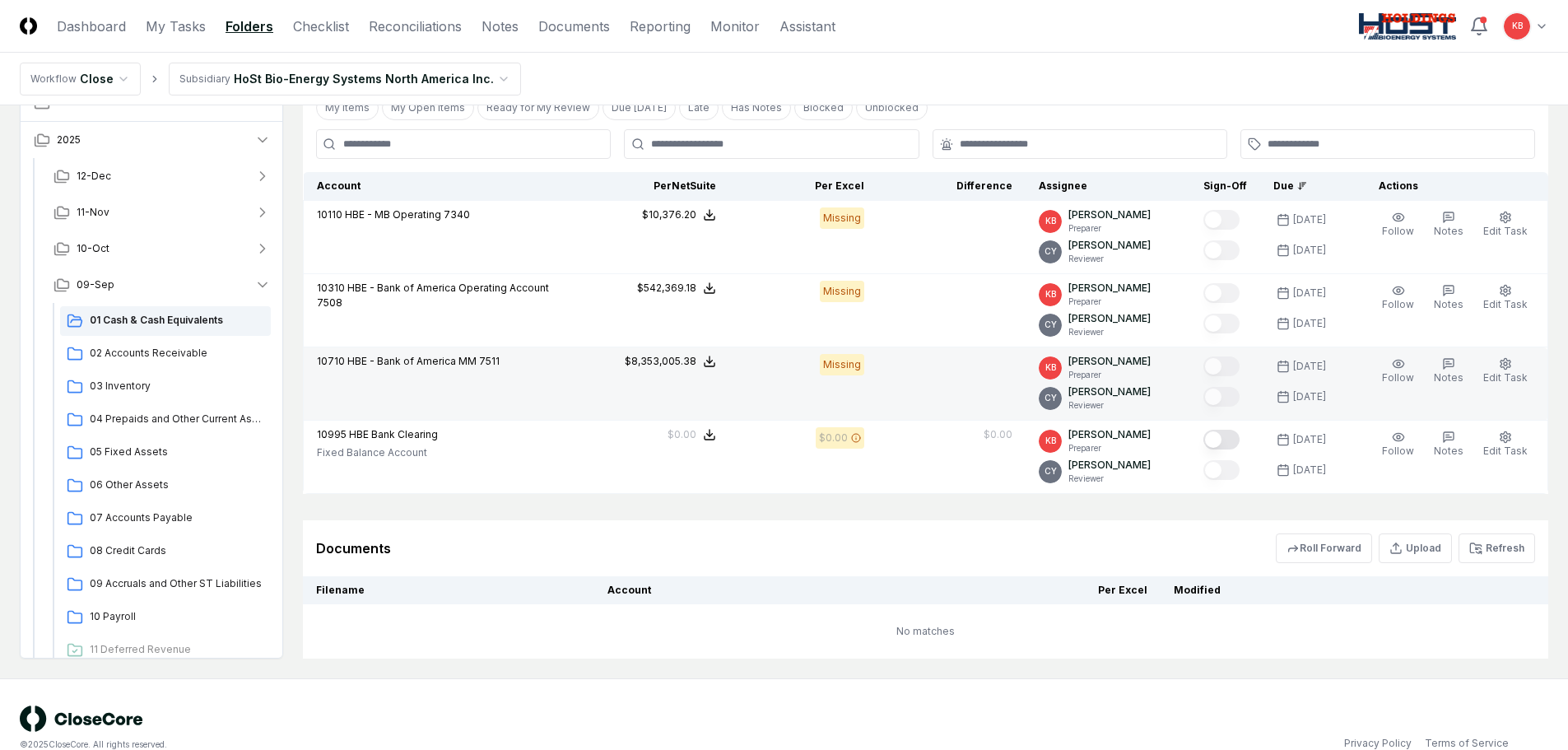
scroll to position [422, 0]
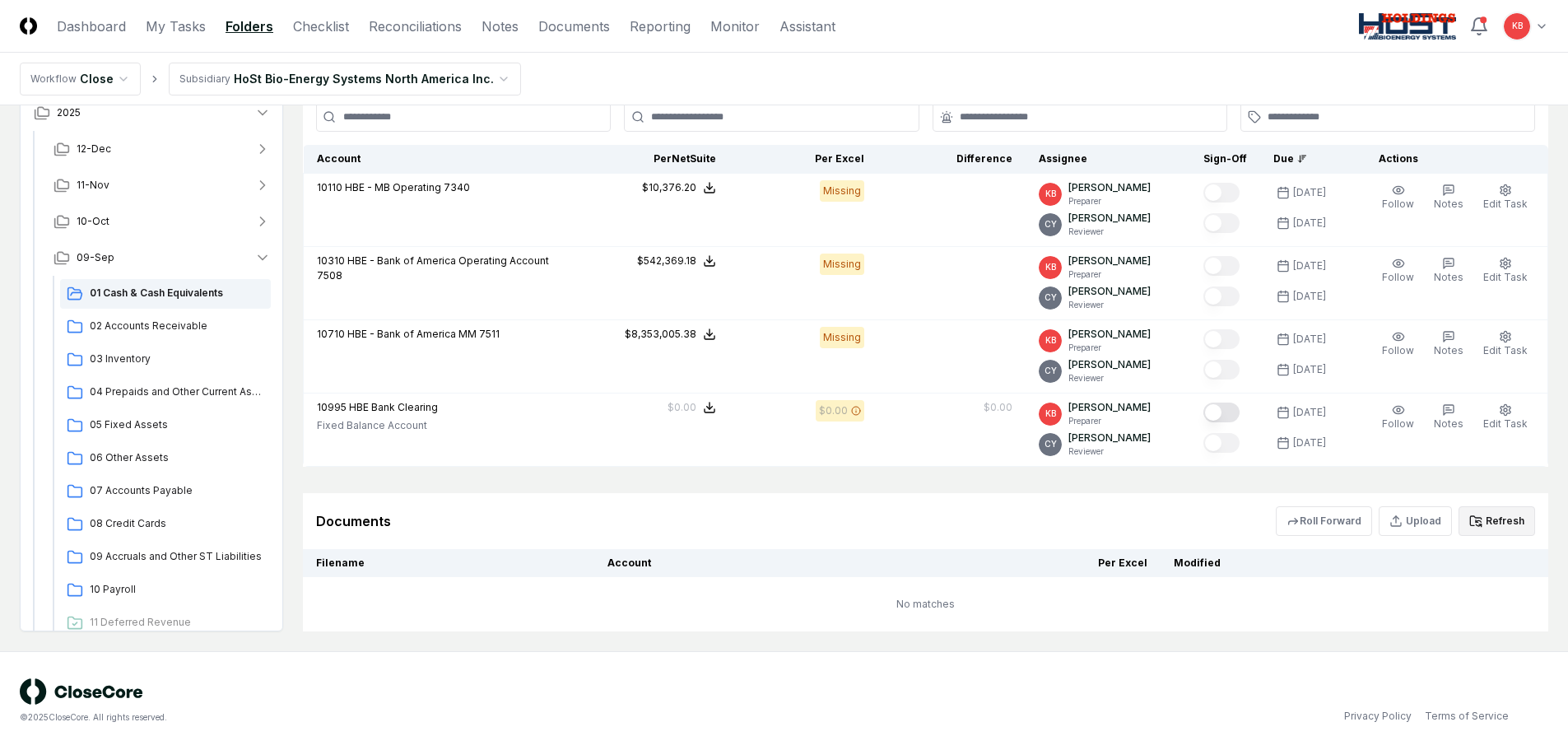
click at [1485, 520] on button "Refresh" at bounding box center [1497, 520] width 77 height 29
click at [1491, 521] on button "Refresh" at bounding box center [1497, 520] width 77 height 29
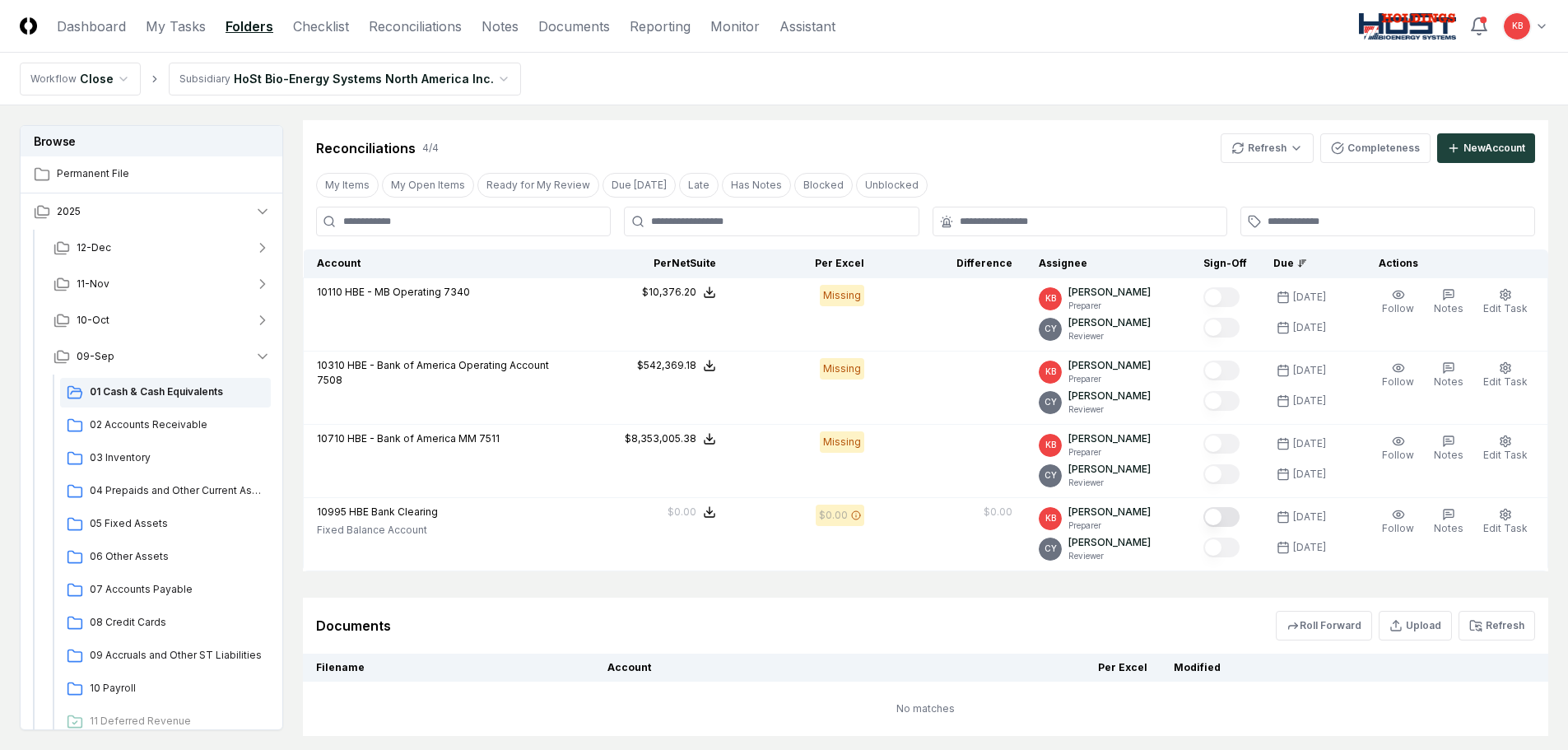
scroll to position [257, 0]
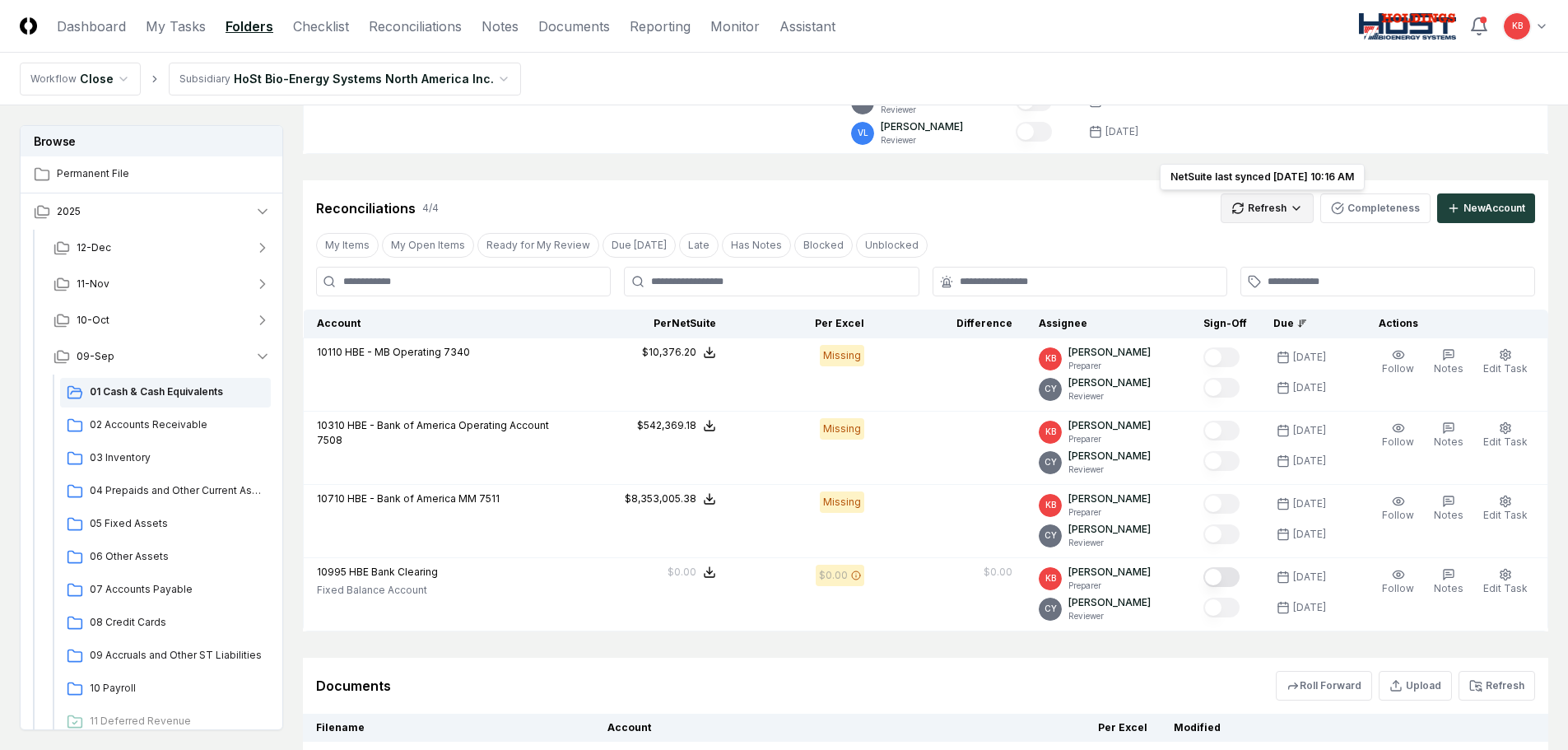
click at [1268, 203] on html "CloseCore Dashboard My Tasks Folders Checklist Reconciliations Notes Documents …" at bounding box center [784, 328] width 1568 height 1172
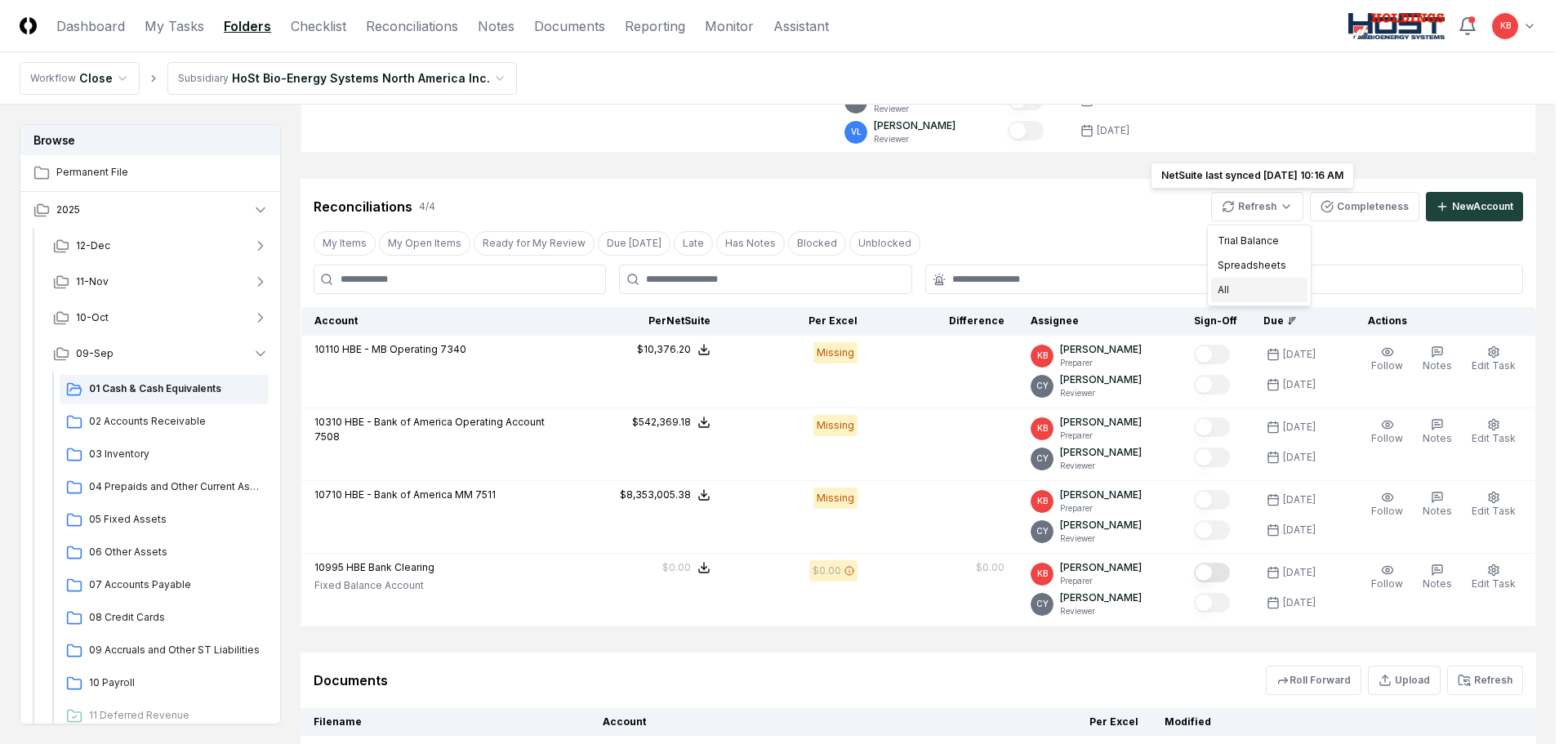
click at [1231, 291] on div "All" at bounding box center [1260, 290] width 97 height 25
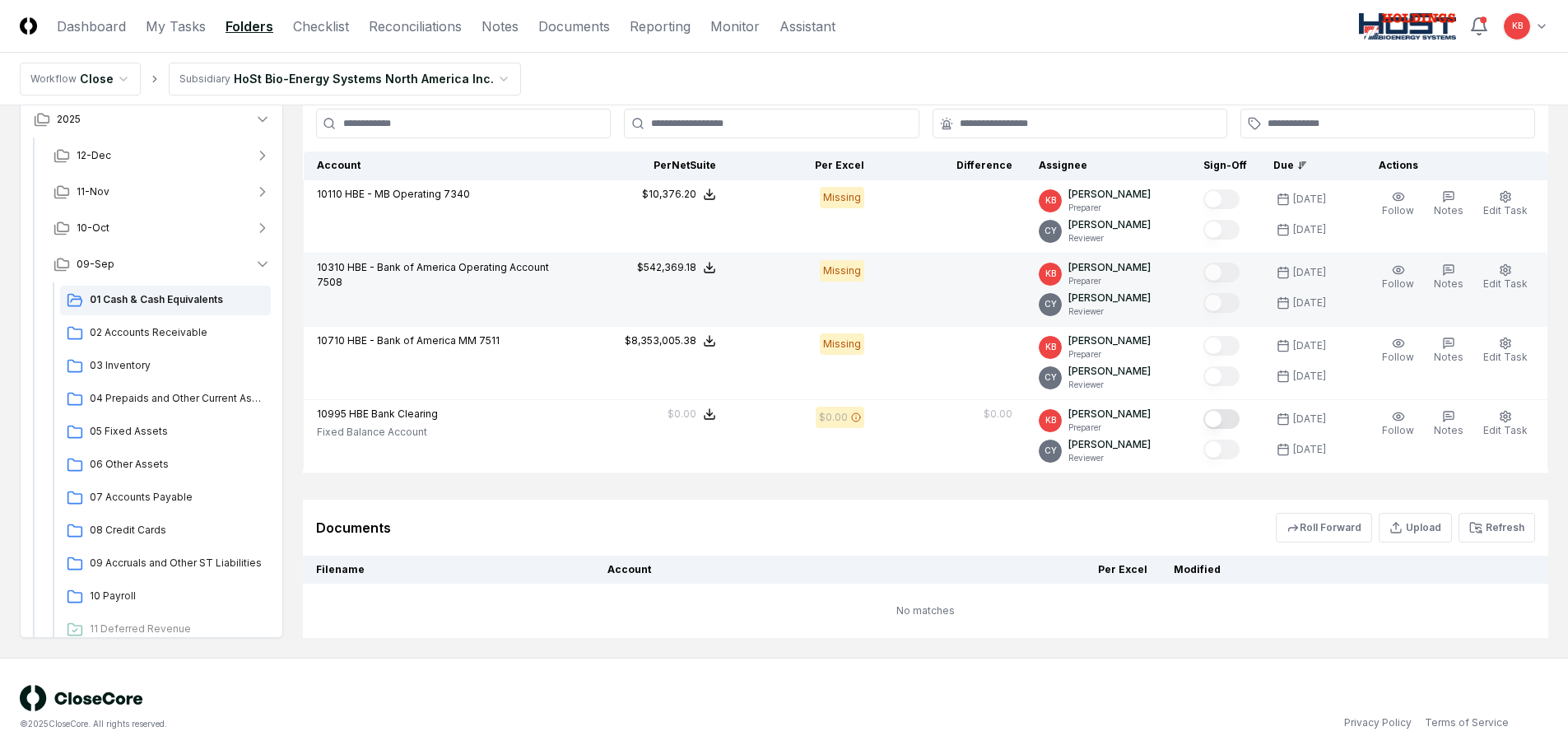
scroll to position [422, 0]
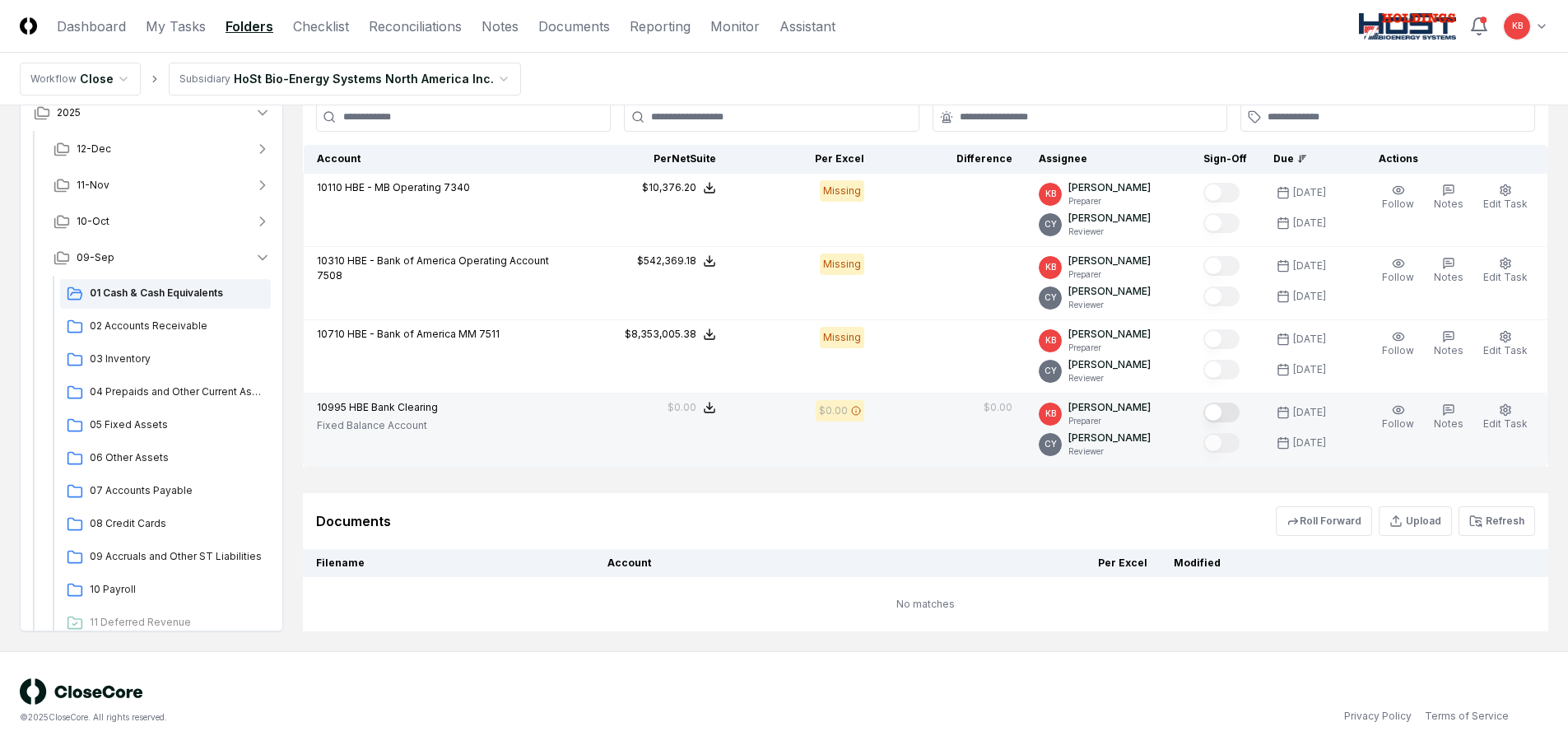
click at [1225, 419] on button "Mark complete" at bounding box center [1221, 412] width 36 height 19
